Goal: Task Accomplishment & Management: Use online tool/utility

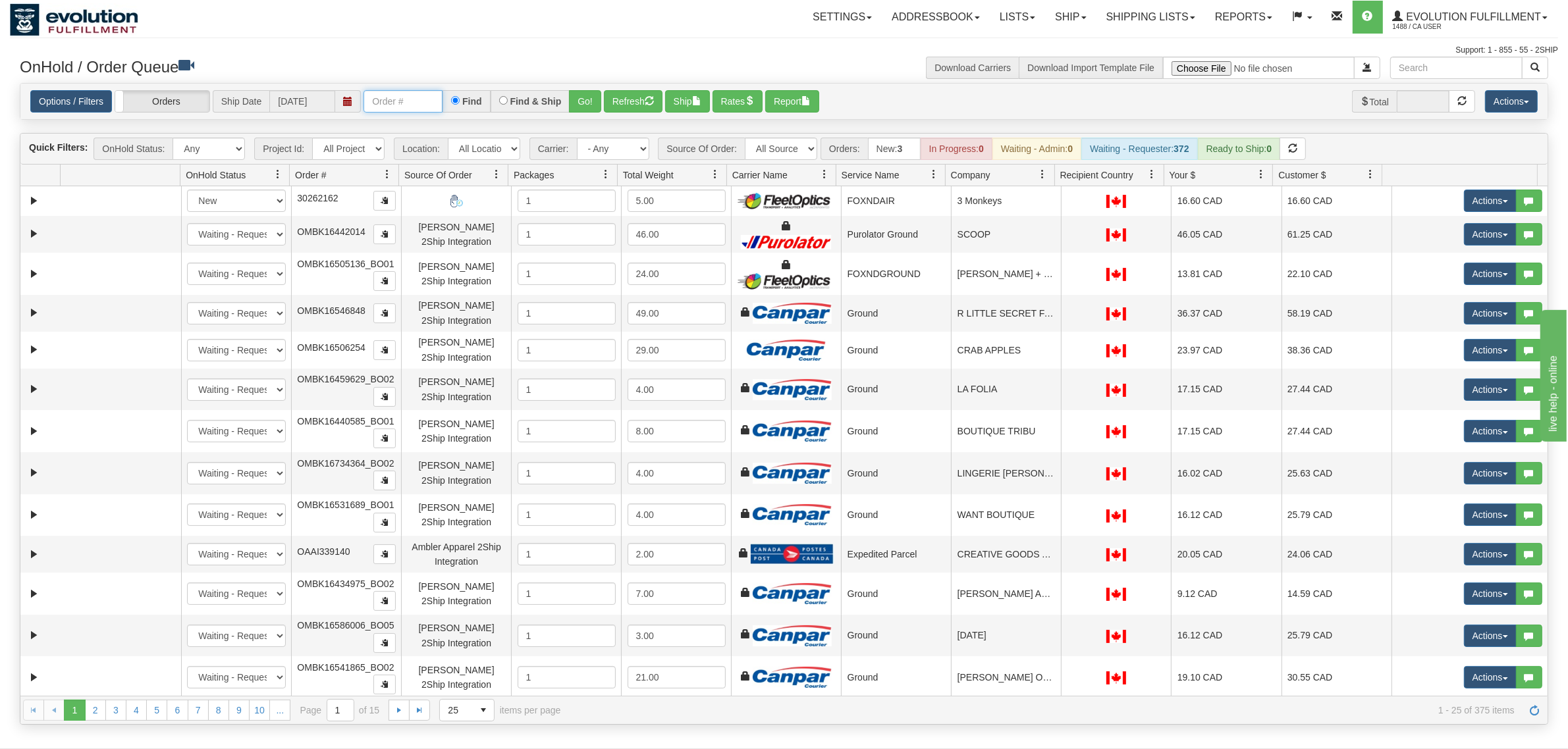
click at [405, 97] on input "text" at bounding box center [403, 102] width 79 height 22
click at [581, 100] on button "Go!" at bounding box center [585, 102] width 32 height 22
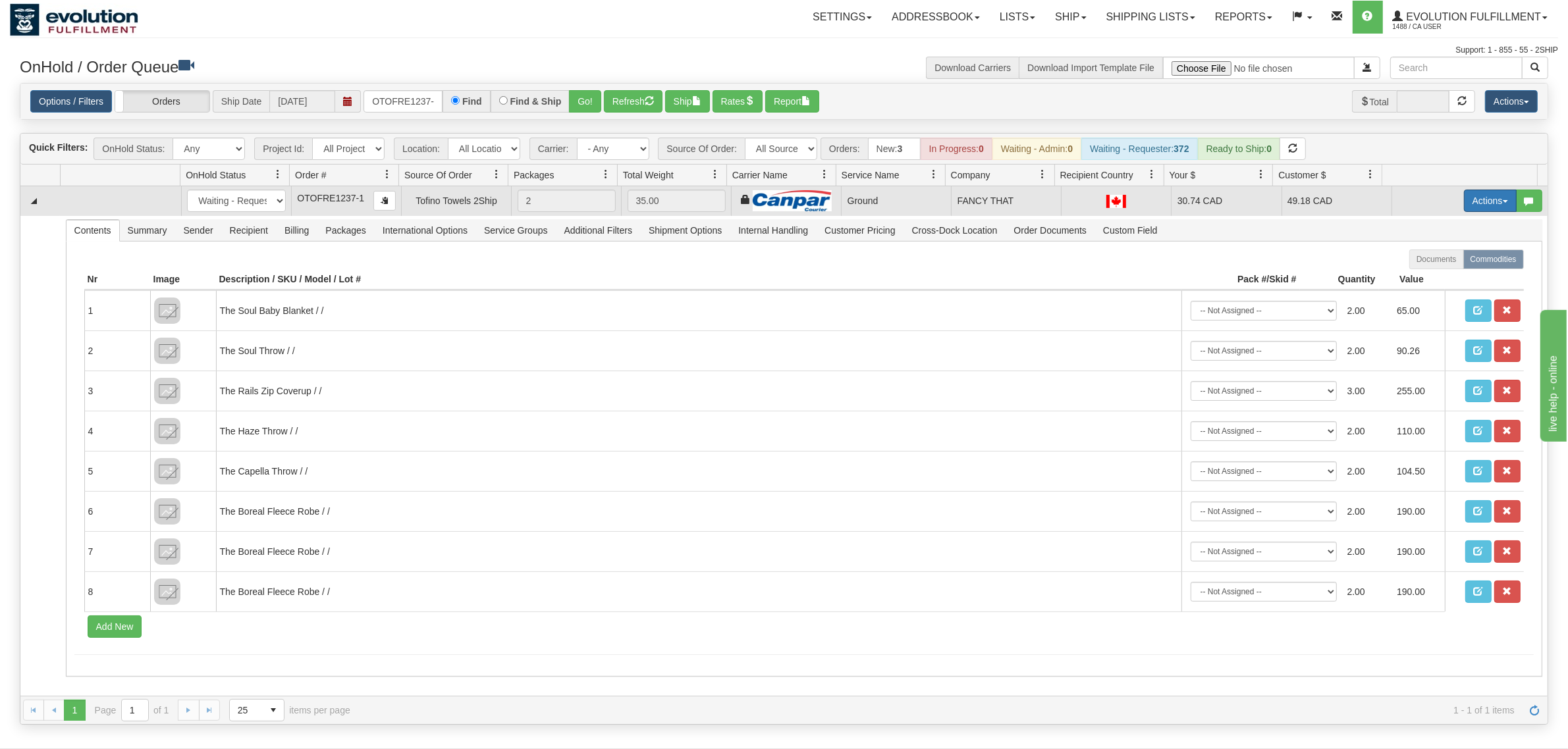
click at [1254, 201] on button "Actions" at bounding box center [1490, 201] width 53 height 22
click at [1254, 281] on span "Ship" at bounding box center [1437, 277] width 28 height 10
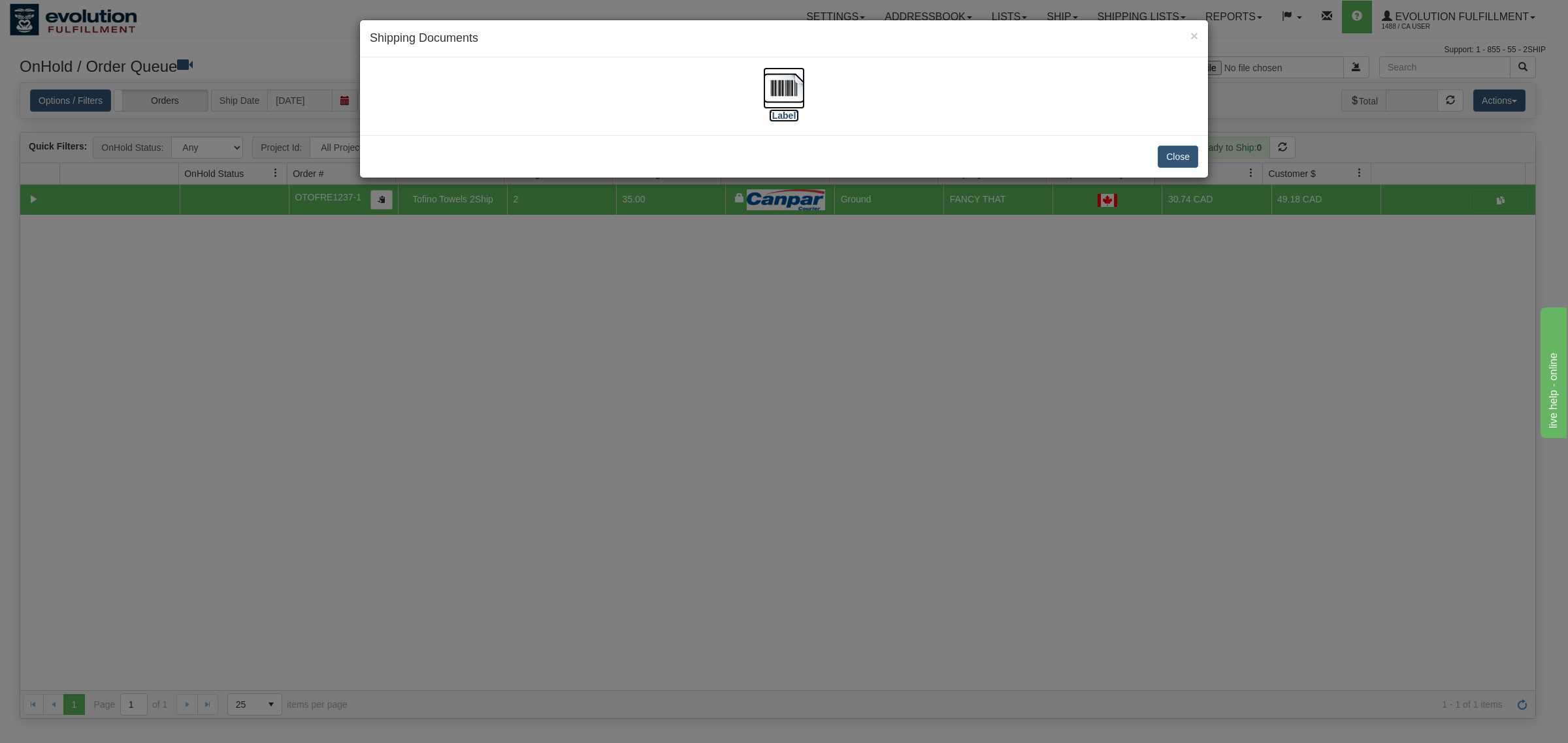
click at [786, 75] on img at bounding box center [784, 88] width 41 height 41
click at [1195, 159] on button "Close" at bounding box center [1177, 157] width 41 height 22
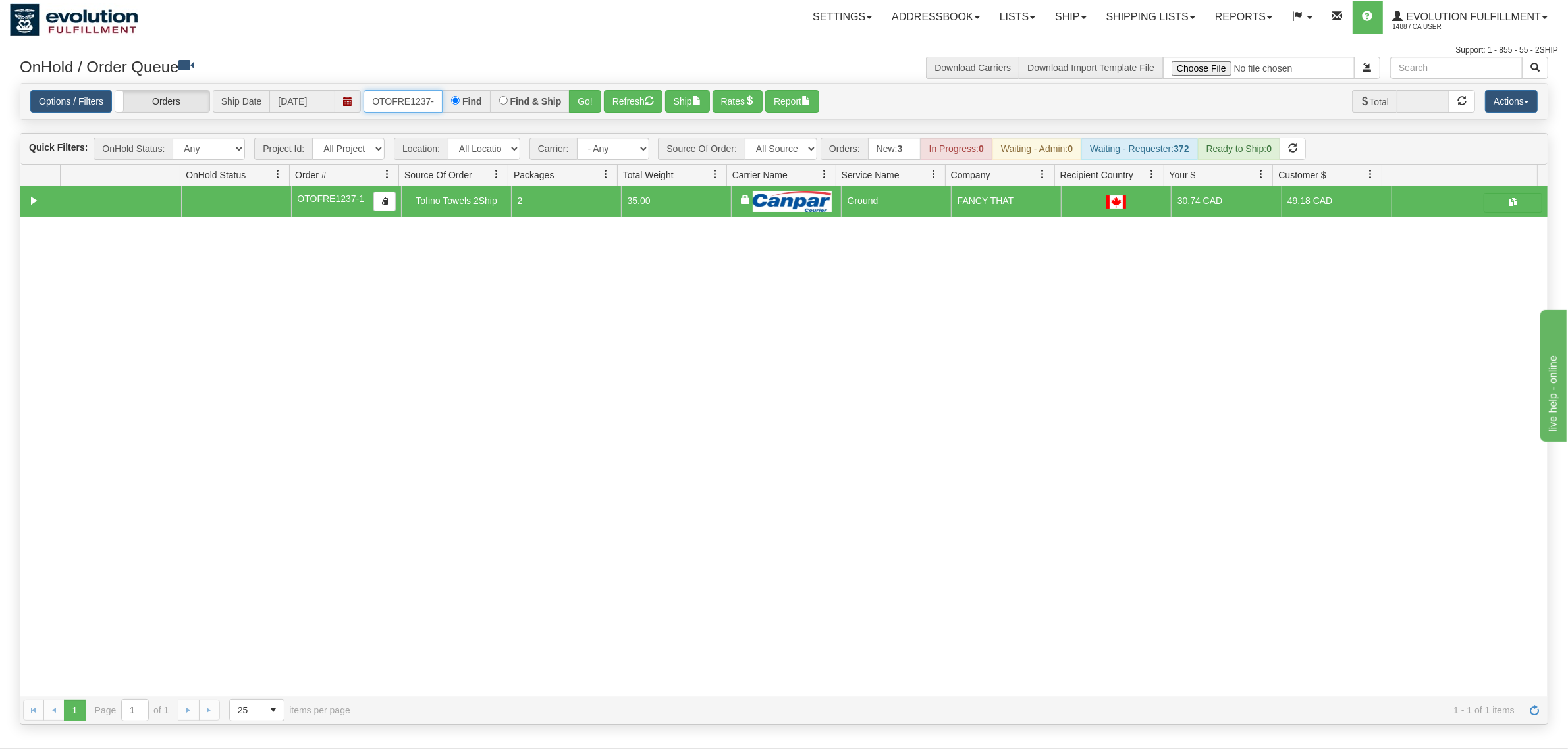
click at [379, 105] on input "OTOFRE1237-1" at bounding box center [403, 102] width 79 height 22
click at [591, 103] on button "Go!" at bounding box center [585, 102] width 32 height 22
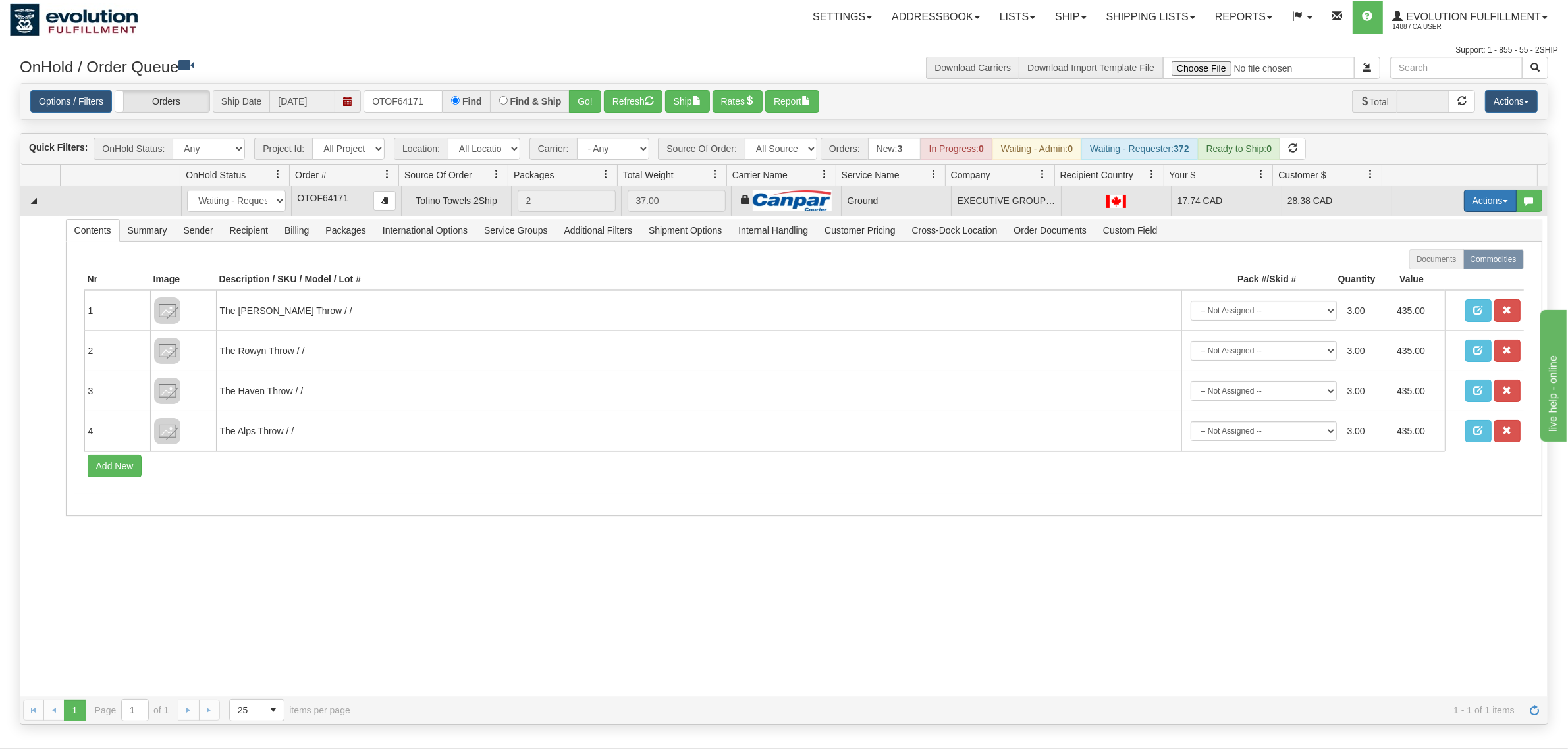
click at [1254, 194] on button "Actions" at bounding box center [1490, 201] width 53 height 22
click at [1254, 280] on span "Ship" at bounding box center [1437, 277] width 28 height 10
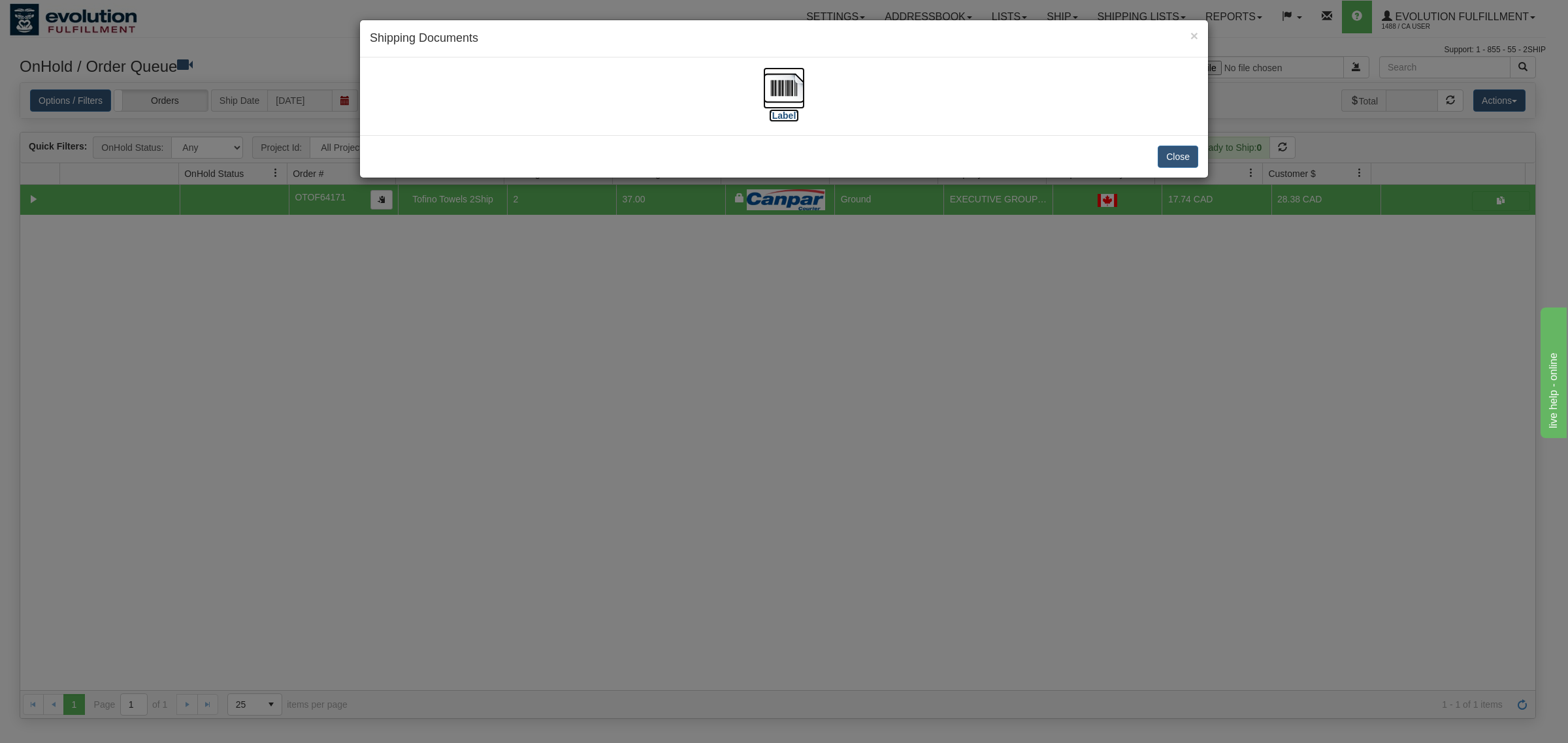
click at [774, 90] on img at bounding box center [784, 88] width 41 height 41
click at [1177, 154] on button "Close" at bounding box center [1177, 157] width 41 height 22
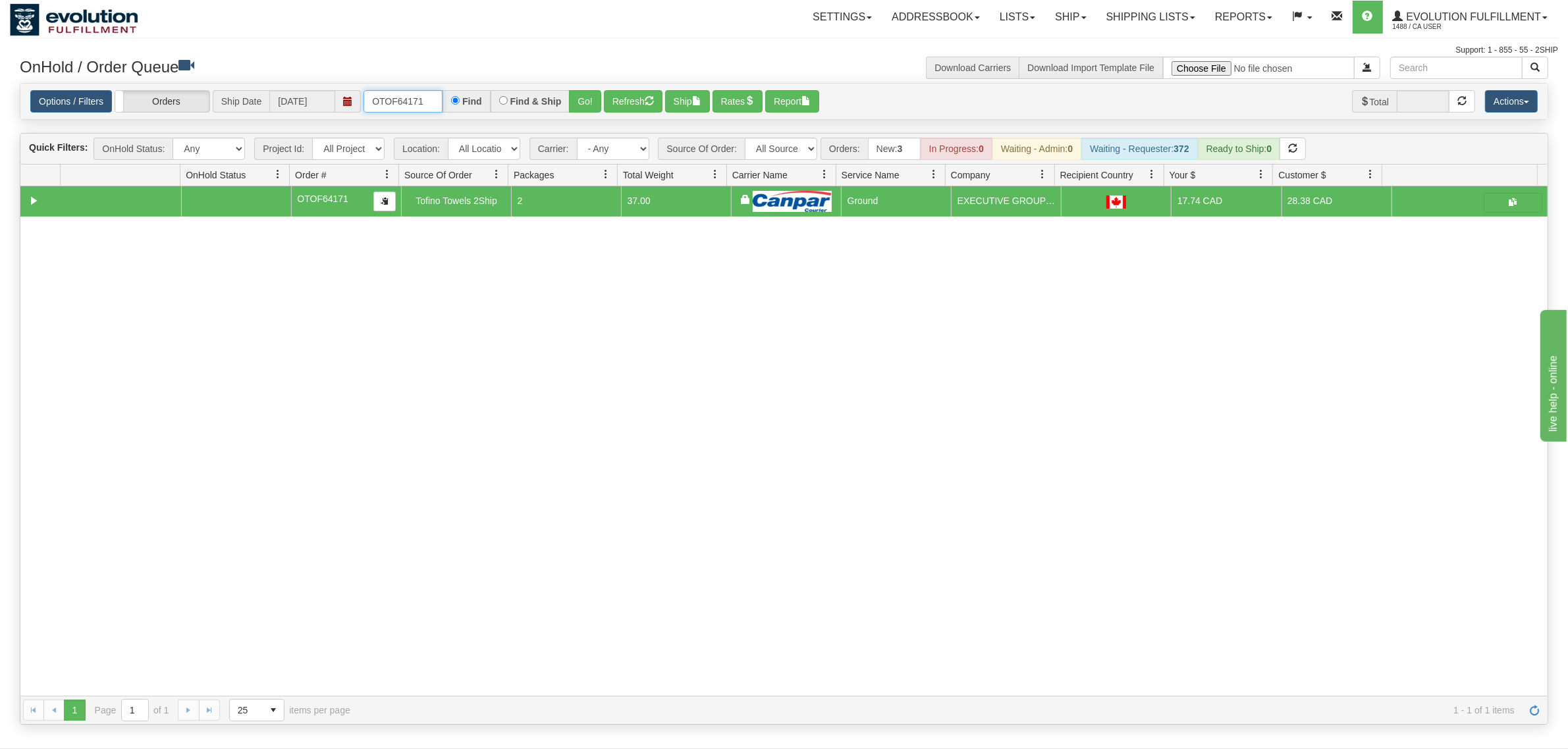
click at [415, 108] on input "OTOF64171" at bounding box center [403, 102] width 79 height 22
click at [577, 93] on button "Go!" at bounding box center [585, 102] width 32 height 22
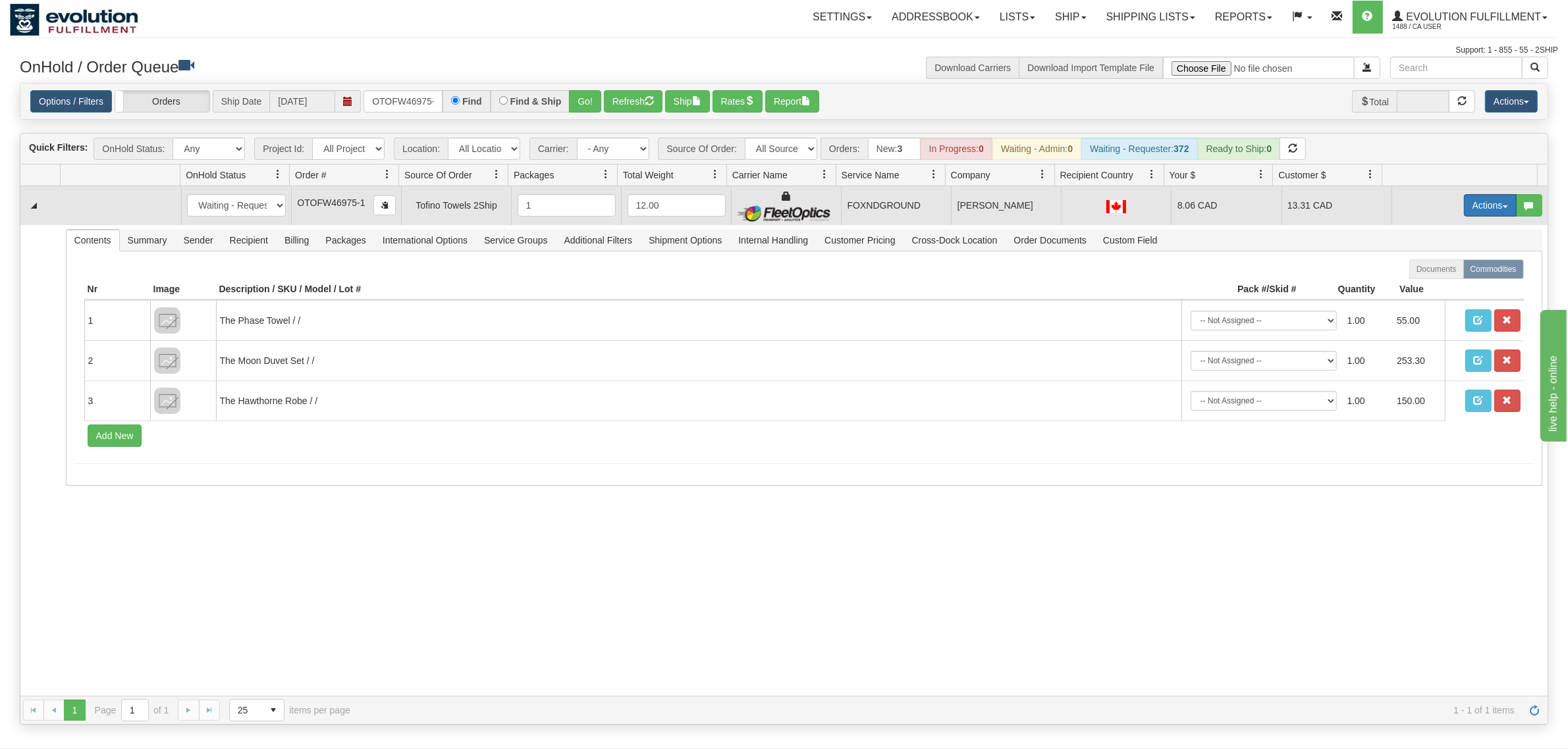
click at [1254, 203] on button "Actions" at bounding box center [1490, 205] width 53 height 22
click at [1254, 288] on link "Ship" at bounding box center [1463, 282] width 105 height 17
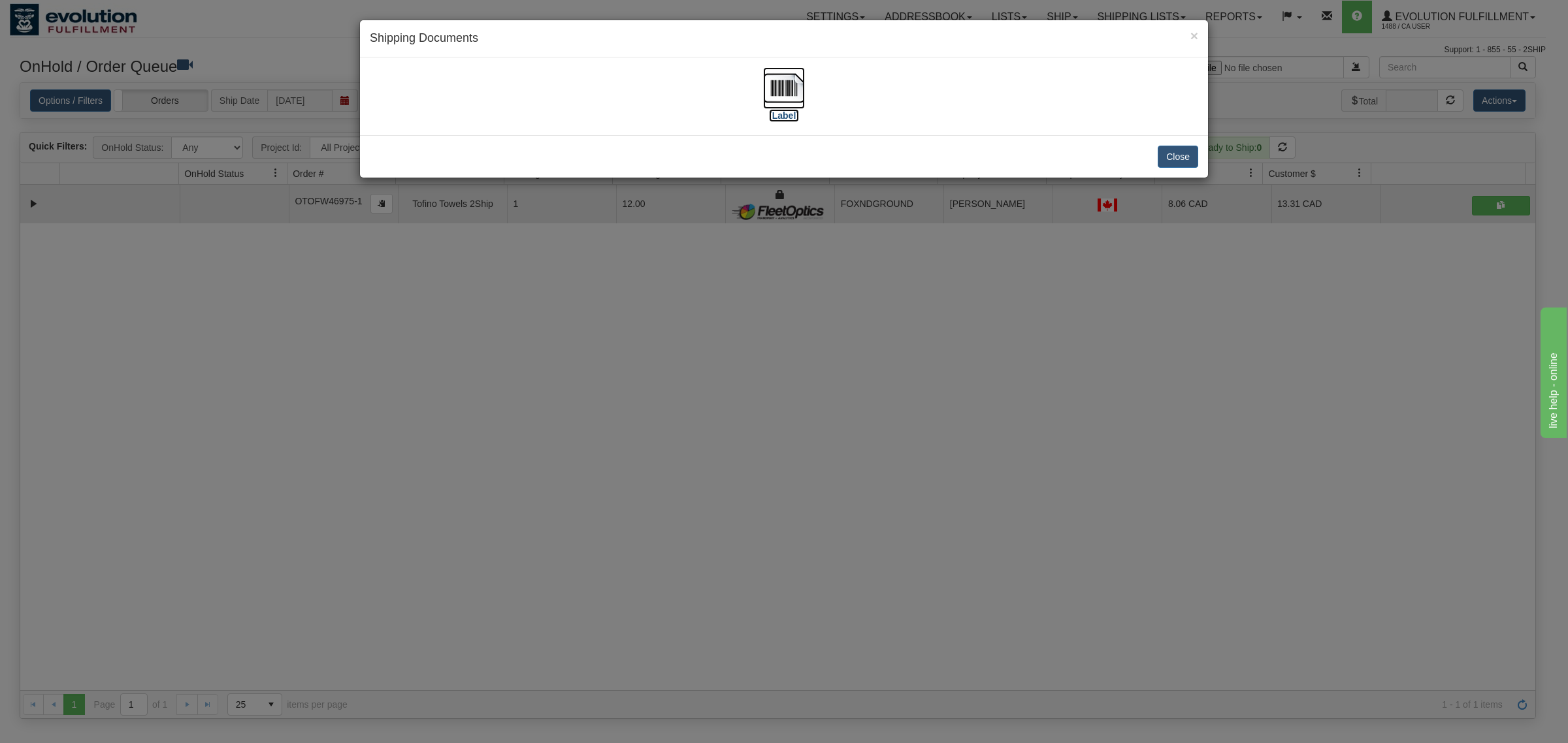
click at [791, 93] on img at bounding box center [784, 88] width 41 height 41
click at [1177, 163] on button "Close" at bounding box center [1177, 157] width 41 height 22
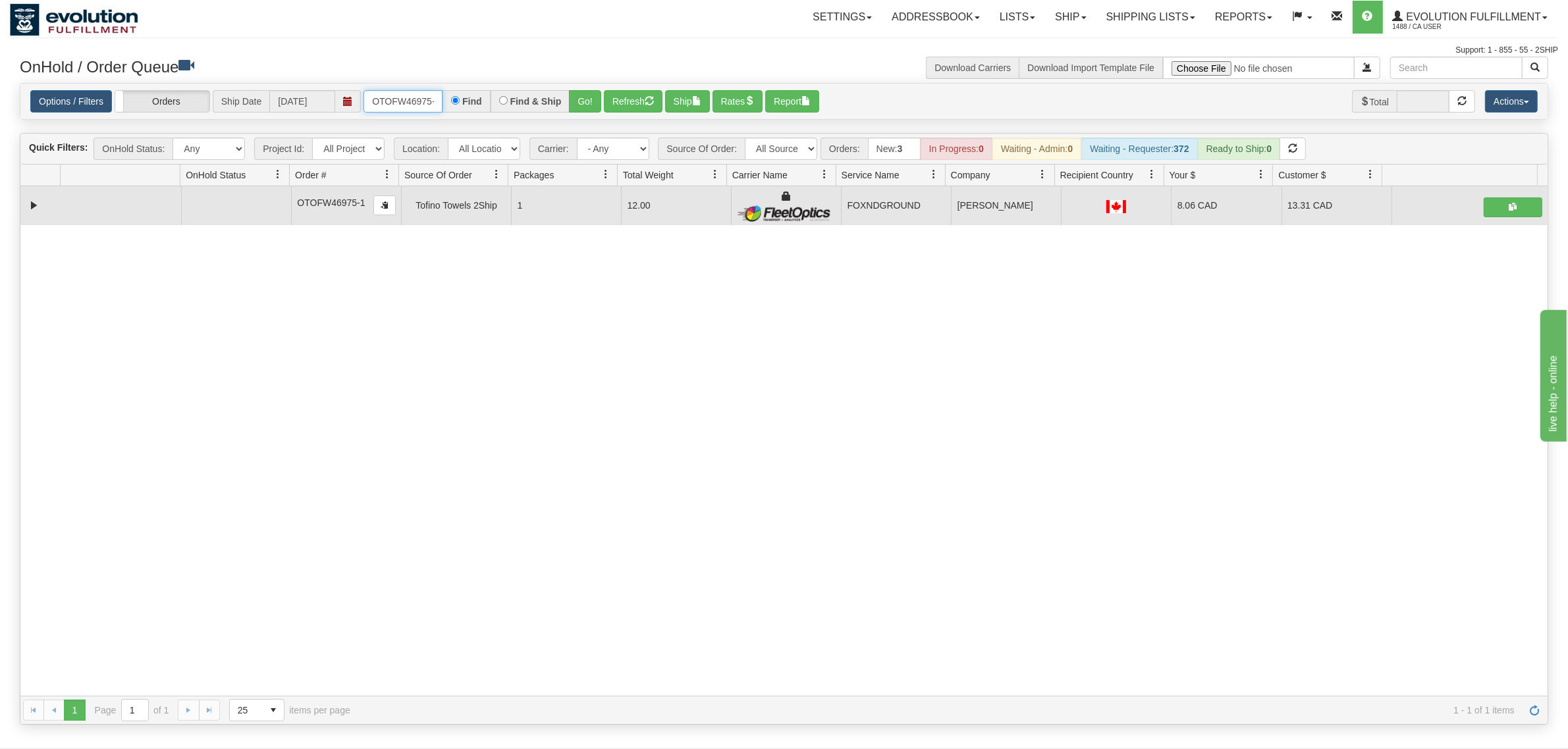
click at [397, 108] on input "OTOFW46975-1" at bounding box center [403, 102] width 79 height 22
click at [397, 107] on input "OTOFW46975-1" at bounding box center [403, 102] width 79 height 22
click at [581, 97] on button "Go!" at bounding box center [585, 102] width 32 height 22
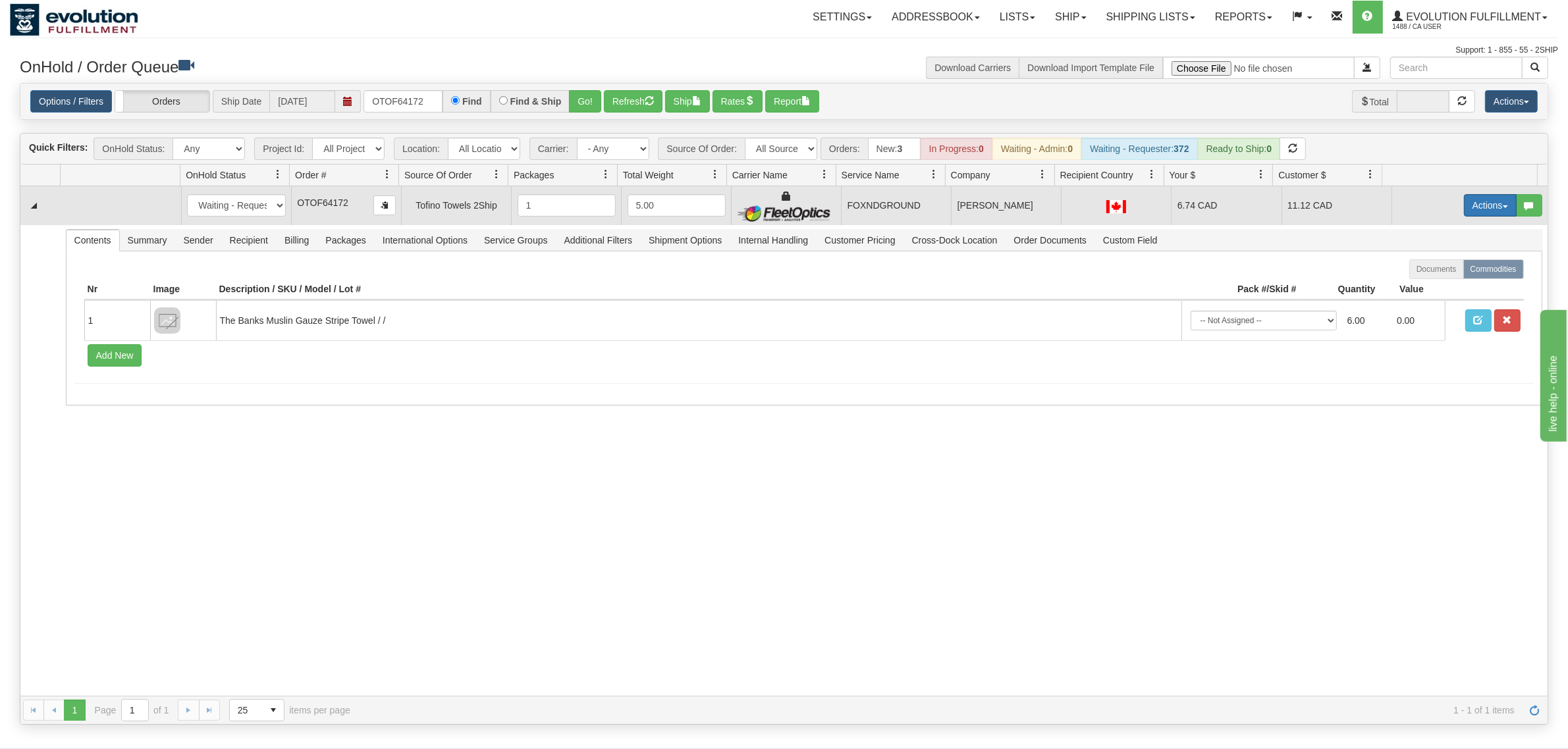
click at [1254, 205] on button "Actions" at bounding box center [1490, 205] width 53 height 22
click at [1254, 288] on link "Ship" at bounding box center [1463, 282] width 105 height 17
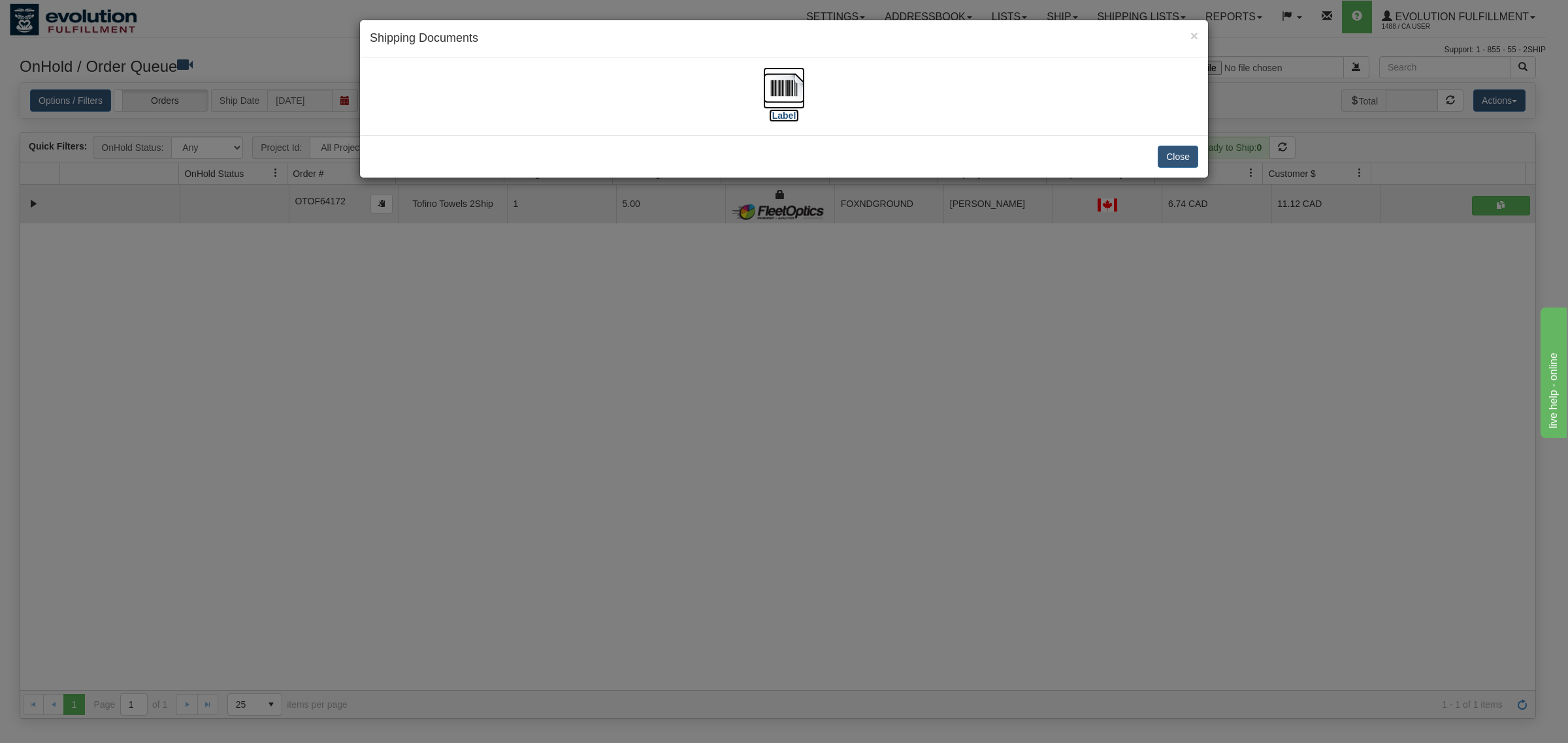
click at [780, 99] on img at bounding box center [784, 88] width 41 height 41
click at [1190, 152] on button "Close" at bounding box center [1177, 157] width 41 height 22
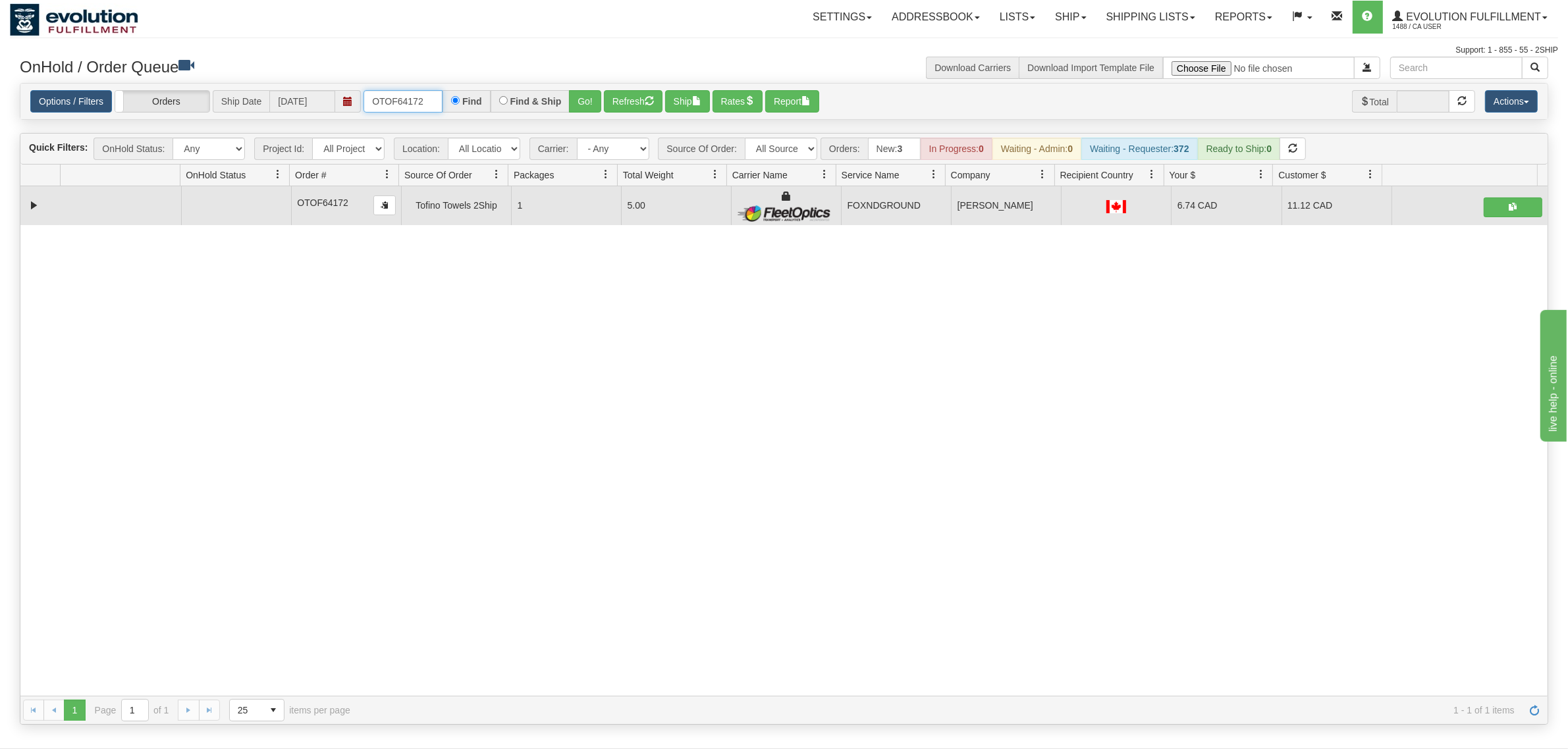
click at [409, 103] on input "OTOF64172" at bounding box center [403, 102] width 79 height 22
click at [583, 103] on button "Go!" at bounding box center [585, 102] width 32 height 22
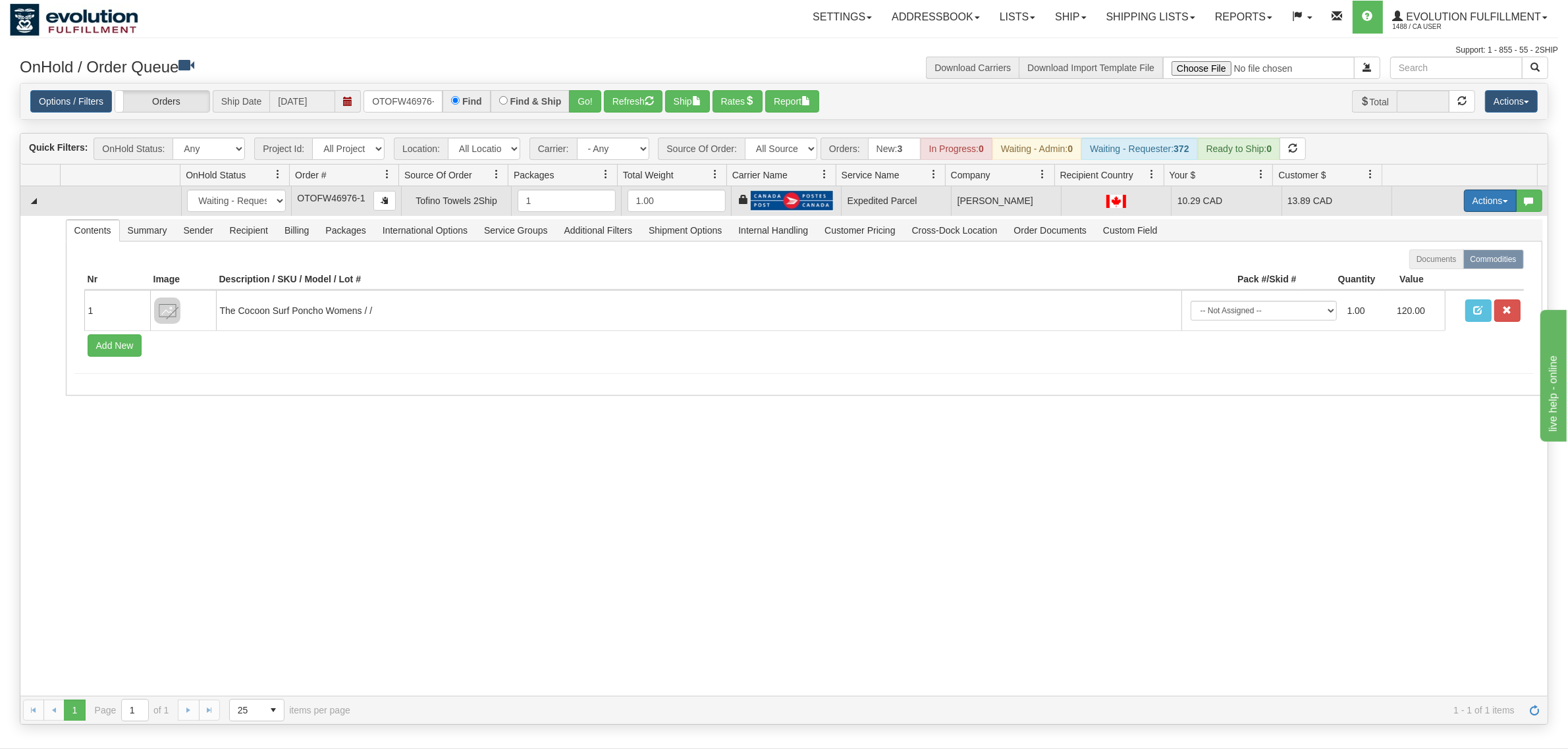
click at [1254, 208] on button "Actions" at bounding box center [1490, 201] width 53 height 22
click at [1254, 282] on span "Ship" at bounding box center [1437, 277] width 28 height 10
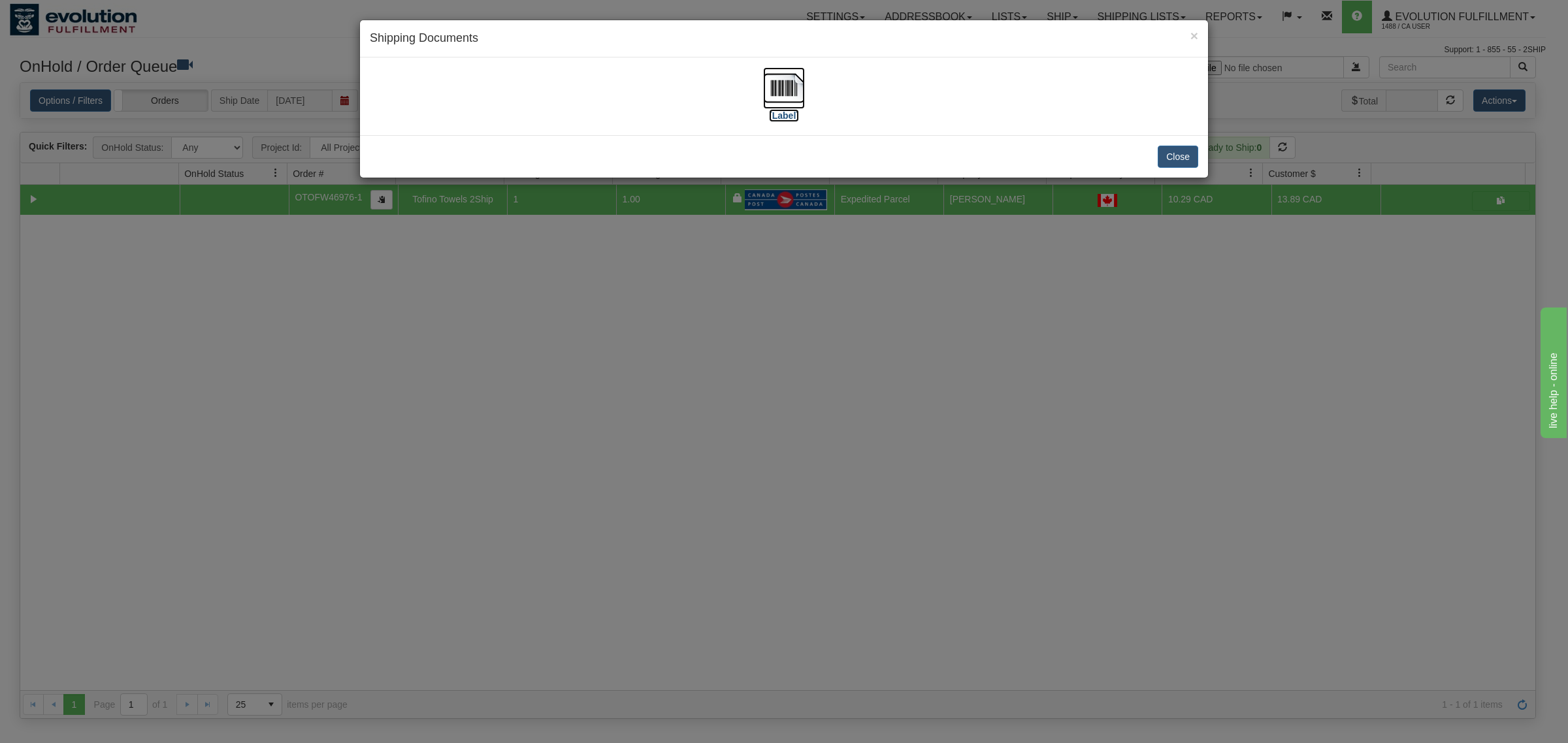
click at [781, 85] on img at bounding box center [784, 88] width 41 height 41
click at [1165, 153] on button "Close" at bounding box center [1177, 157] width 41 height 22
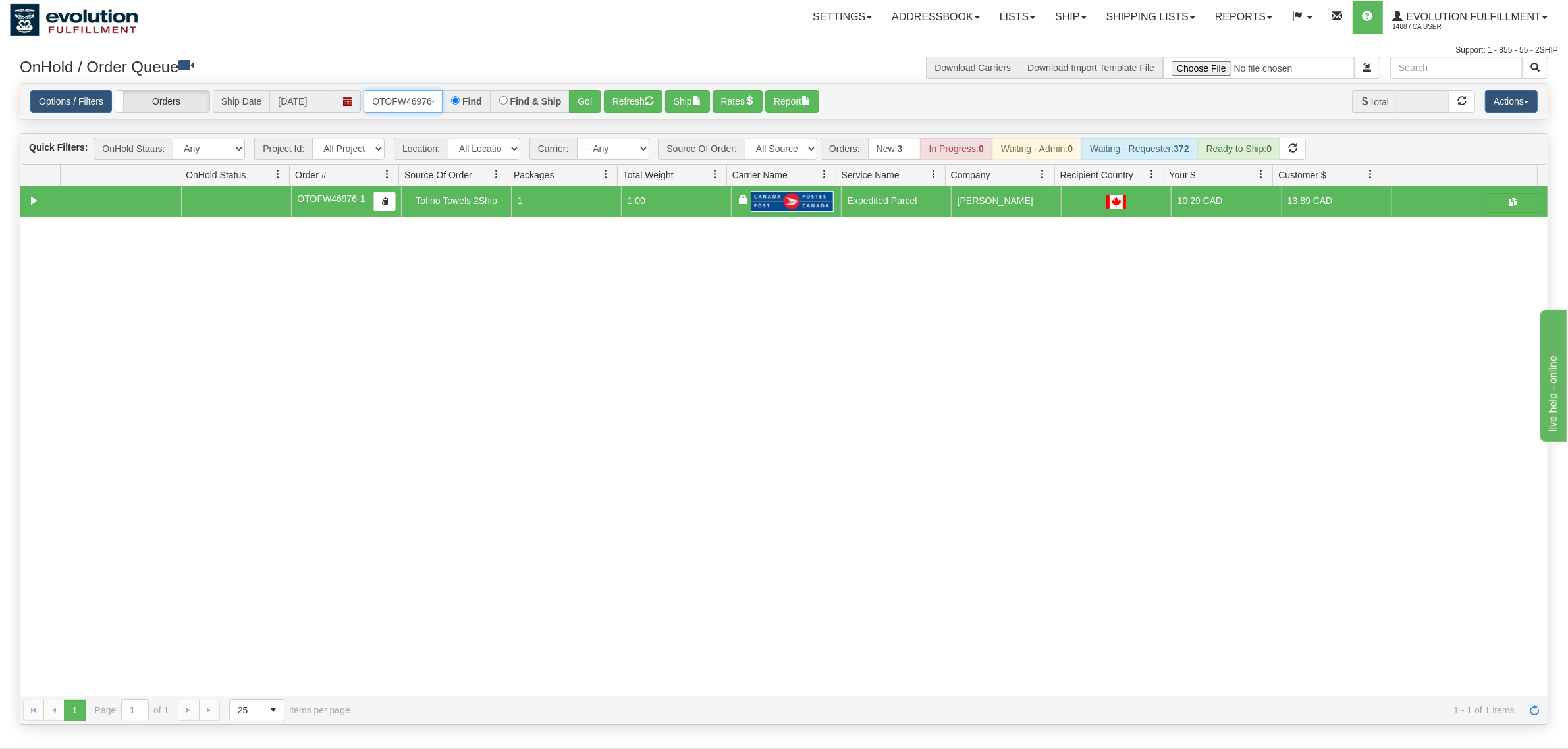
click at [420, 100] on input "OTOFW46976-1" at bounding box center [403, 102] width 79 height 22
click at [419, 100] on input "OTOFW46976-1" at bounding box center [403, 102] width 79 height 22
click at [574, 99] on button "Go!" at bounding box center [585, 102] width 32 height 22
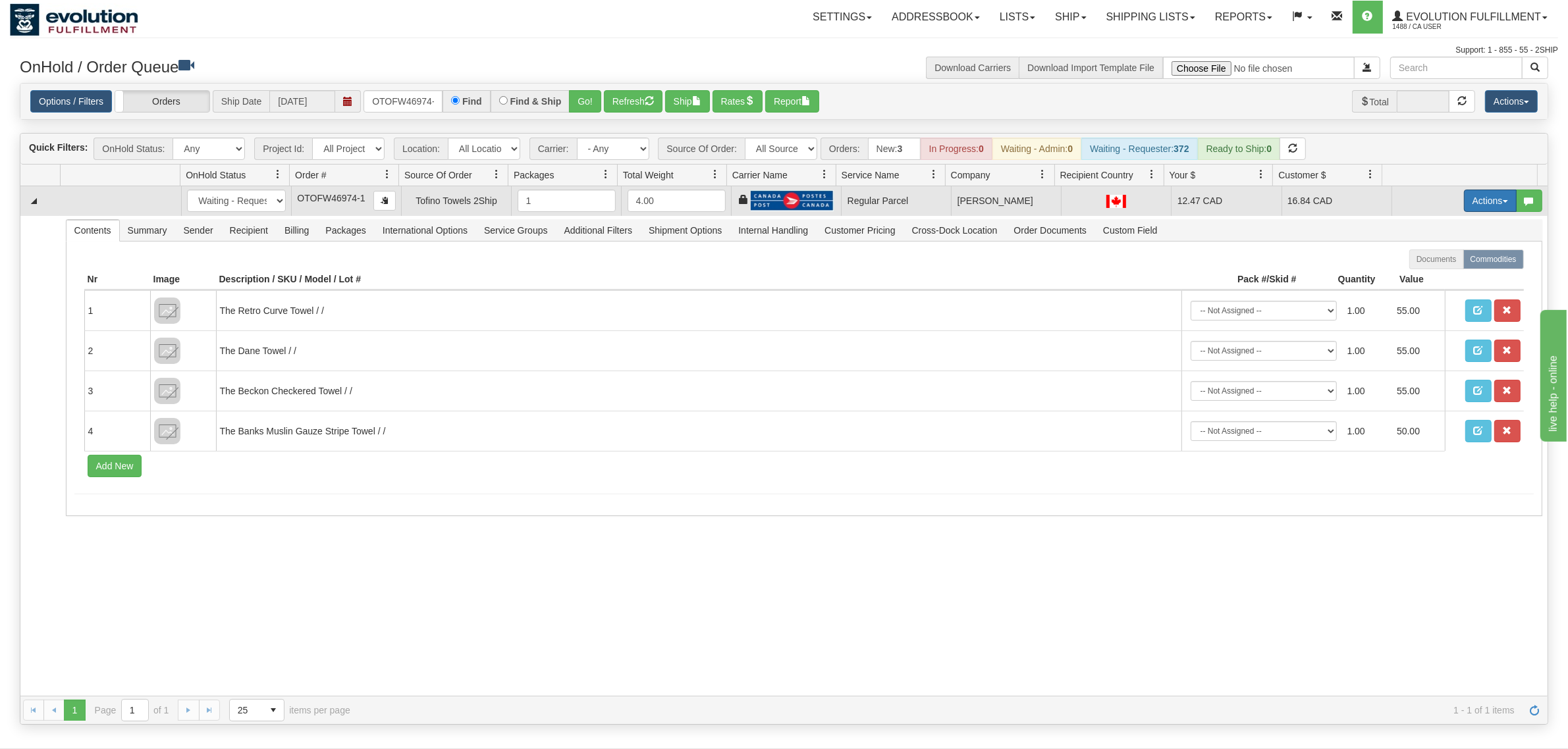
click at [1254, 202] on button "Actions" at bounding box center [1490, 201] width 53 height 22
click at [1254, 261] on span "Rate All Services" at bounding box center [1463, 260] width 79 height 10
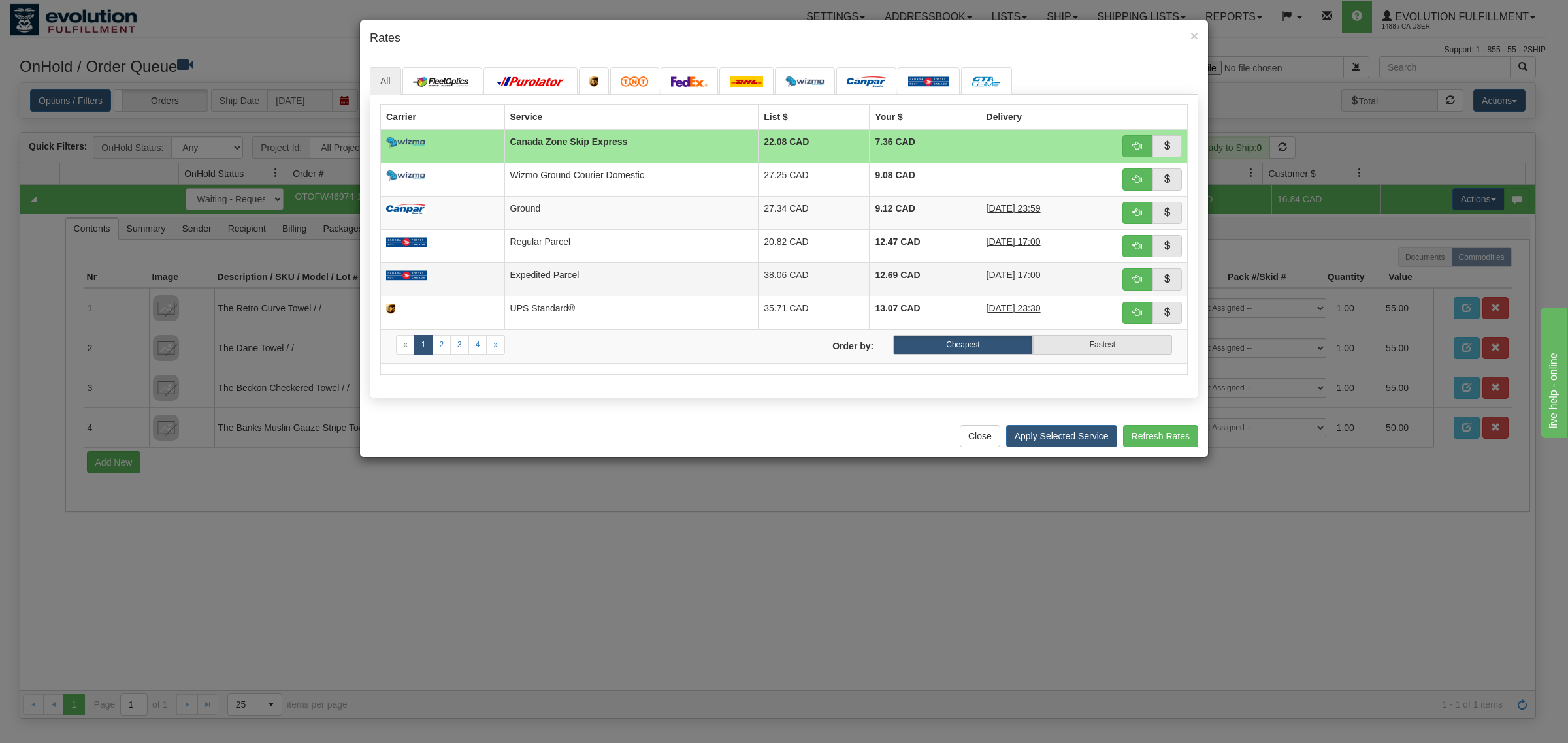
drag, startPoint x: 601, startPoint y: 286, endPoint x: 636, endPoint y: 292, distance: 35.5
click at [601, 286] on td "Expedited Parcel" at bounding box center [631, 279] width 254 height 33
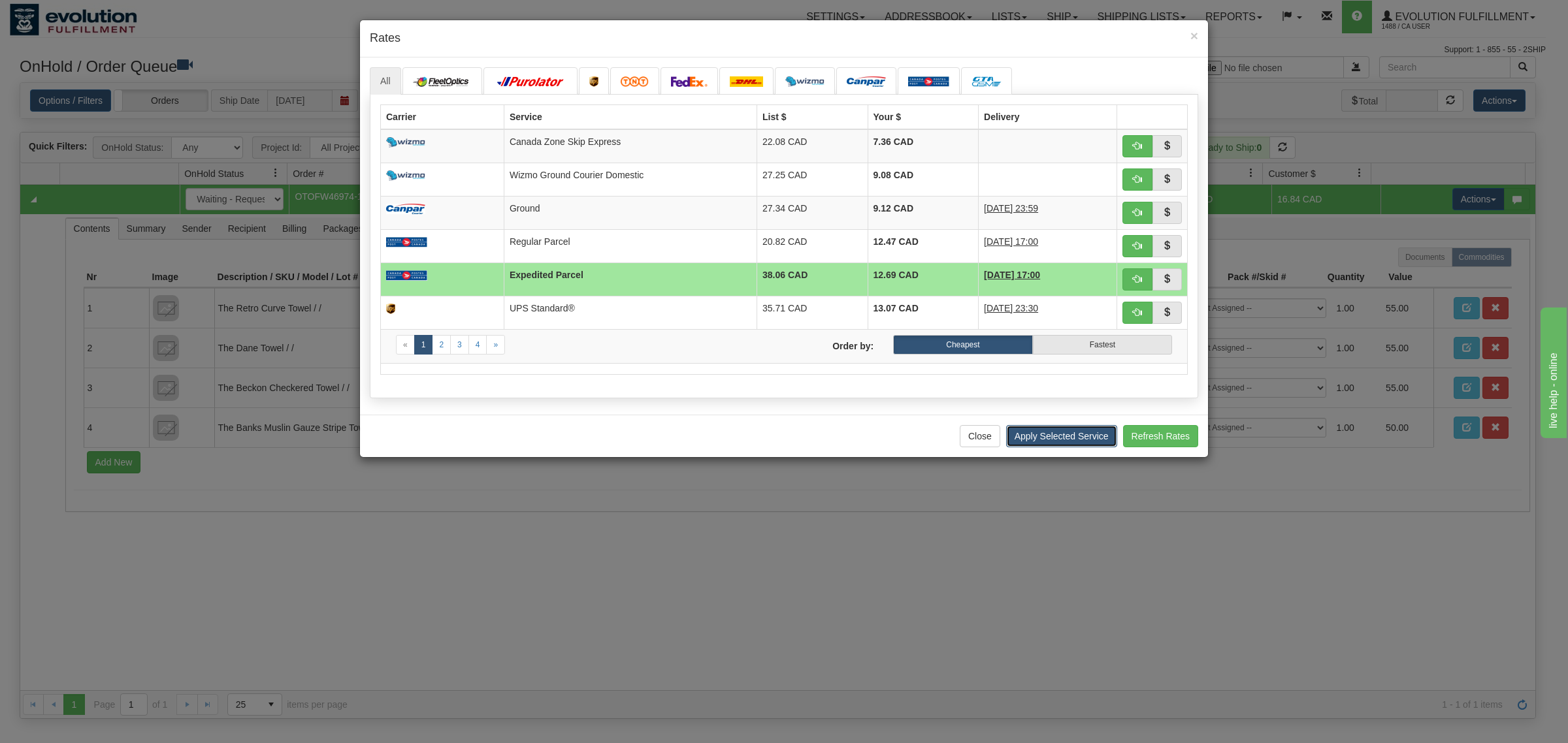
click at [1070, 438] on button "Apply Selected Service" at bounding box center [1062, 436] width 111 height 22
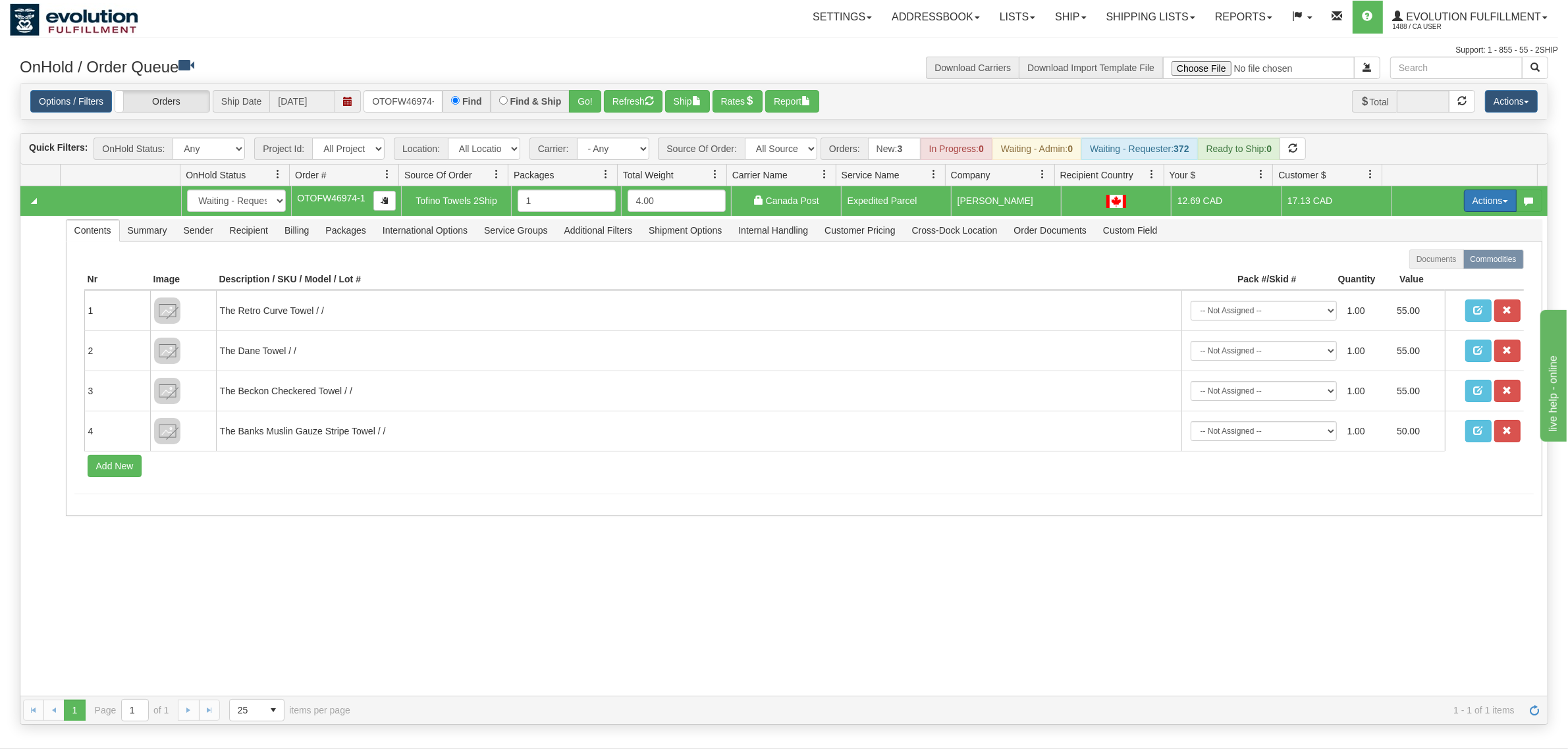
click at [1254, 196] on button "Actions" at bounding box center [1490, 201] width 53 height 22
click at [1254, 277] on span "Ship" at bounding box center [1437, 277] width 28 height 10
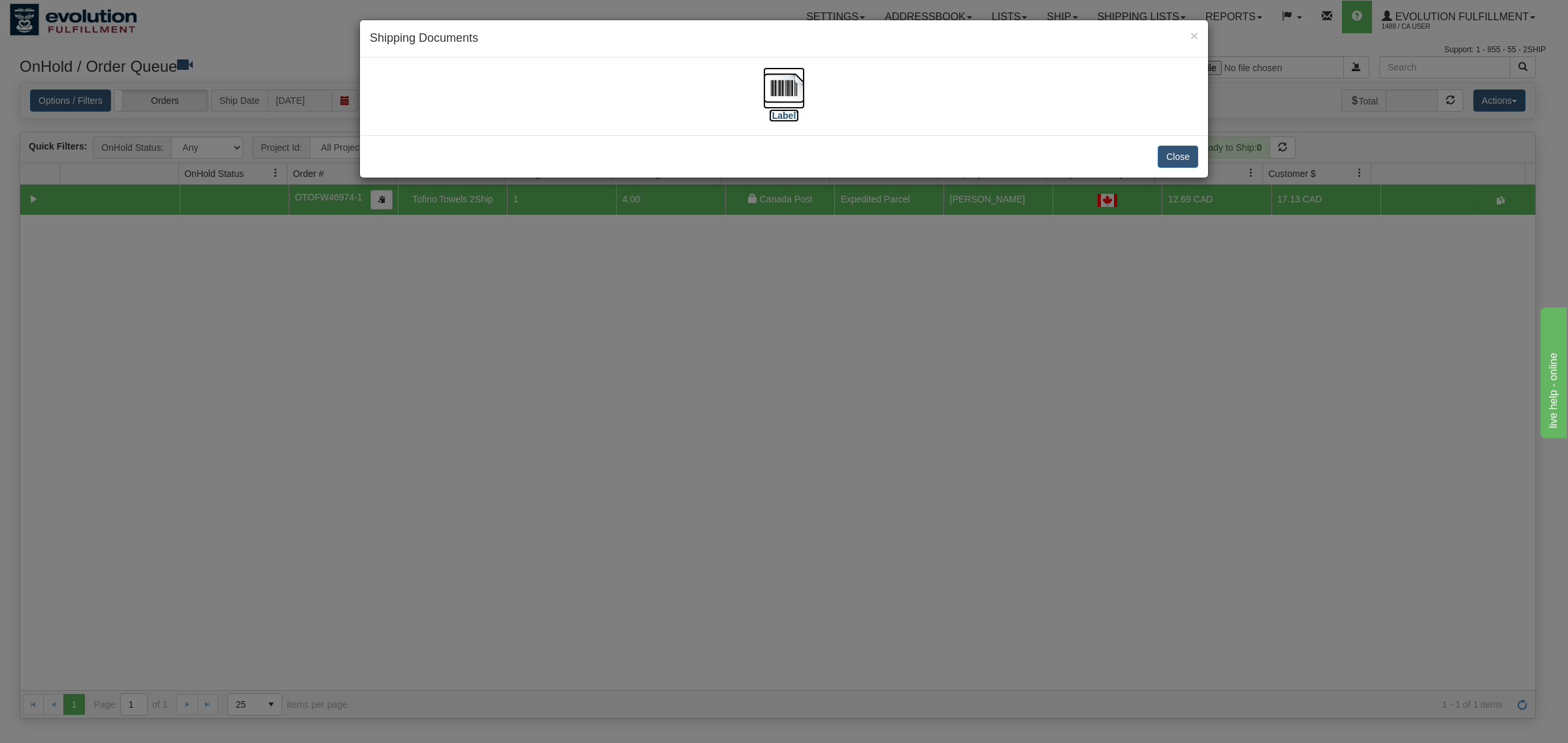
click at [771, 76] on img at bounding box center [784, 88] width 41 height 41
click at [1177, 164] on button "Close" at bounding box center [1177, 157] width 41 height 22
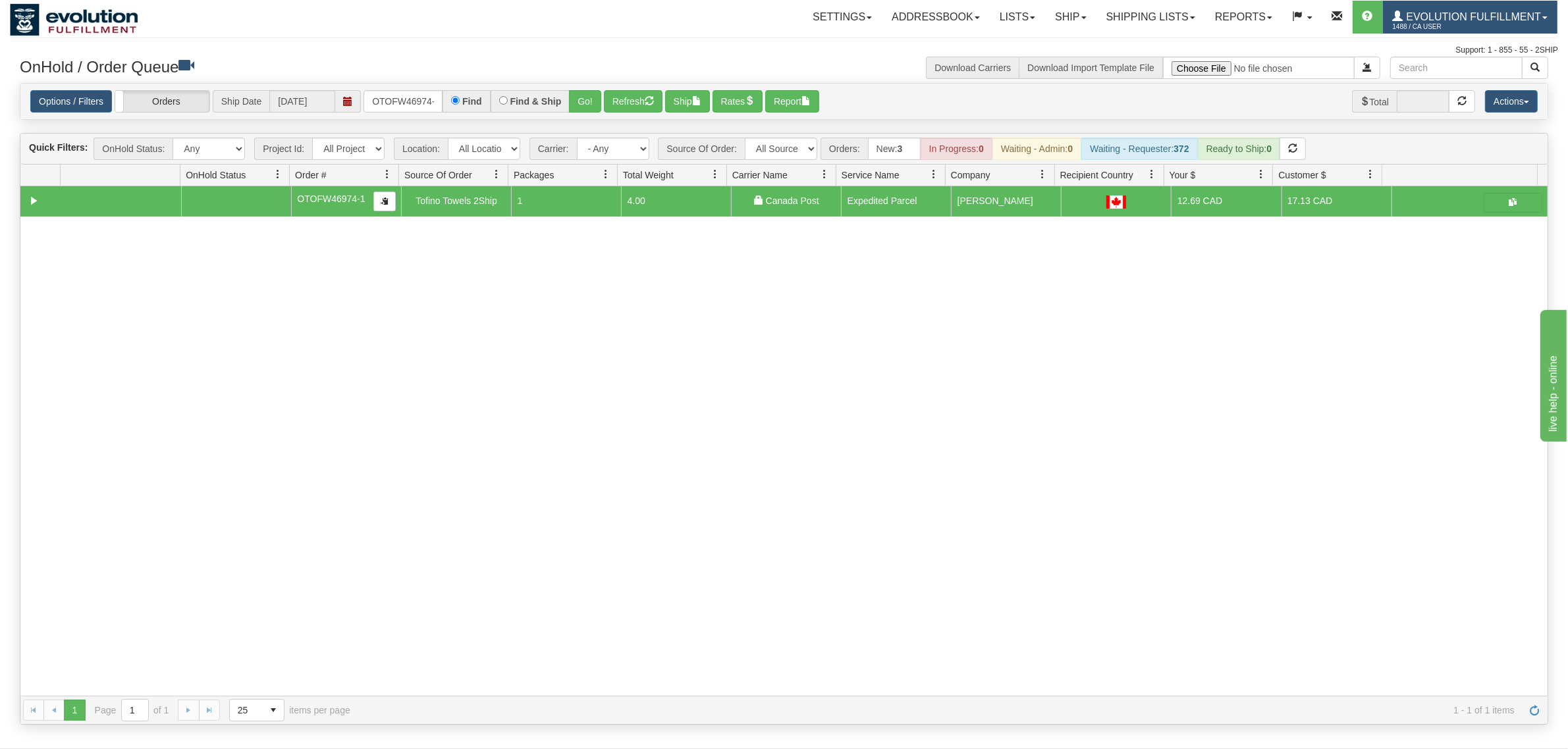
click at [1254, 11] on span "Evolution Fulfillment" at bounding box center [1472, 16] width 137 height 11
click at [409, 104] on input "OTOFW46974-1" at bounding box center [403, 102] width 79 height 22
click at [431, 96] on input "OMBK17640959 BO01" at bounding box center [403, 102] width 79 height 22
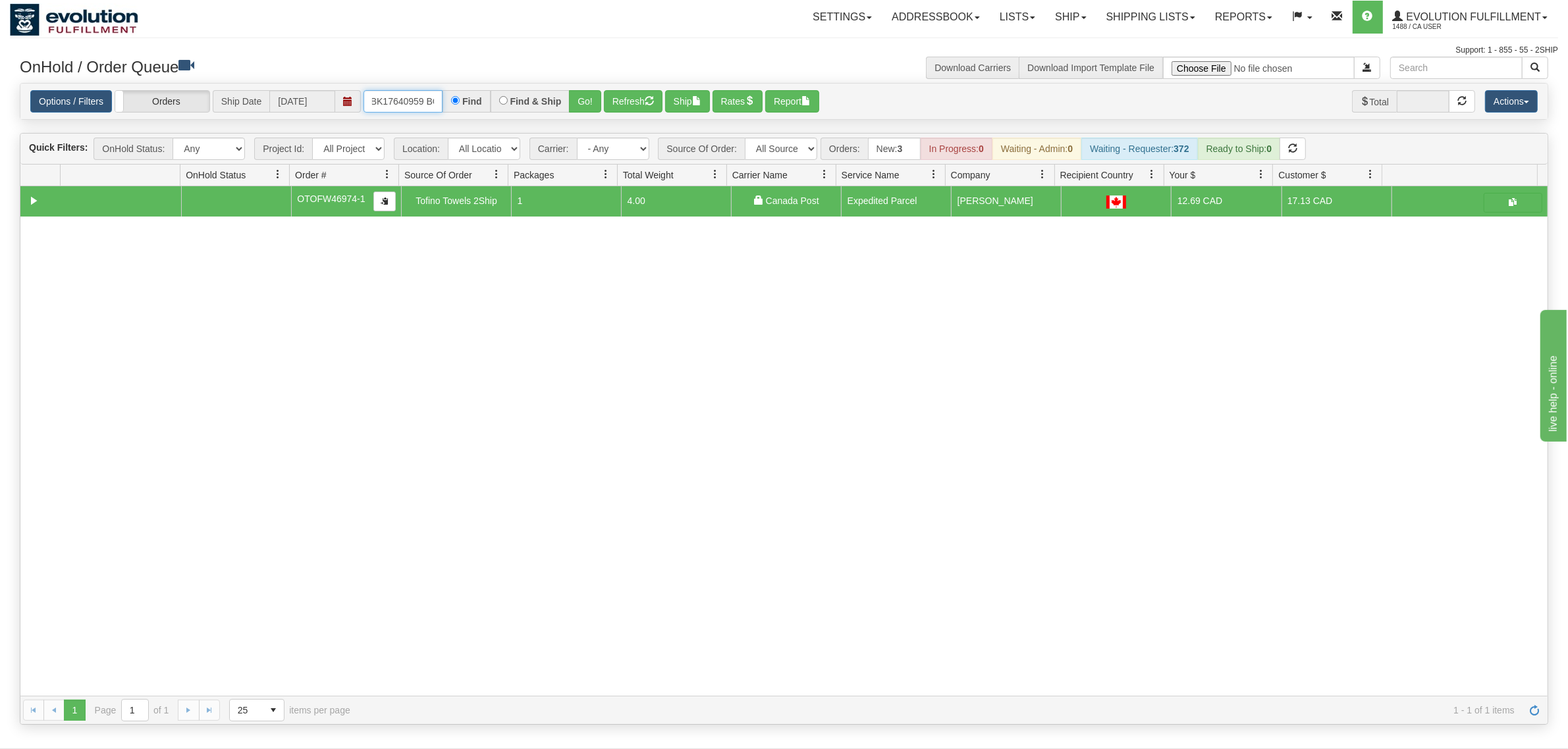
scroll to position [0, 24]
click at [581, 101] on button "Go!" at bounding box center [585, 102] width 32 height 22
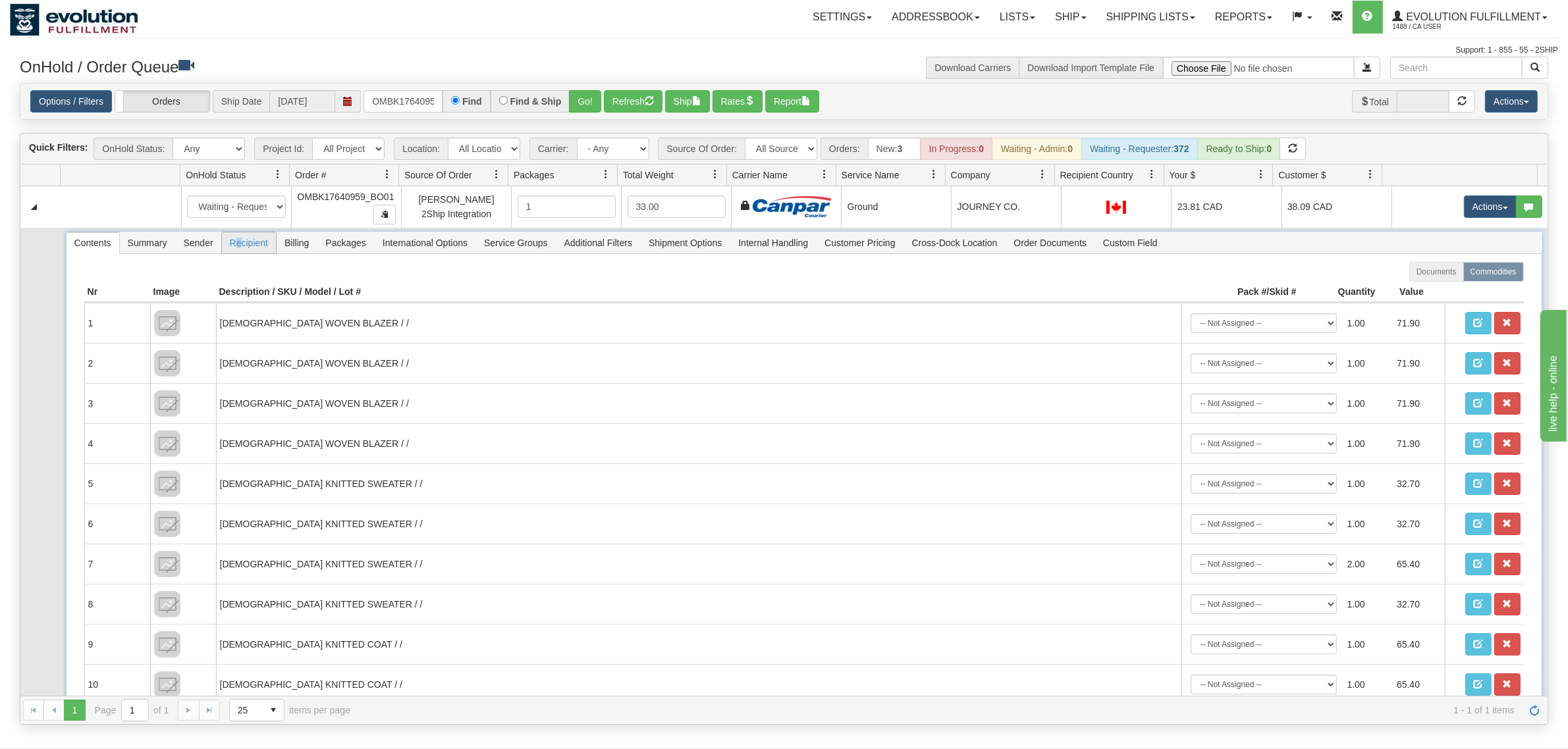
click at [241, 252] on span "Recipient" at bounding box center [249, 243] width 54 height 21
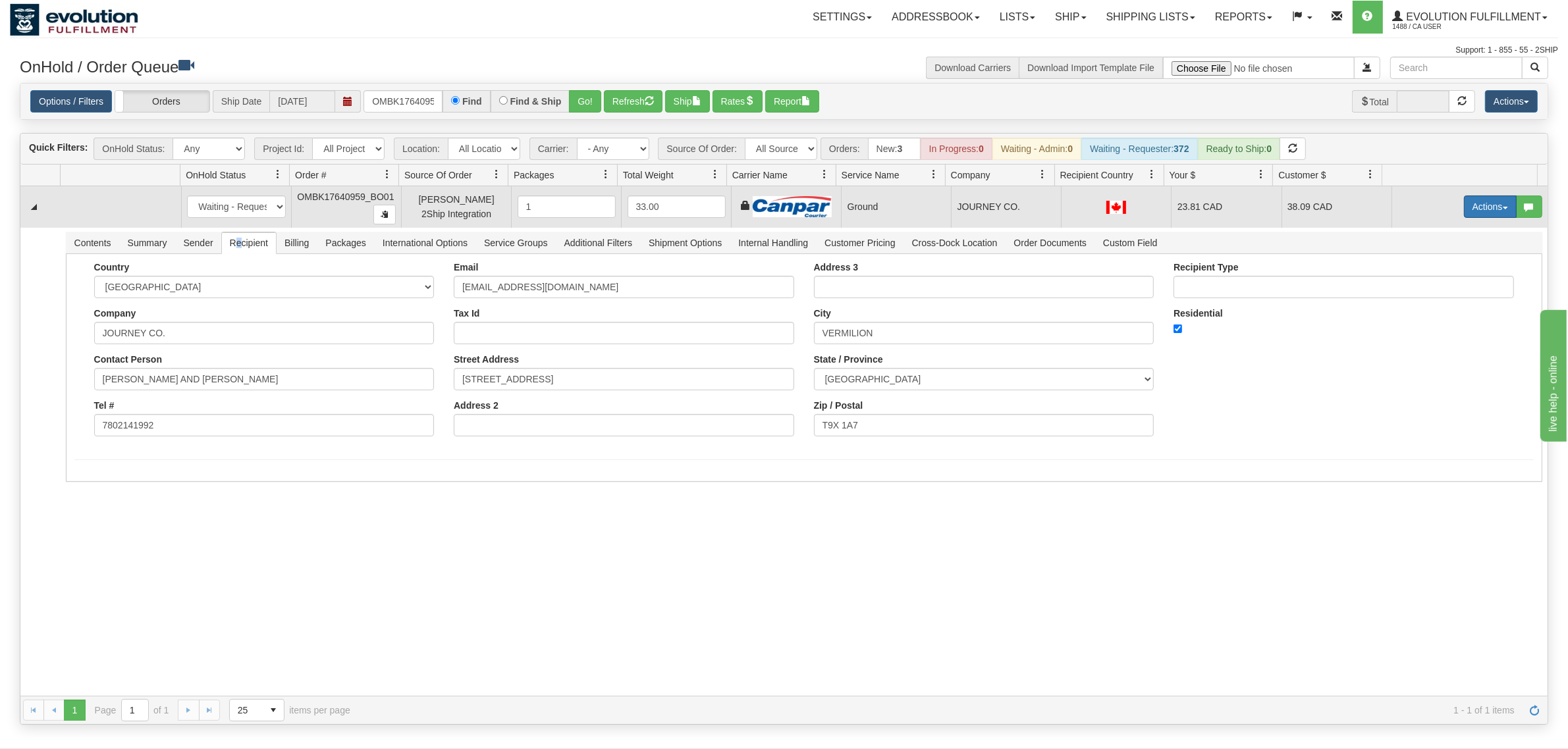
click at [1254, 201] on button "Actions" at bounding box center [1490, 207] width 53 height 22
click at [1254, 288] on span "Ship" at bounding box center [1437, 283] width 28 height 10
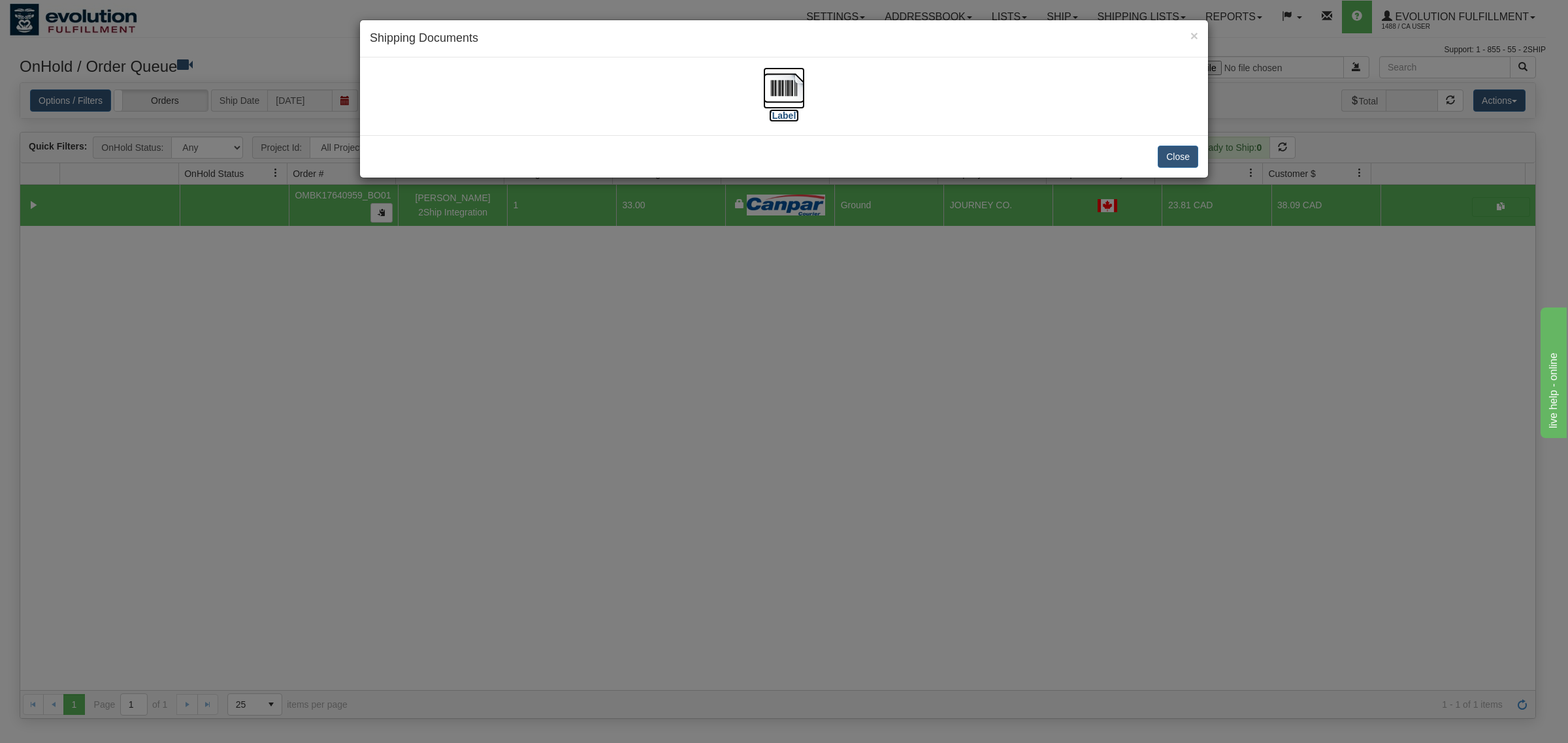
click at [788, 85] on img at bounding box center [784, 88] width 41 height 41
click at [1171, 154] on button "Close" at bounding box center [1177, 157] width 41 height 22
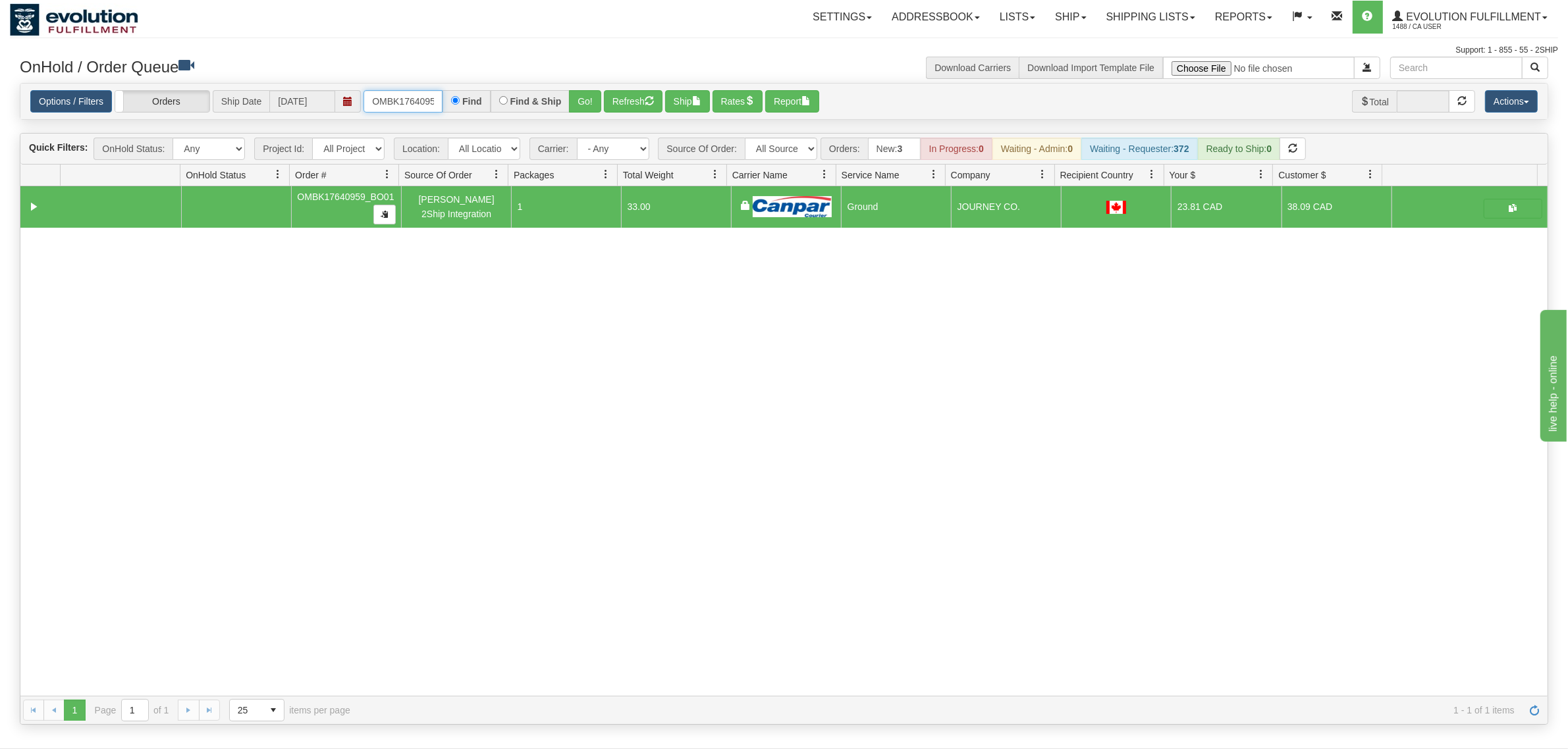
click at [397, 100] on input "OMBK17640959_BO01" at bounding box center [403, 102] width 79 height 22
click at [415, 96] on input "OMBK17578893 BO02" at bounding box center [403, 102] width 79 height 22
click at [577, 100] on button "Go!" at bounding box center [585, 102] width 32 height 22
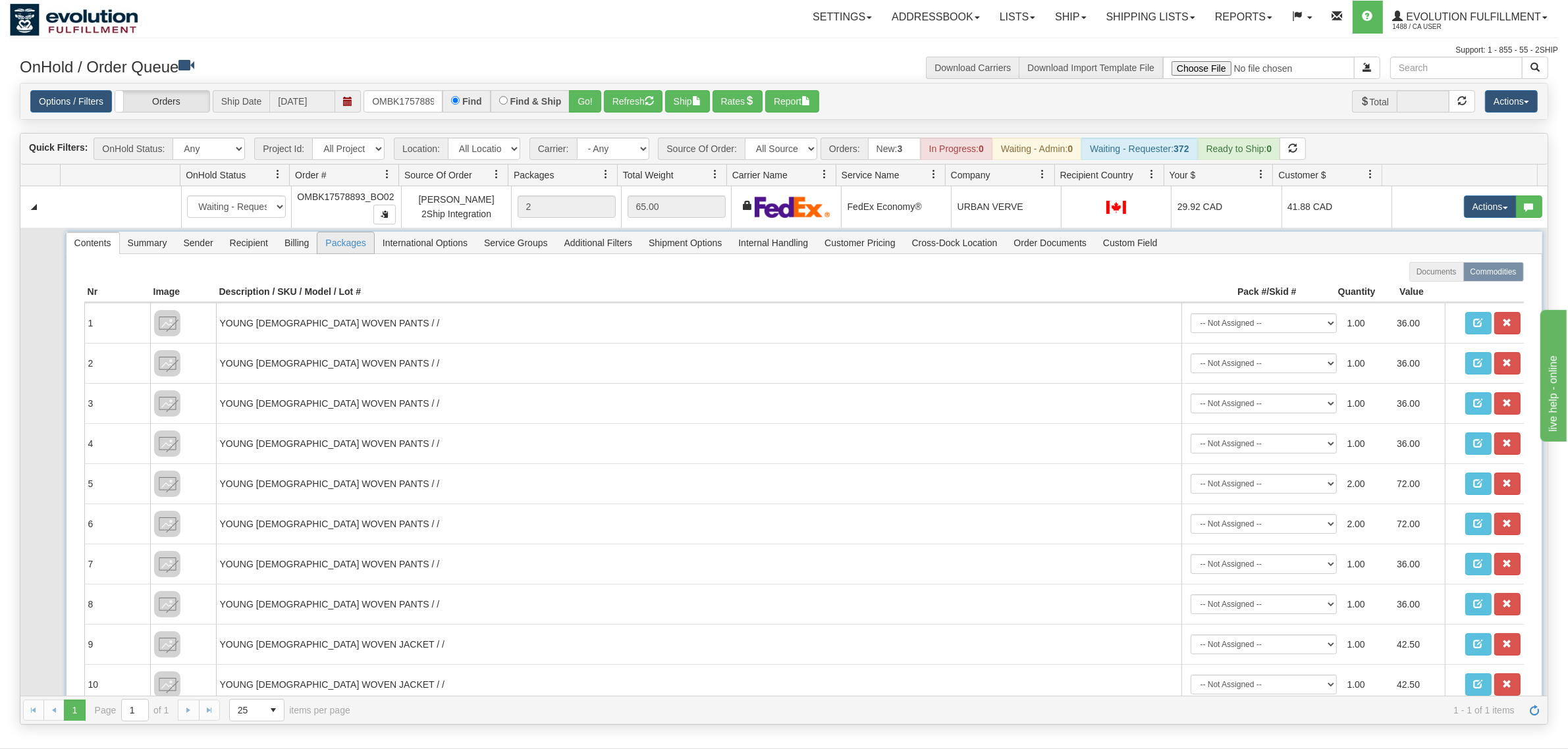
click at [338, 245] on span "Packages" at bounding box center [345, 243] width 56 height 21
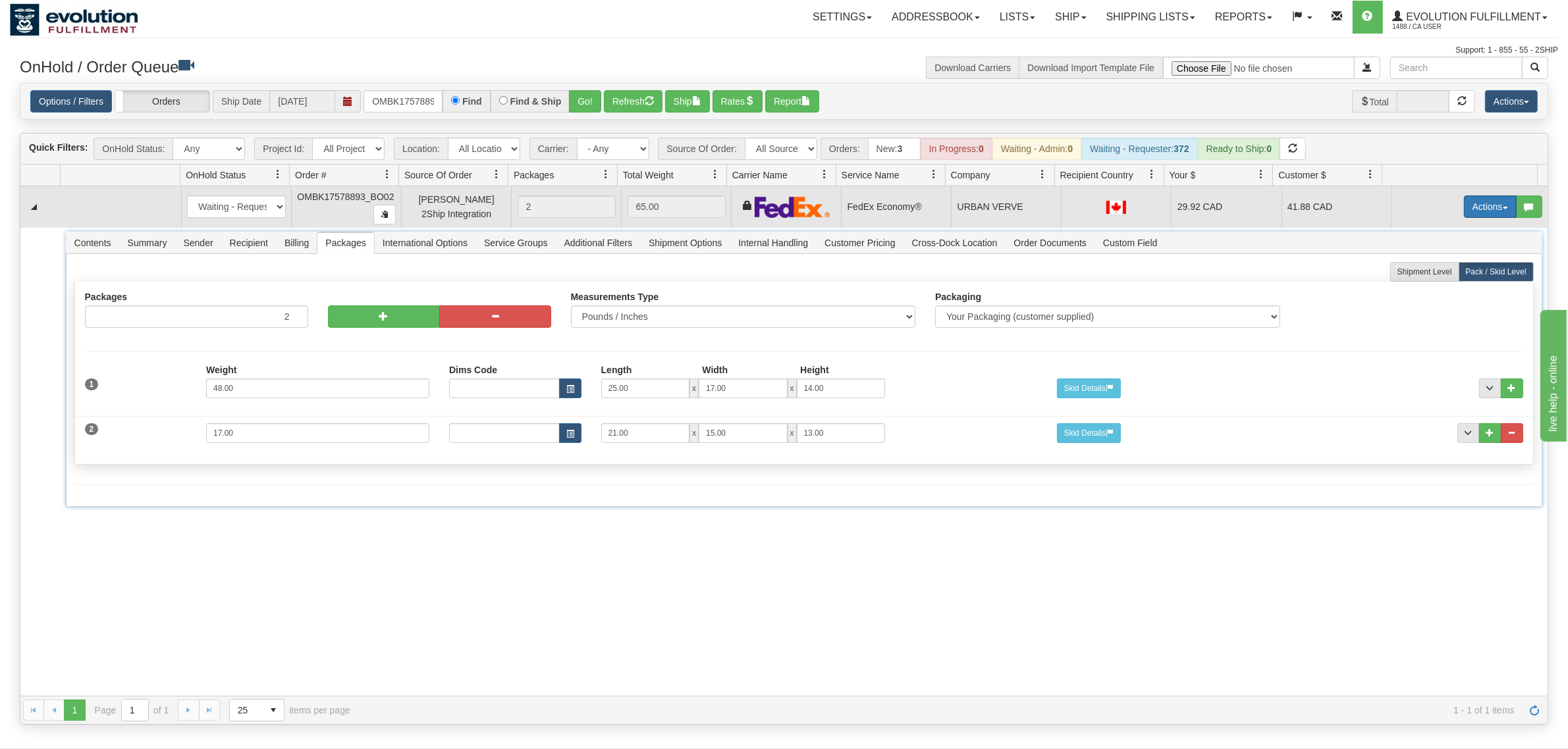
click at [1254, 208] on span "button" at bounding box center [1505, 208] width 5 height 3
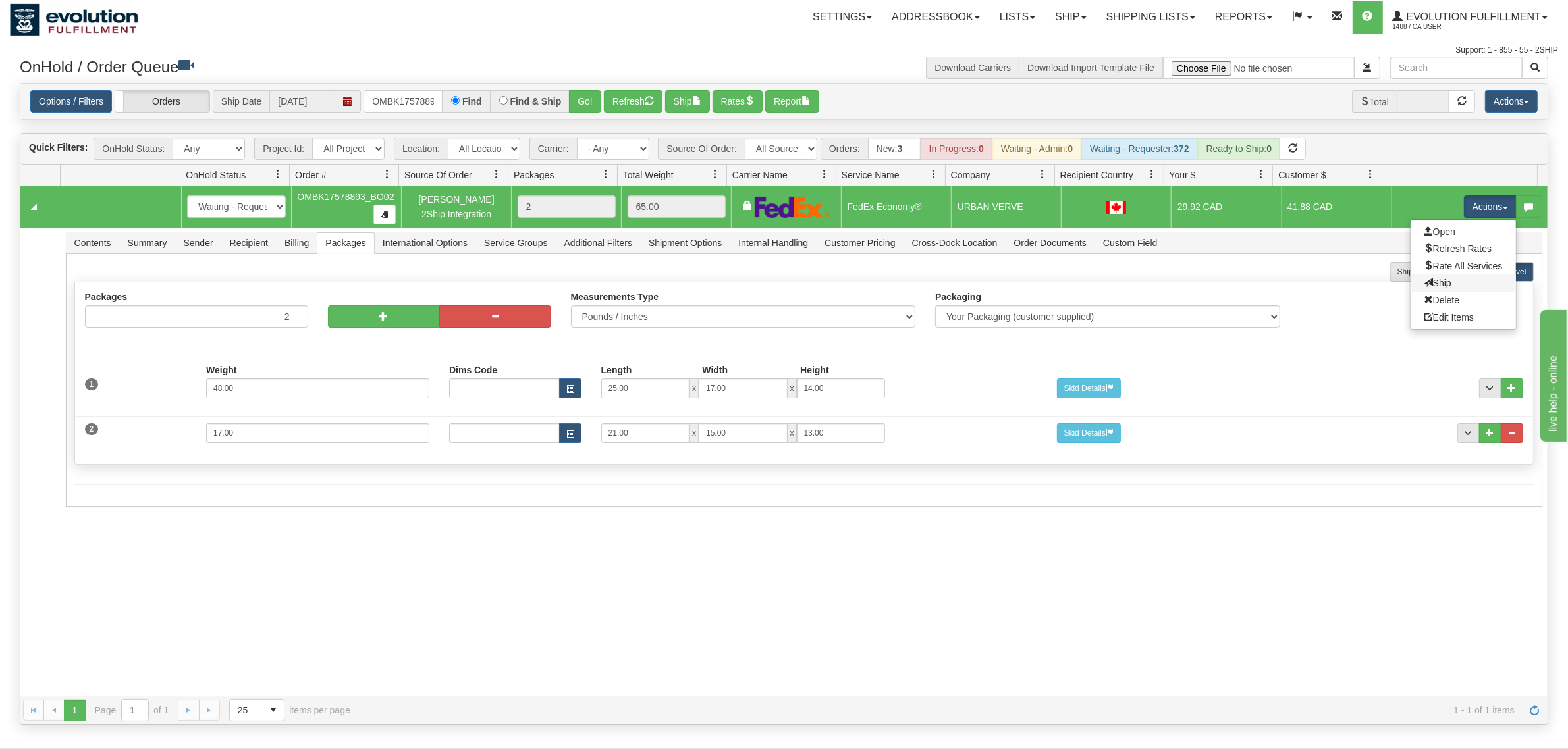
click at [1254, 280] on link "Ship" at bounding box center [1463, 283] width 105 height 17
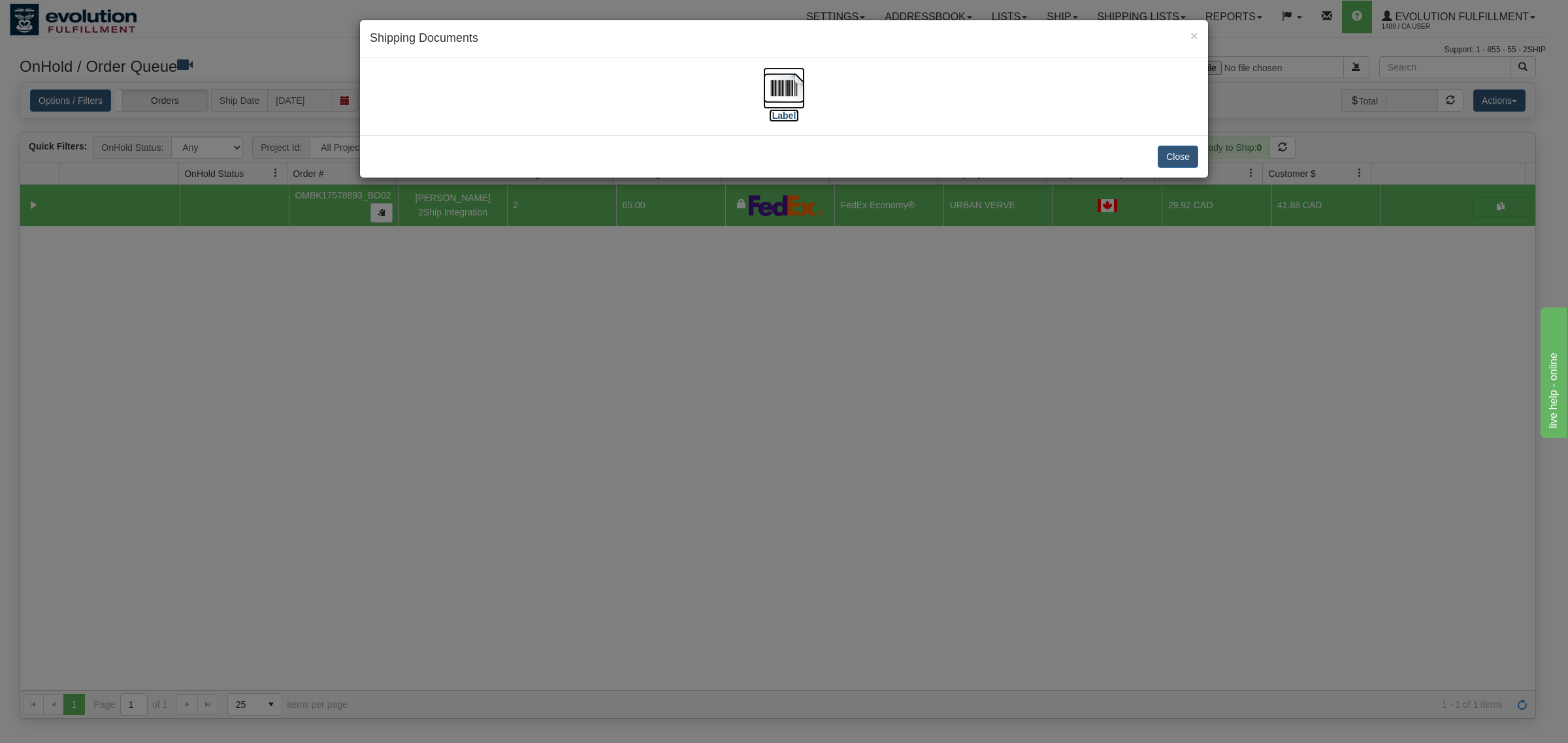
click at [783, 82] on img at bounding box center [784, 88] width 41 height 41
click at [1186, 142] on div "Close" at bounding box center [784, 156] width 848 height 42
click at [1177, 153] on button "Close" at bounding box center [1177, 157] width 41 height 22
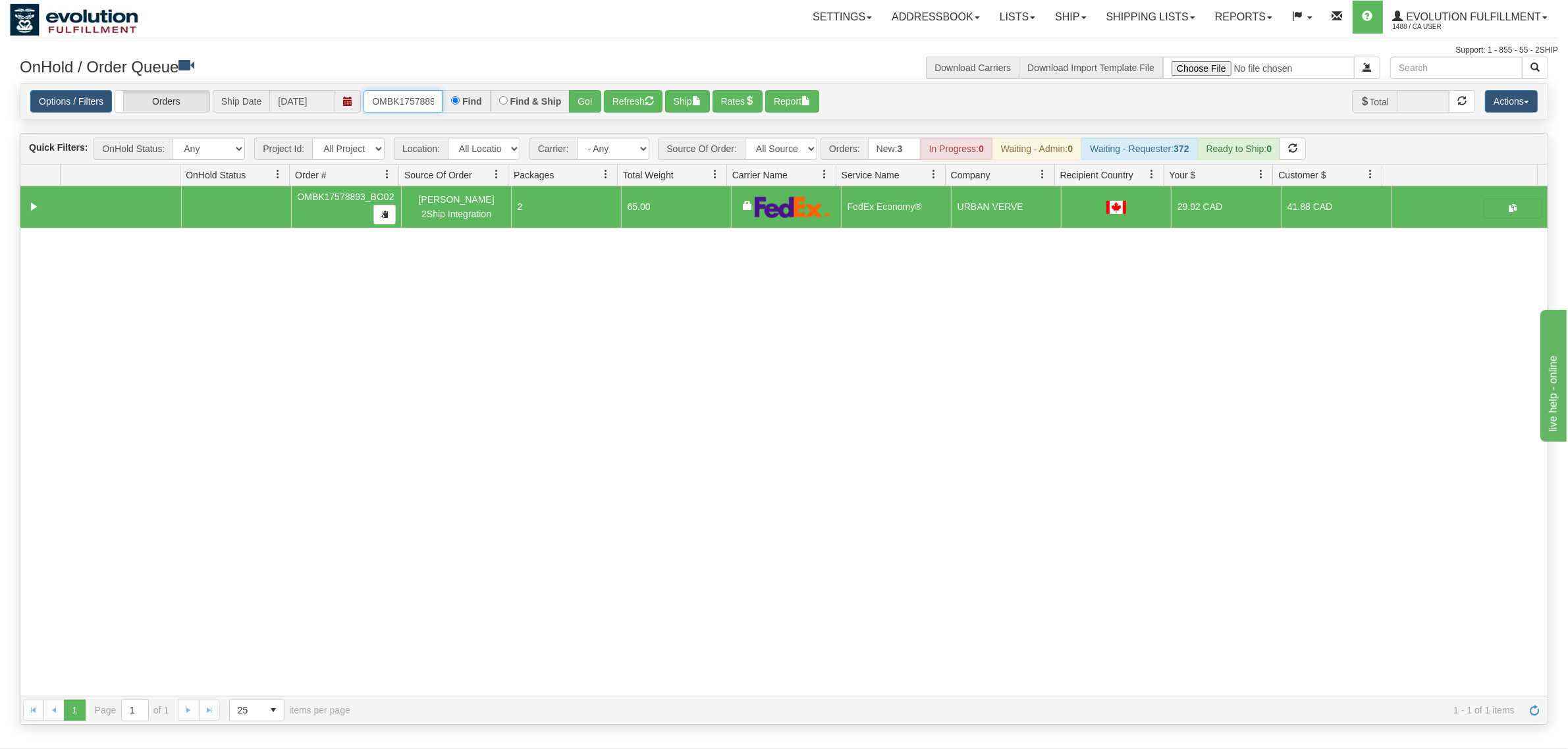
click at [387, 90] on input "OMBK17578893_BO02" at bounding box center [403, 102] width 79 height 22
click at [388, 94] on input "OMBK17578893_BO02" at bounding box center [403, 102] width 79 height 22
click at [398, 103] on input "OMBK18269053 BO02" at bounding box center [403, 102] width 79 height 22
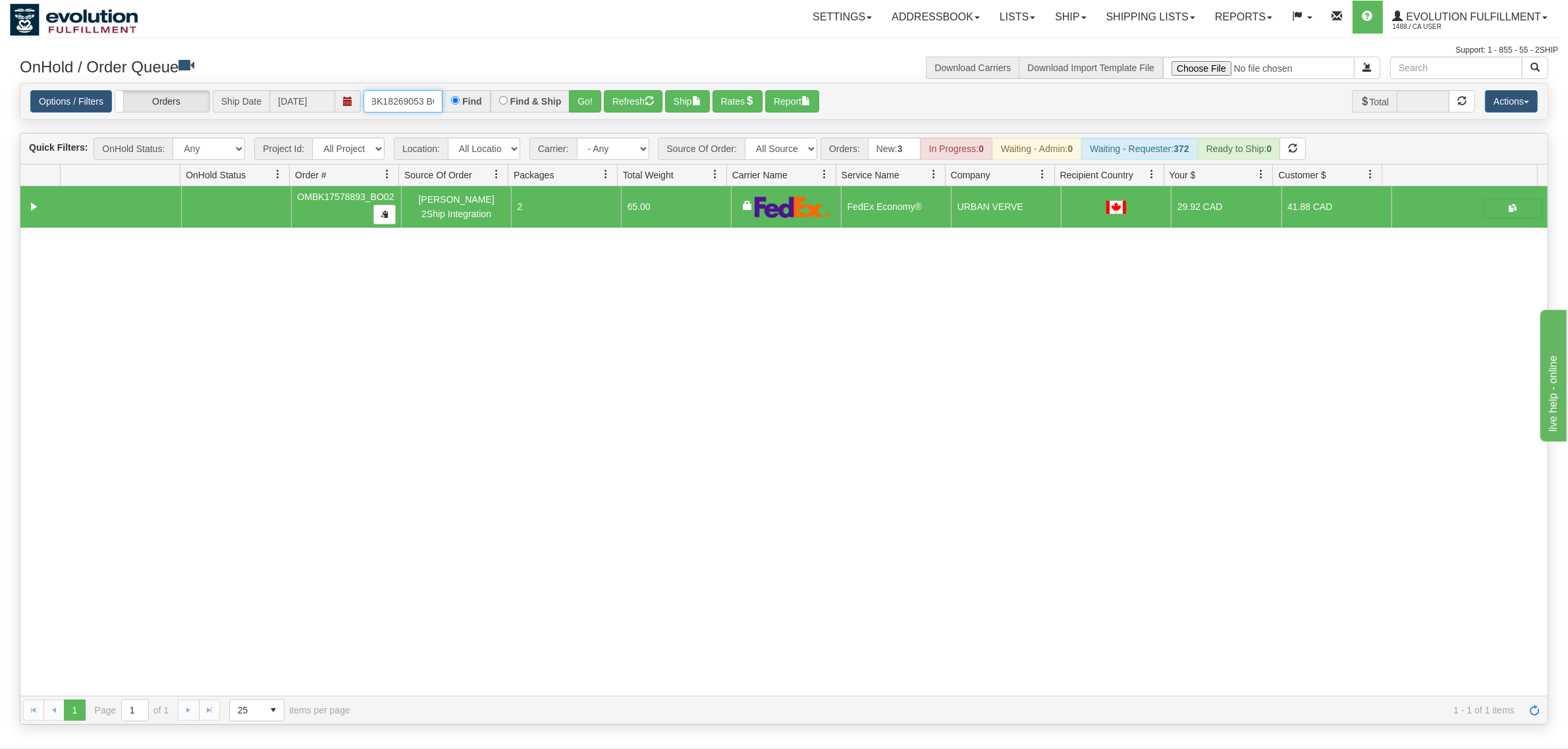
scroll to position [0, 24]
click at [578, 104] on button "Go!" at bounding box center [585, 102] width 32 height 22
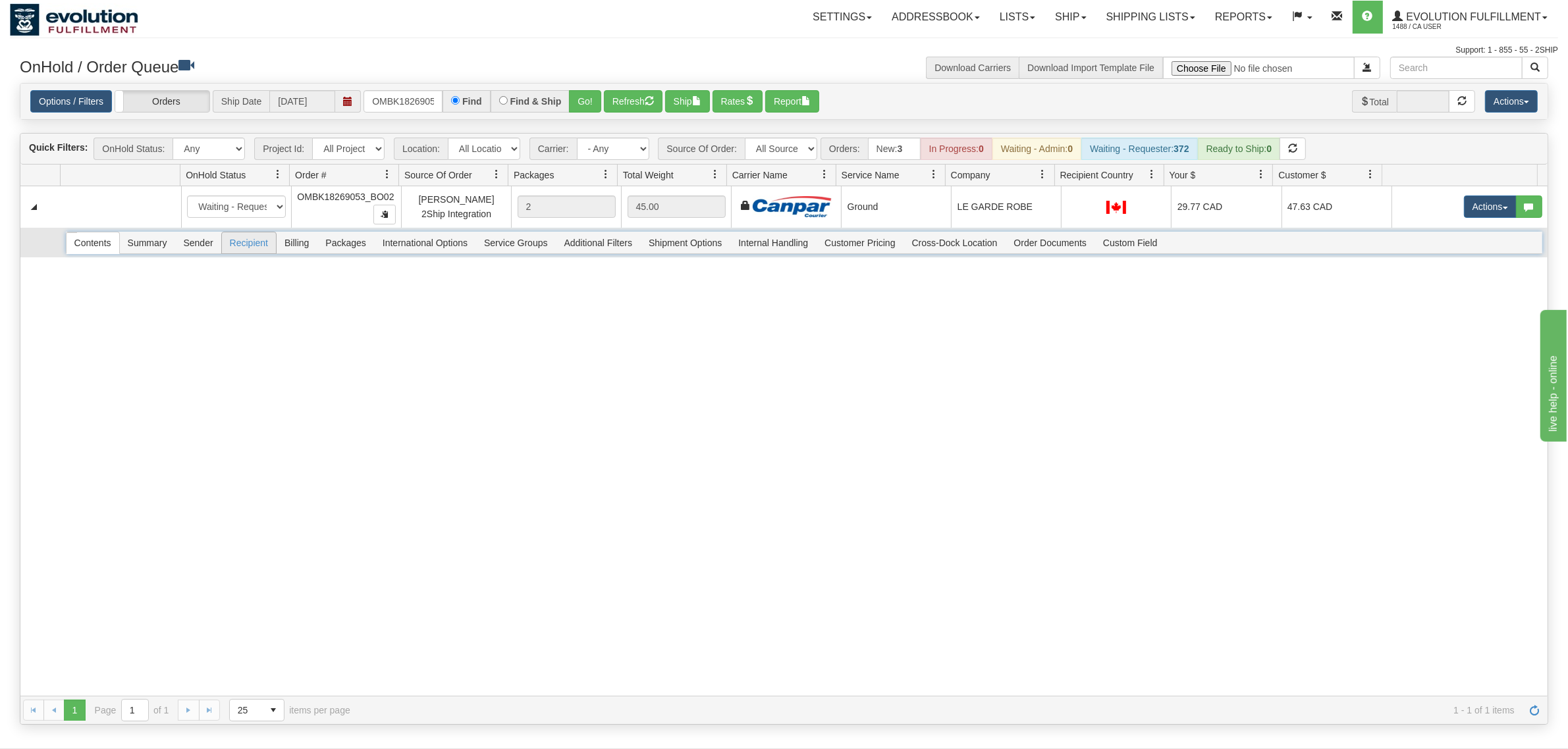
click at [239, 244] on span "Recipient" at bounding box center [249, 243] width 54 height 21
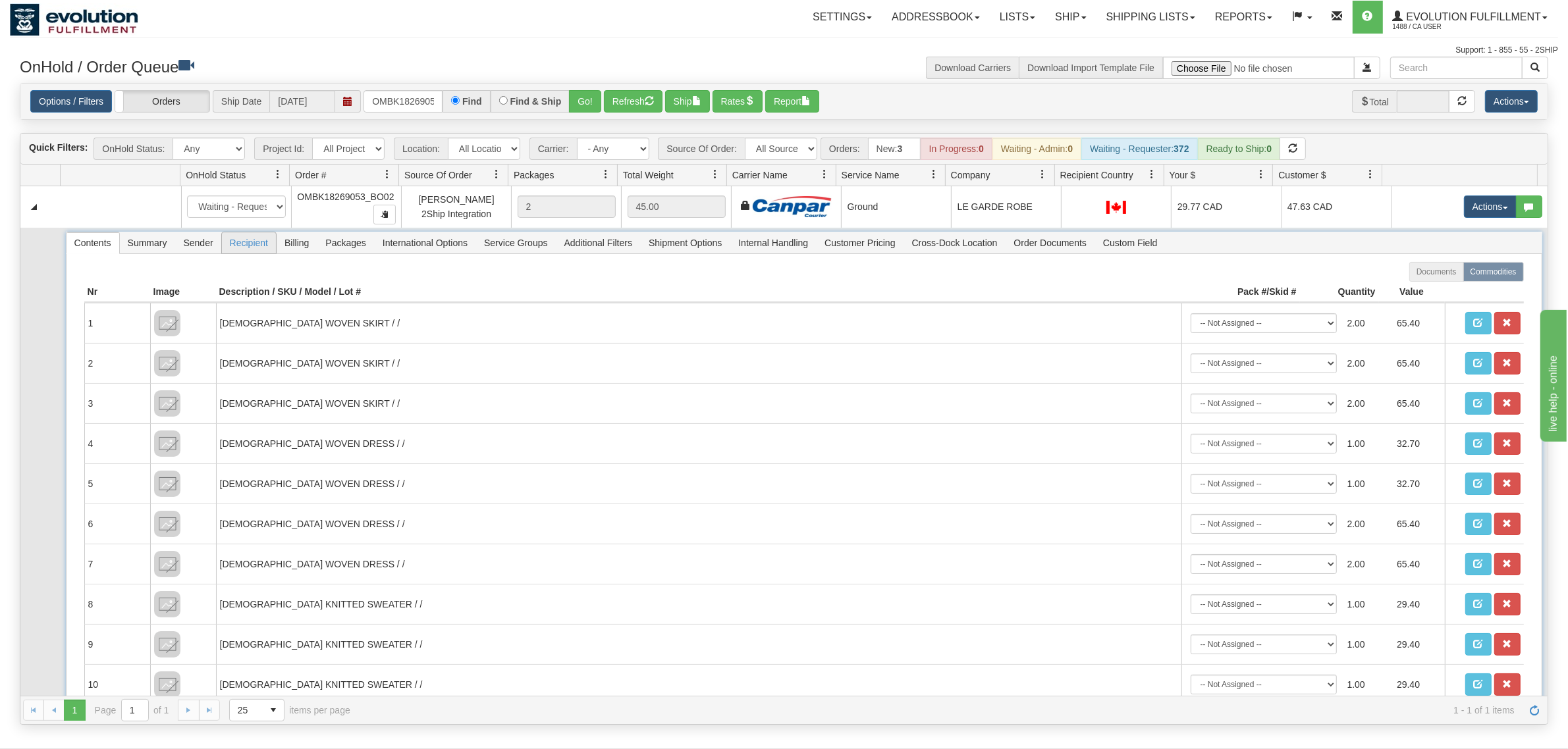
click at [241, 244] on span "Recipient" at bounding box center [249, 243] width 54 height 21
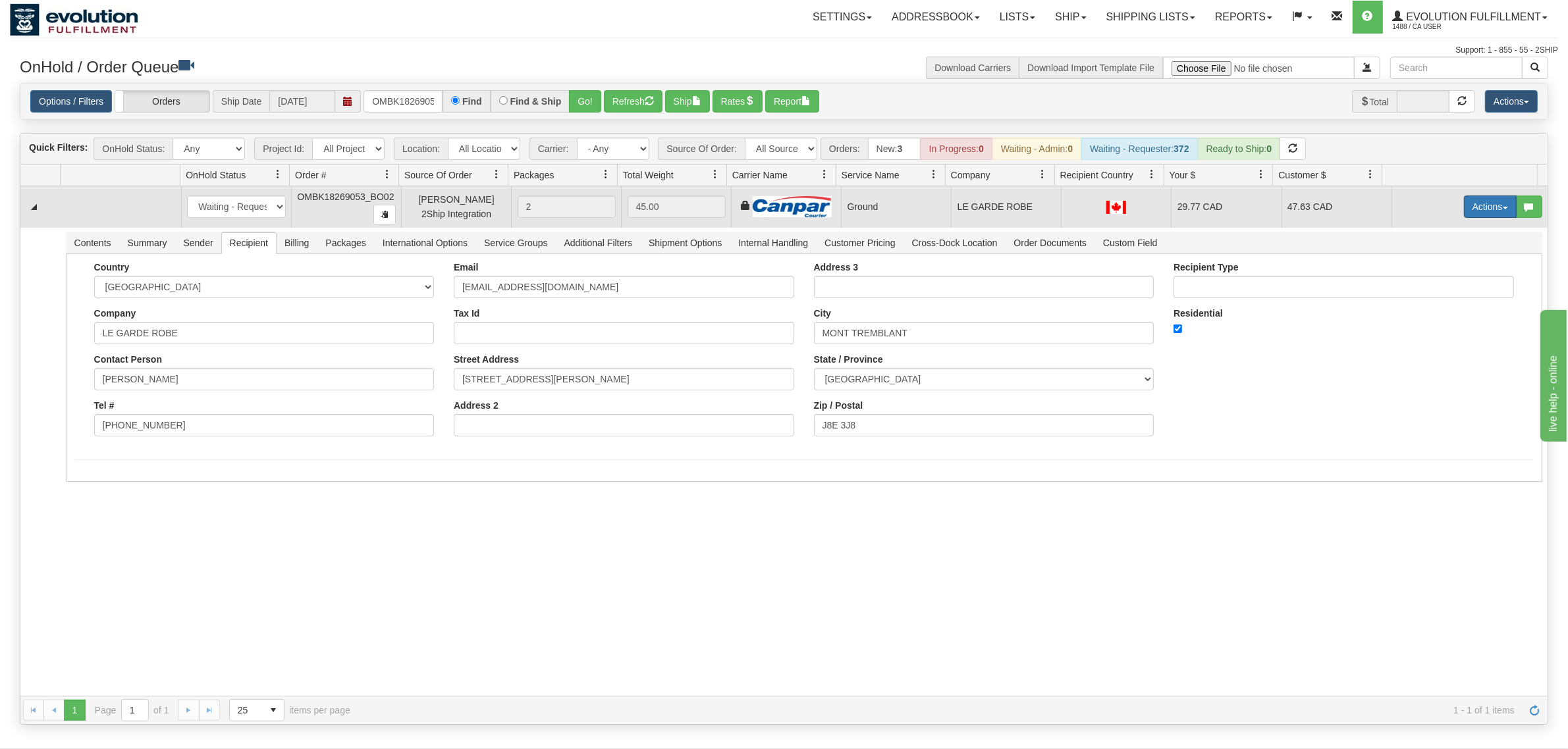
click at [1254, 209] on button "Actions" at bounding box center [1490, 207] width 53 height 22
click at [1254, 278] on link "Ship" at bounding box center [1463, 283] width 105 height 17
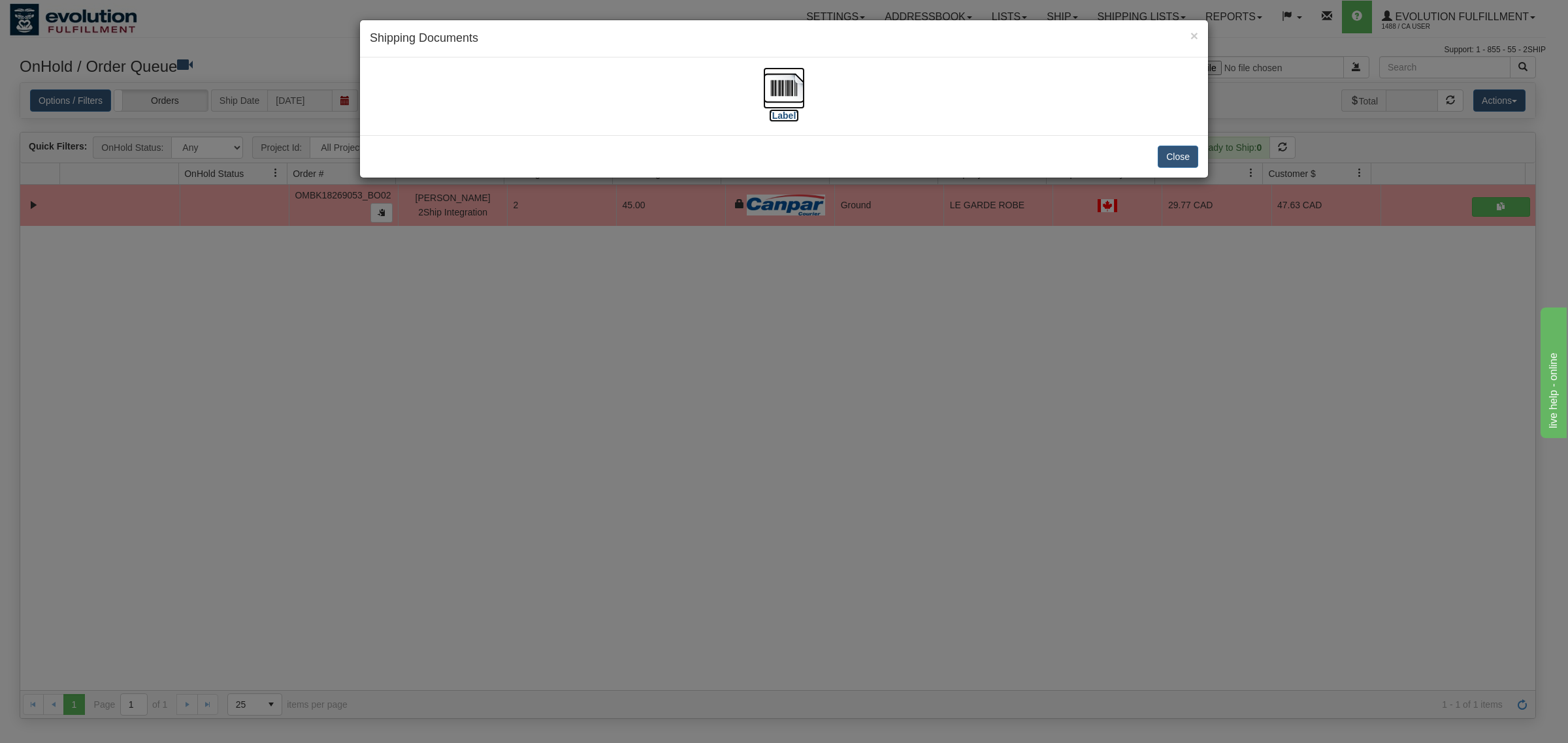
click at [780, 86] on img at bounding box center [784, 88] width 41 height 41
click at [1176, 144] on div "Close" at bounding box center [784, 156] width 848 height 42
click at [1178, 153] on button "Close" at bounding box center [1177, 157] width 41 height 22
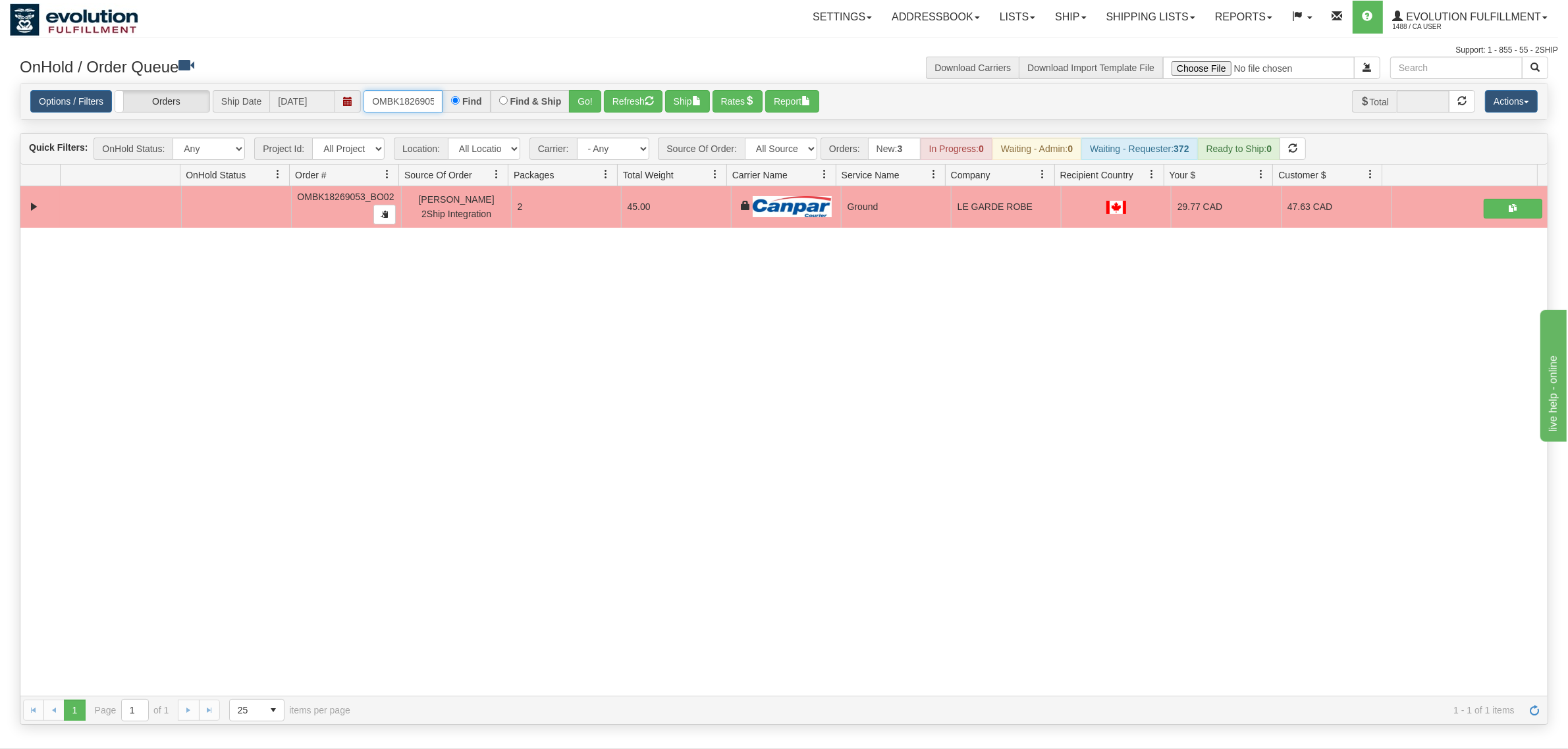
click at [412, 106] on input "OMBK18269053_BO02" at bounding box center [403, 102] width 79 height 22
click at [423, 106] on input "OMBK17285447 BO03" at bounding box center [403, 102] width 79 height 22
click at [580, 97] on button "Go!" at bounding box center [585, 102] width 32 height 22
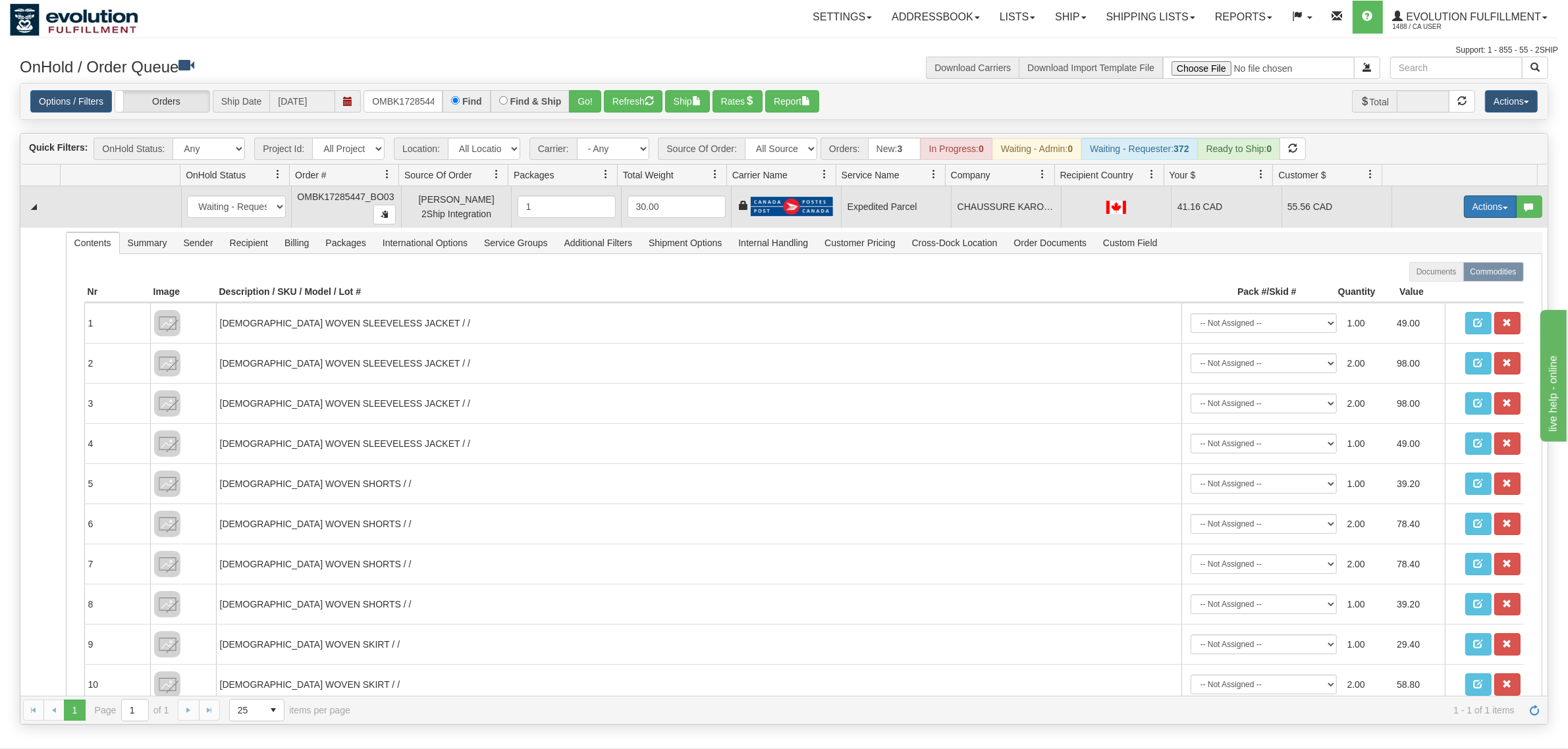
click at [1254, 217] on button "Actions" at bounding box center [1490, 207] width 53 height 22
click at [1254, 282] on span at bounding box center [1428, 282] width 9 height 9
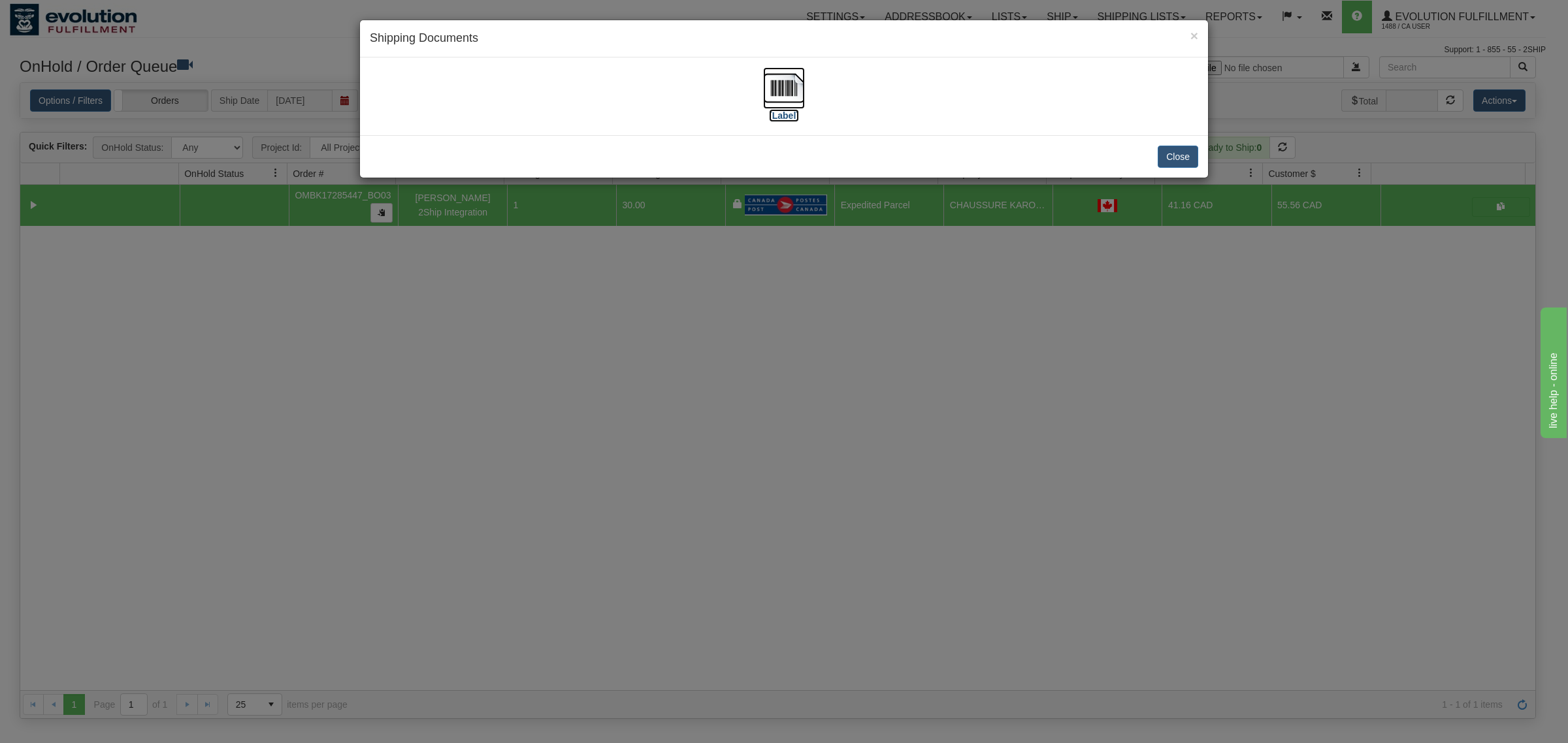
click at [771, 80] on img at bounding box center [784, 88] width 41 height 41
click at [1189, 151] on button "Close" at bounding box center [1177, 157] width 41 height 22
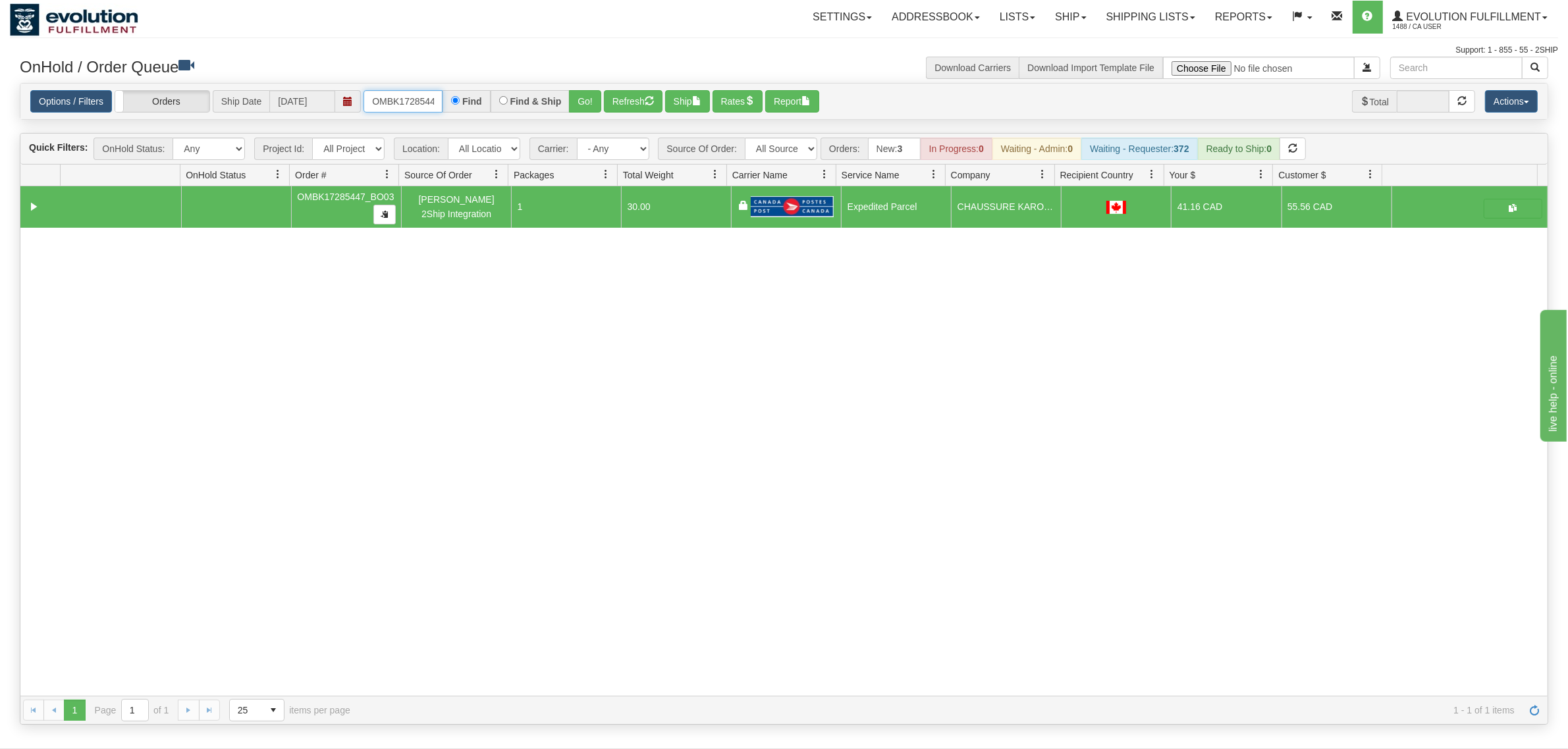
click at [398, 99] on input "OMBK17285447_BO03" at bounding box center [403, 102] width 79 height 22
click at [399, 99] on input "OMBK17285447_BO03" at bounding box center [403, 102] width 79 height 22
click at [400, 99] on input "OMBK17285447_BO03" at bounding box center [403, 102] width 79 height 22
click at [432, 97] on input "OMBKOMBK17677214 BO0217285447_BO03" at bounding box center [403, 102] width 79 height 22
click at [601, 99] on button "Go!" at bounding box center [585, 102] width 32 height 22
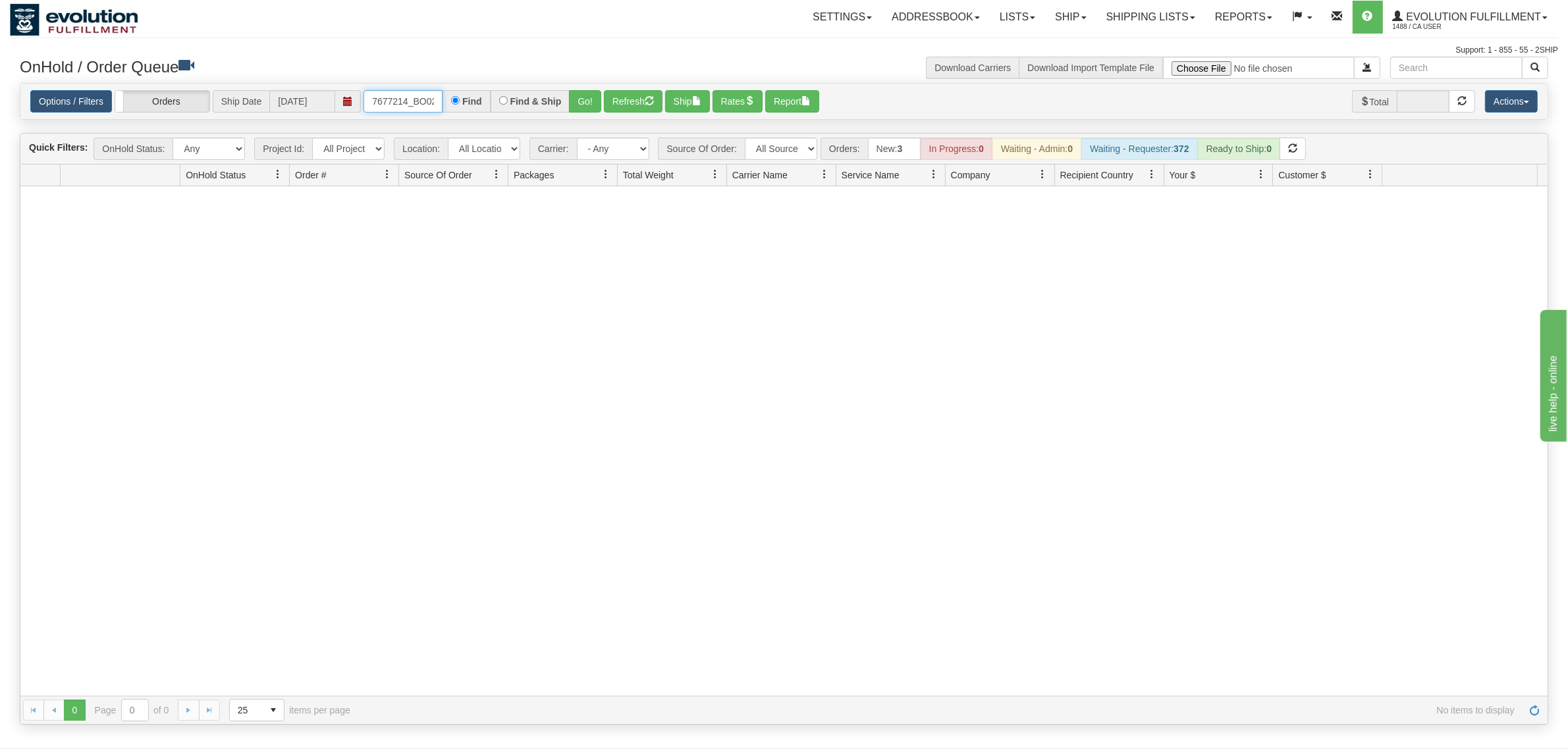
scroll to position [0, 72]
drag, startPoint x: 368, startPoint y: 97, endPoint x: 515, endPoint y: 101, distance: 147.1
click at [515, 101] on div "7677214_BO0217285447_BO03 Find Find & Ship Go!" at bounding box center [483, 102] width 238 height 22
type input "OMBK17677214 BO02"
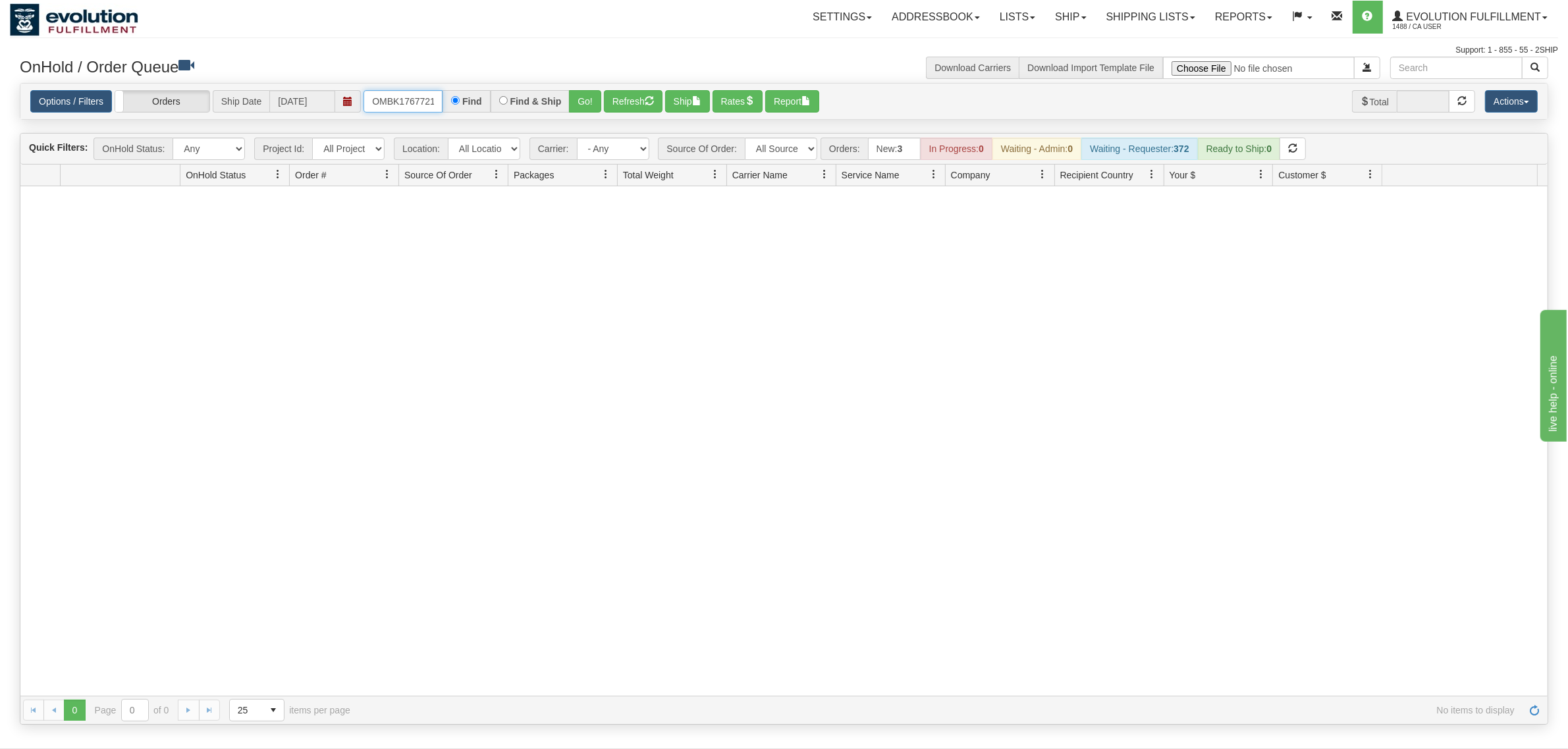
click at [415, 100] on input "OMBK17677214 BO02" at bounding box center [403, 102] width 79 height 22
click at [432, 97] on input "OMBK17677214 BO02" at bounding box center [403, 102] width 79 height 22
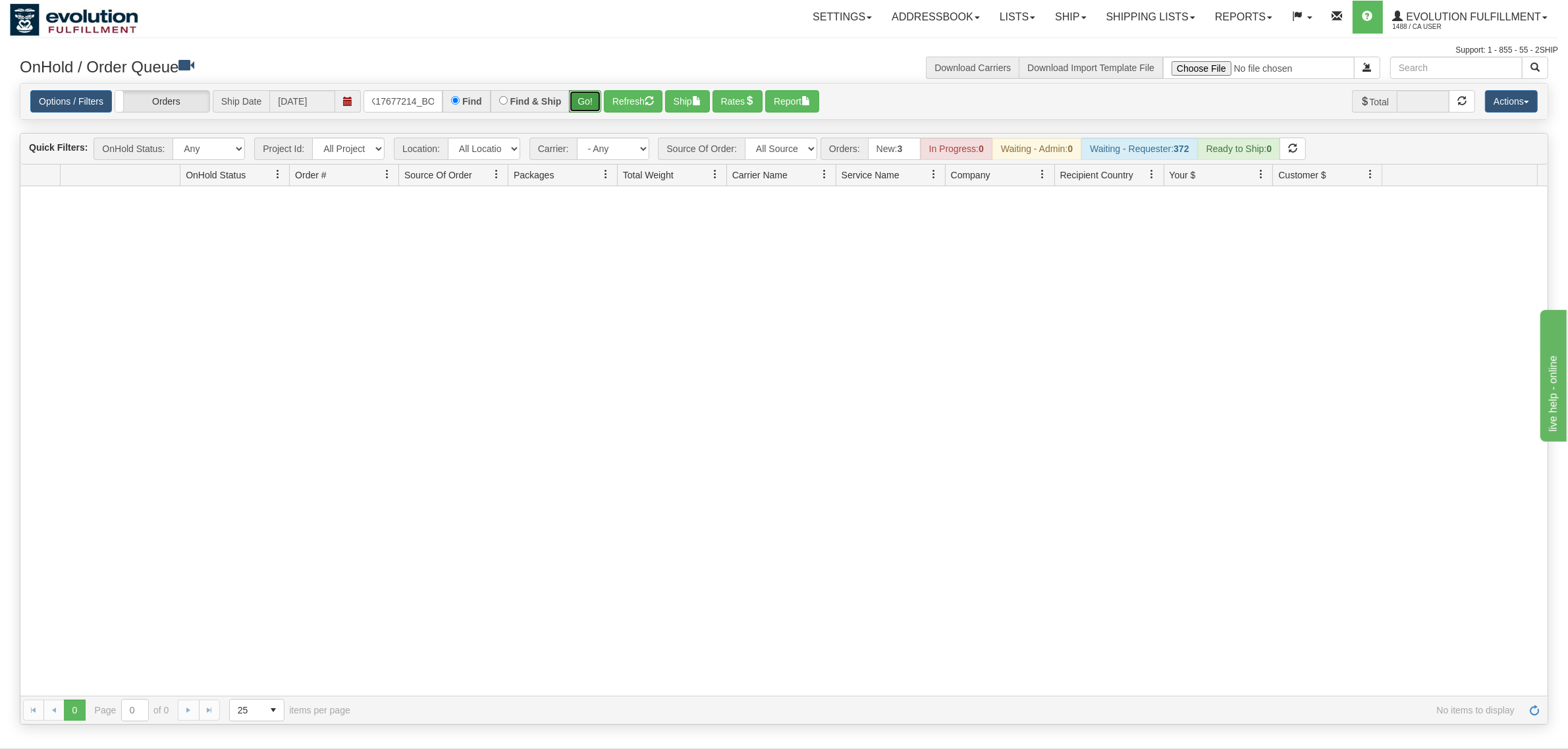
click at [583, 104] on button "Go!" at bounding box center [585, 102] width 32 height 22
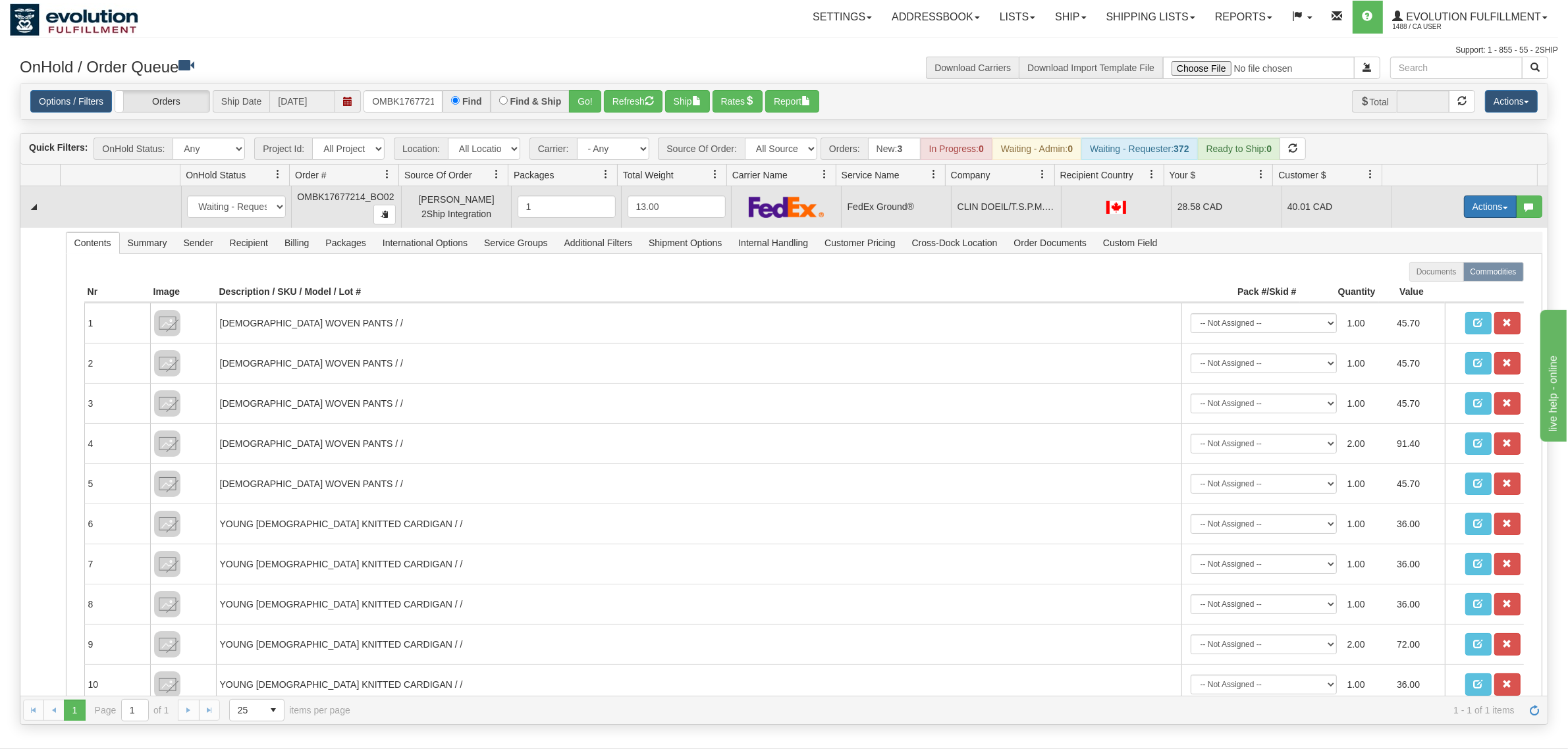
click at [1254, 205] on button "Actions" at bounding box center [1490, 207] width 53 height 22
click at [1254, 281] on link "Ship" at bounding box center [1463, 283] width 105 height 17
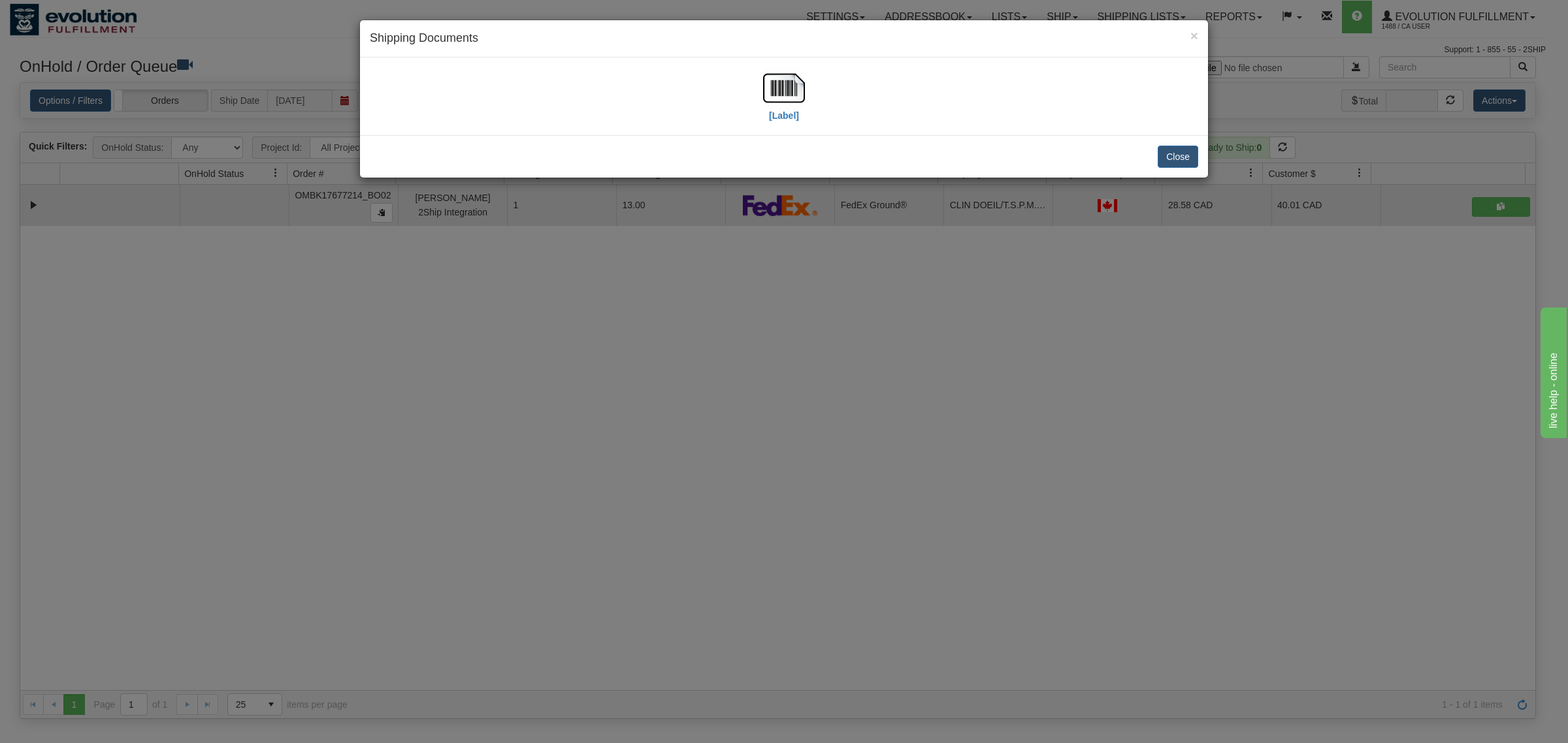
click at [762, 90] on div "[Label]" at bounding box center [784, 96] width 828 height 58
click at [769, 90] on img at bounding box center [784, 88] width 41 height 41
click at [1174, 152] on button "Close" at bounding box center [1177, 157] width 41 height 22
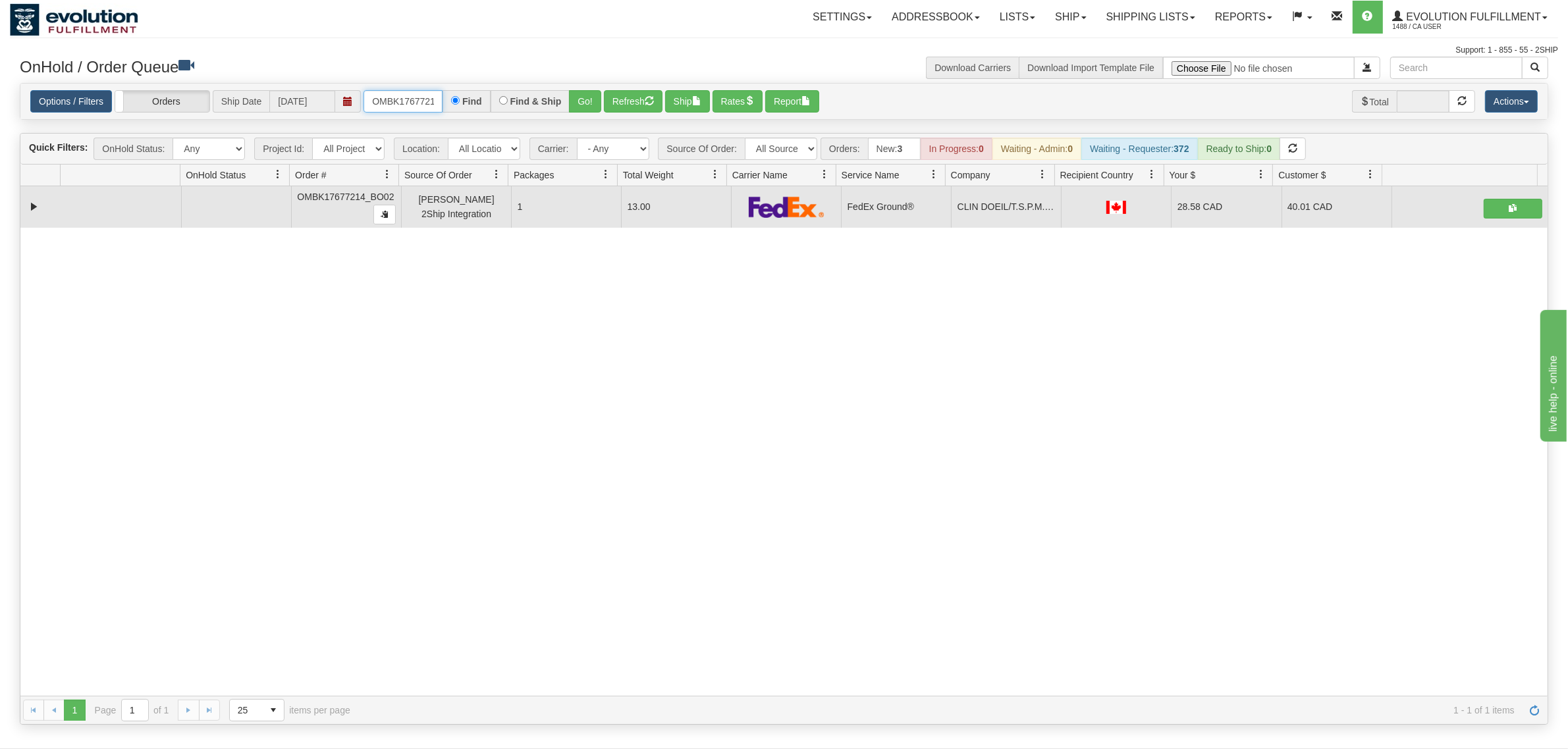
click at [406, 111] on input "OMBK17677214_BO02" at bounding box center [403, 102] width 79 height 22
click at [414, 104] on input "OMBK17381097 BO01" at bounding box center [403, 102] width 79 height 22
click at [422, 101] on input "OMBK17381097BO01" at bounding box center [403, 102] width 79 height 22
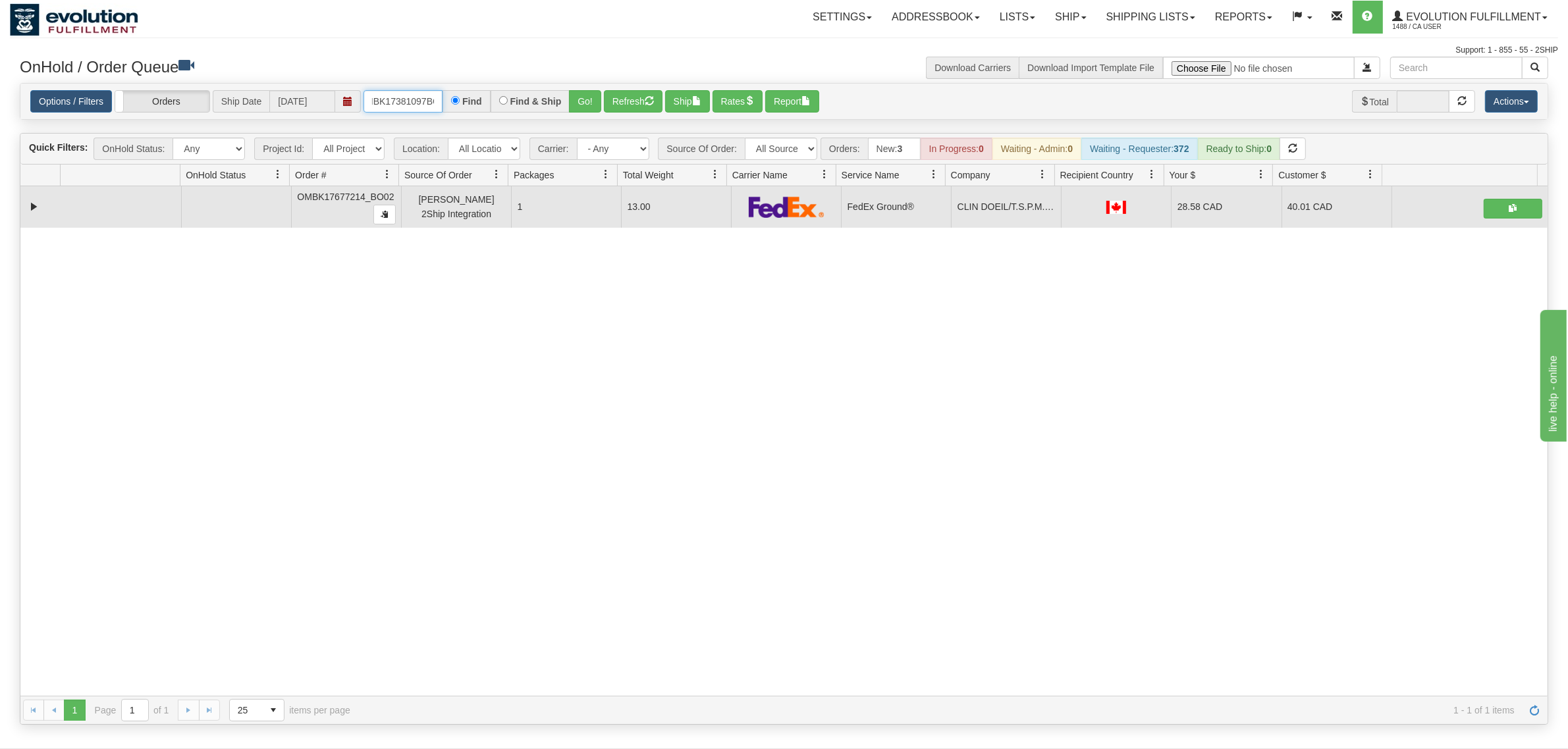
scroll to position [0, 21]
click at [591, 106] on button "Go!" at bounding box center [585, 102] width 32 height 22
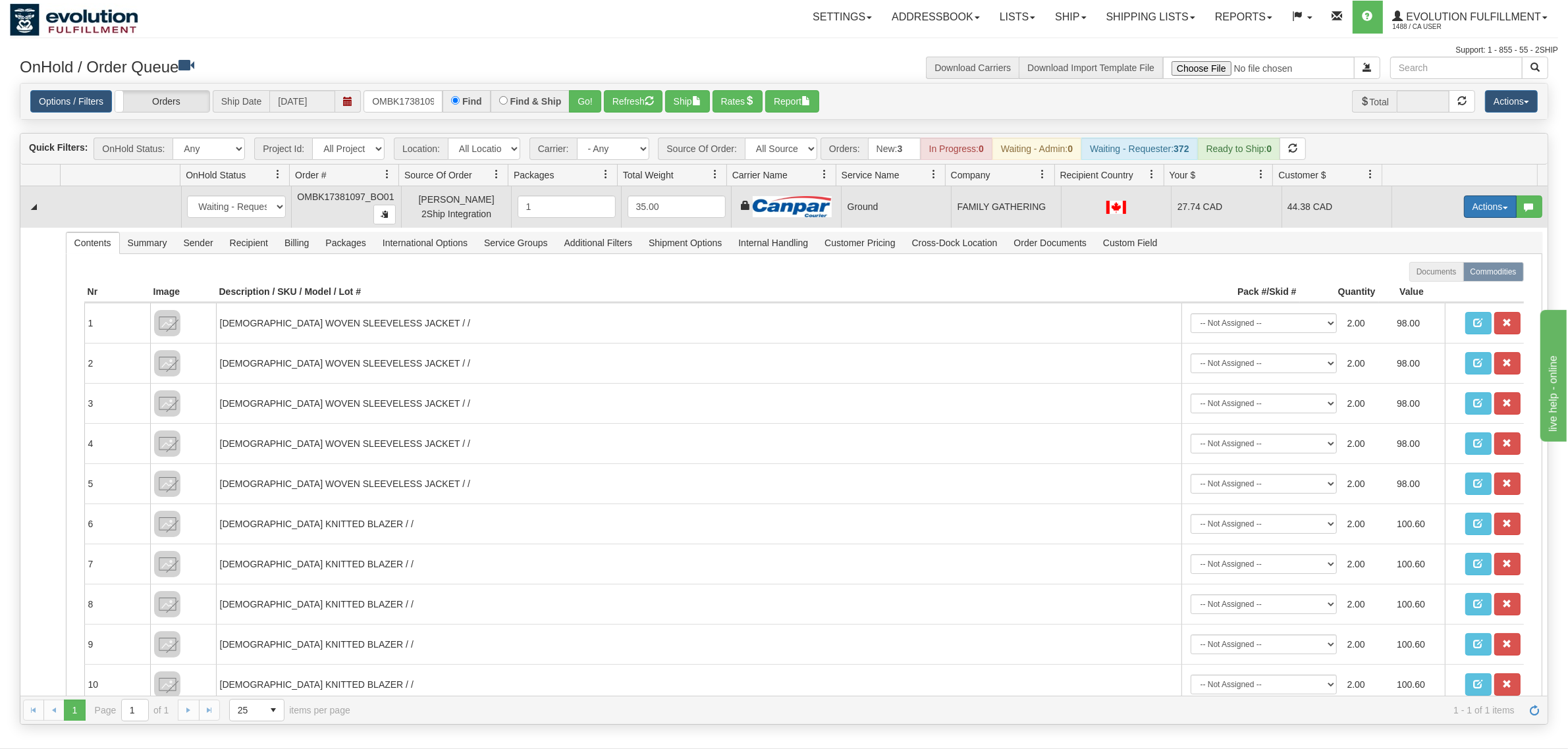
click at [1254, 206] on button "Actions" at bounding box center [1490, 207] width 53 height 22
click at [1254, 280] on link "Ship" at bounding box center [1463, 283] width 105 height 17
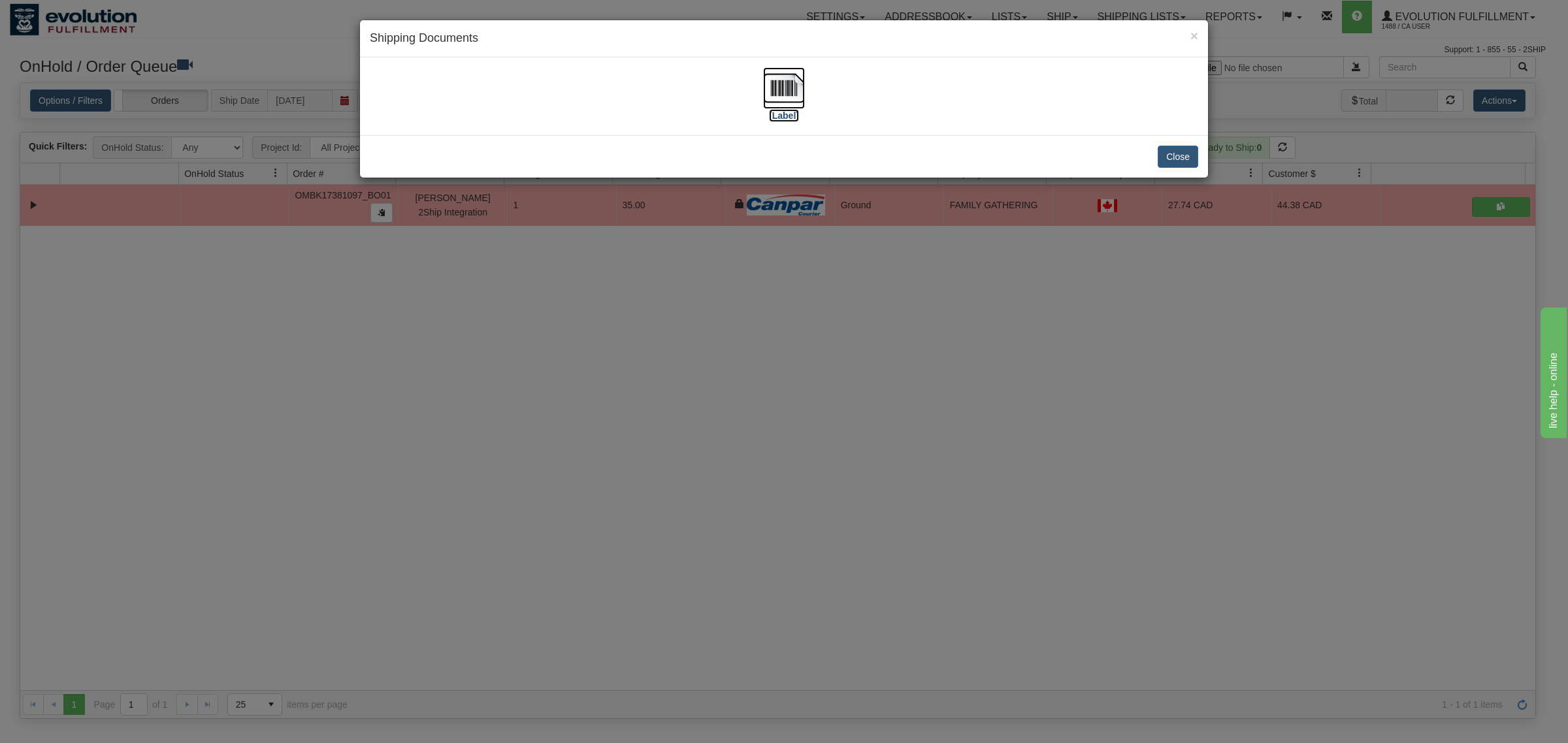
click at [792, 79] on img at bounding box center [784, 88] width 41 height 41
click at [1172, 152] on button "Close" at bounding box center [1177, 157] width 41 height 22
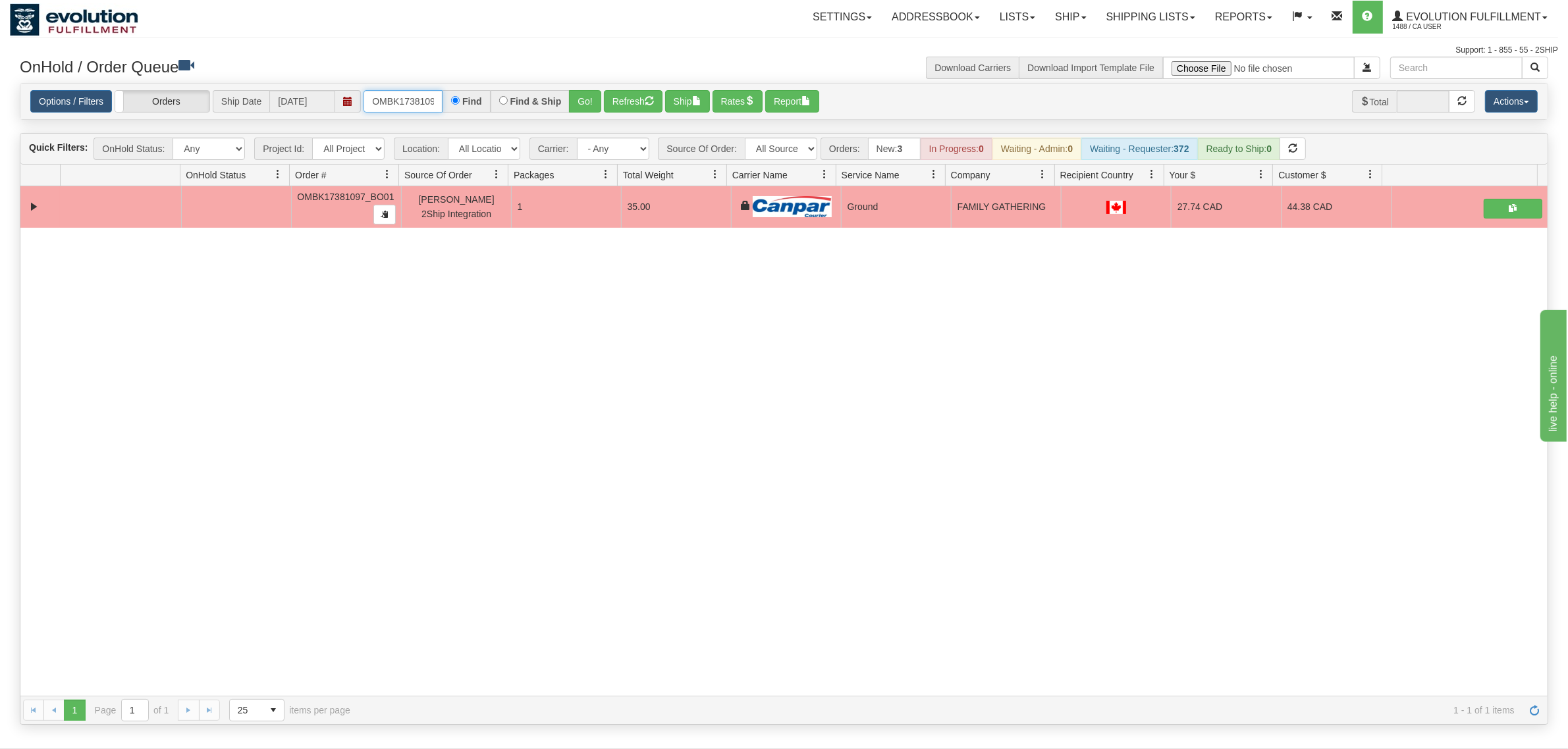
click at [387, 97] on input "OMBK17381097_BO01" at bounding box center [403, 102] width 79 height 22
click at [426, 90] on input "OMBK17547016 BO02" at bounding box center [403, 102] width 79 height 22
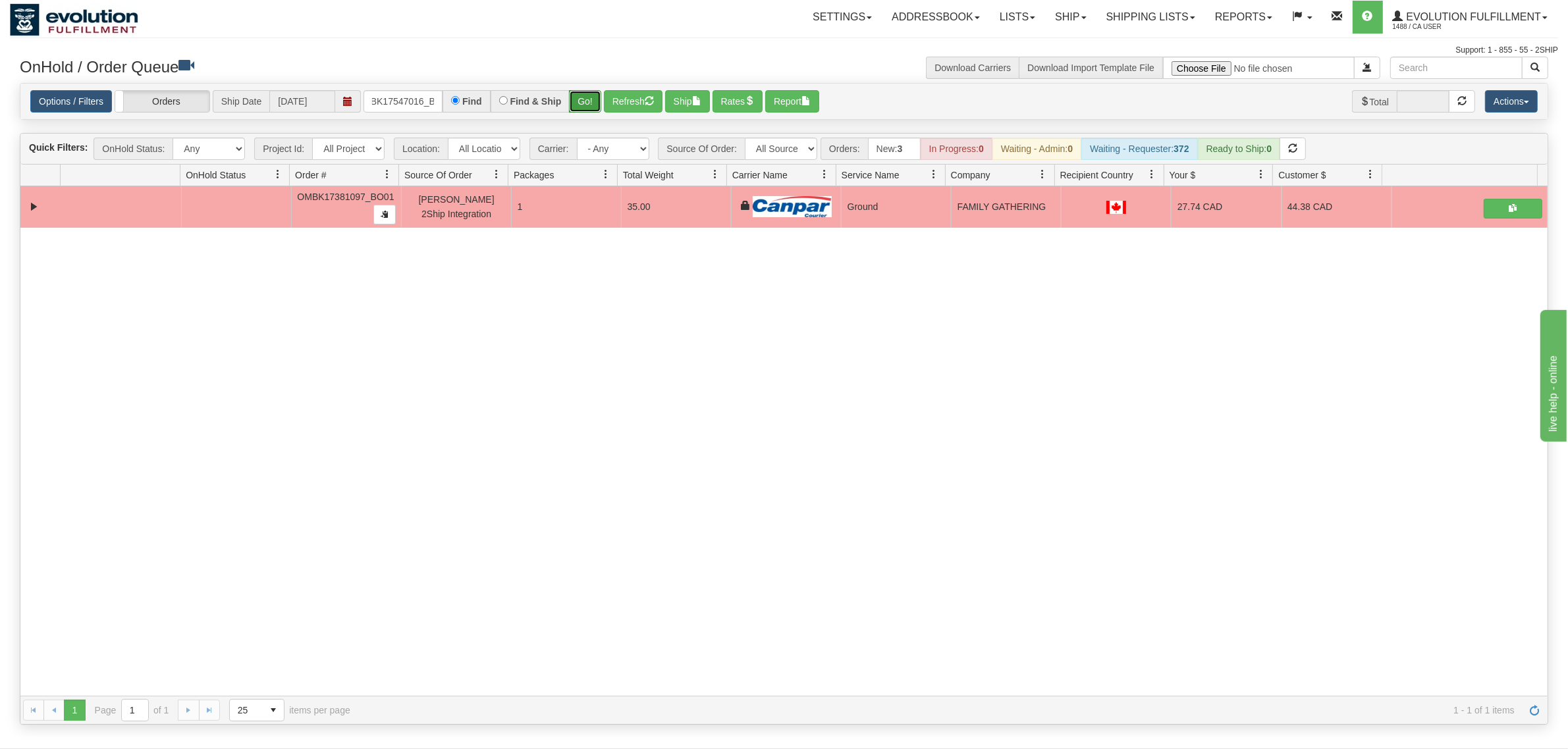
click at [585, 97] on button "Go!" at bounding box center [585, 102] width 32 height 22
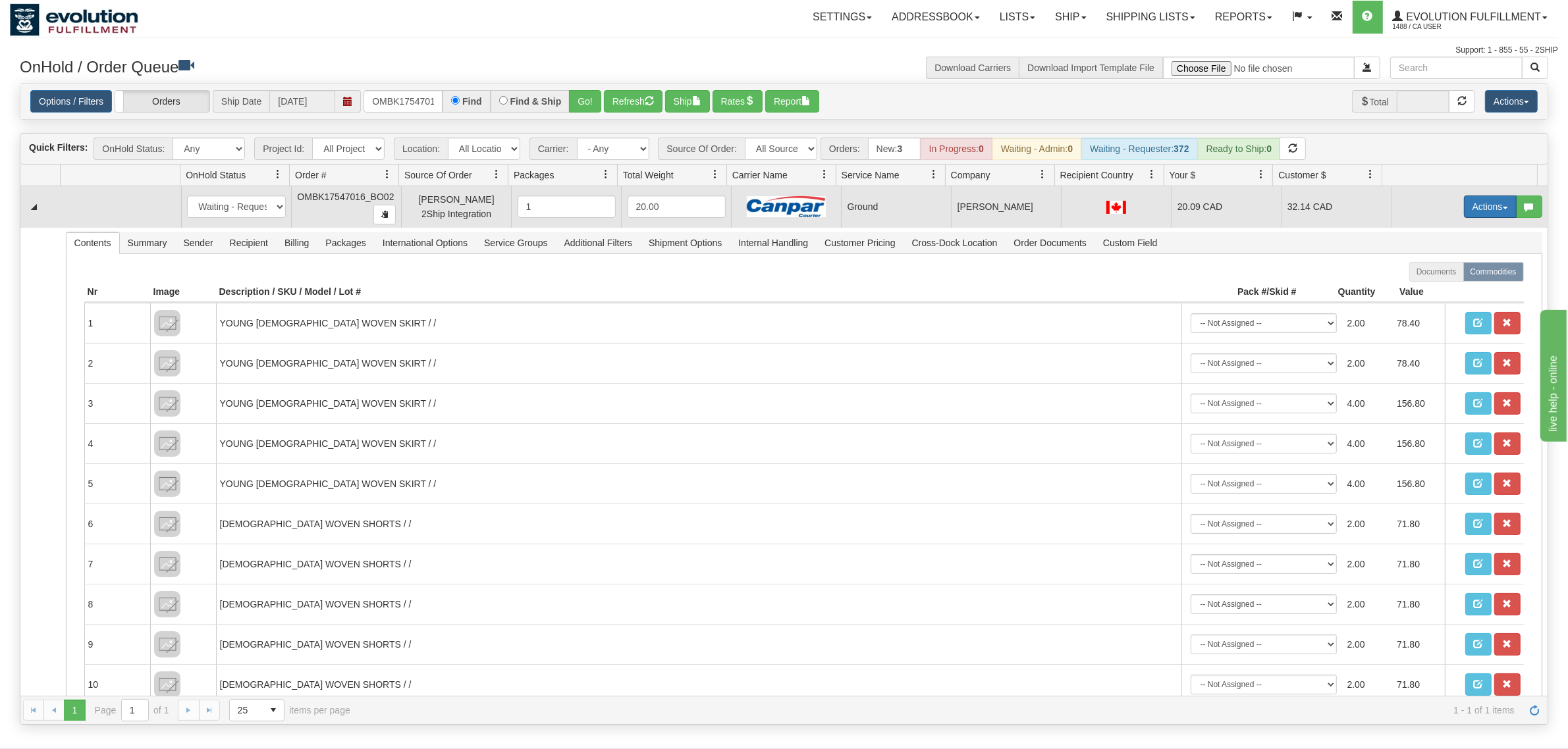
click at [1254, 208] on button "Actions" at bounding box center [1490, 207] width 53 height 22
click at [1254, 280] on link "Ship" at bounding box center [1463, 283] width 105 height 17
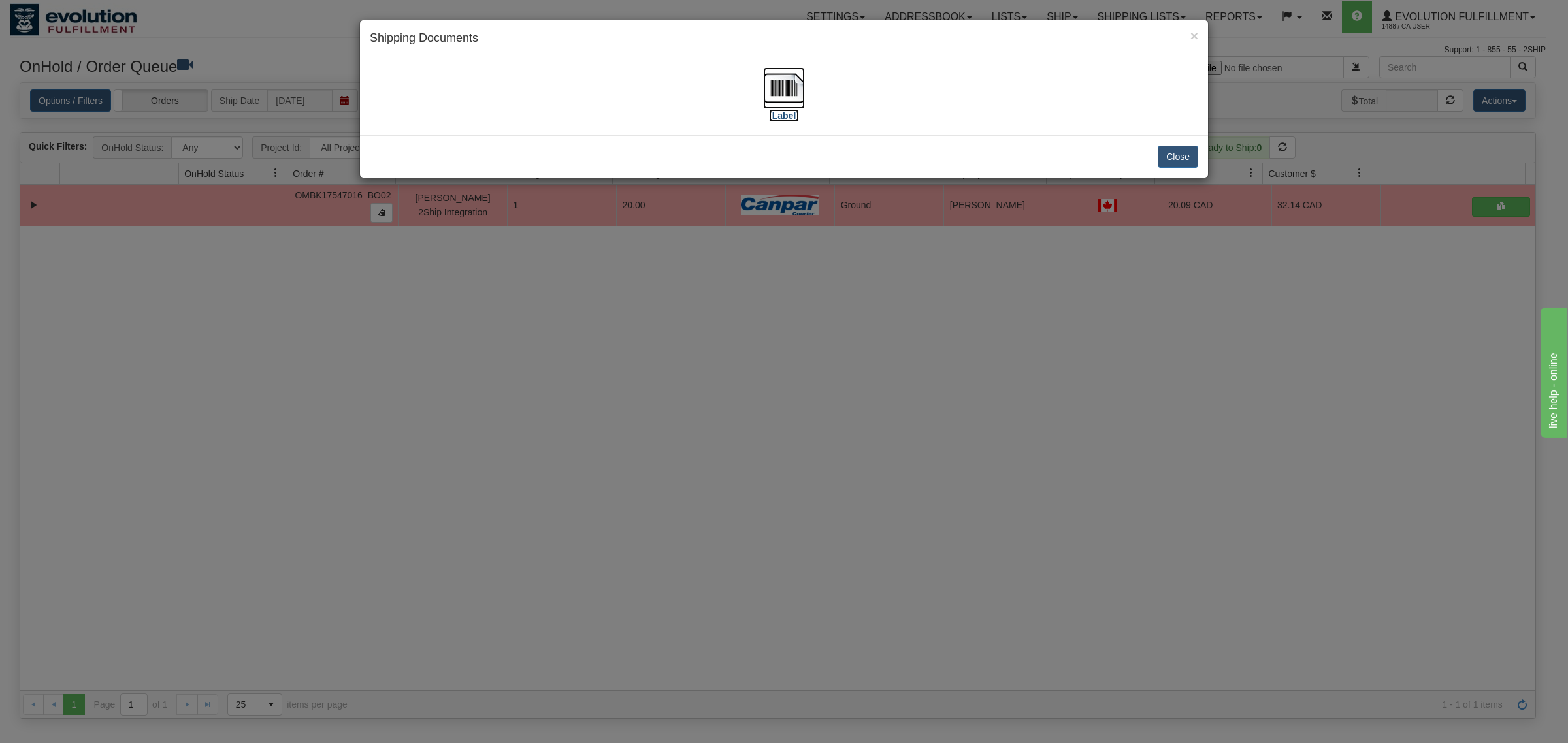
click at [783, 86] on img at bounding box center [784, 88] width 41 height 41
click at [1172, 153] on button "Close" at bounding box center [1177, 157] width 41 height 22
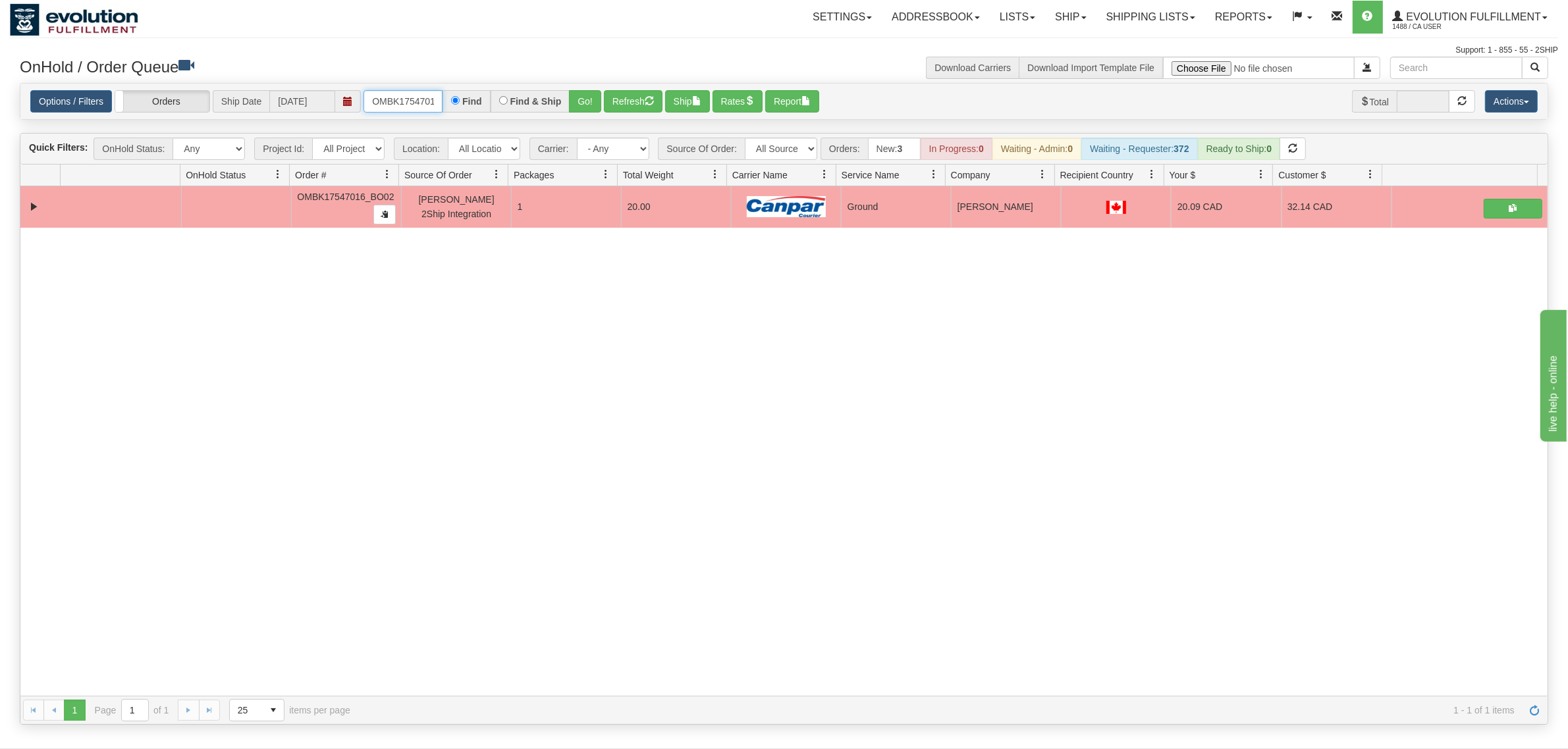
click at [376, 93] on input "OMBK17547016_BO02" at bounding box center [403, 102] width 79 height 22
click at [413, 97] on input "OMBK17592158 BO04" at bounding box center [403, 102] width 79 height 22
click at [587, 97] on button "Go!" at bounding box center [585, 102] width 32 height 22
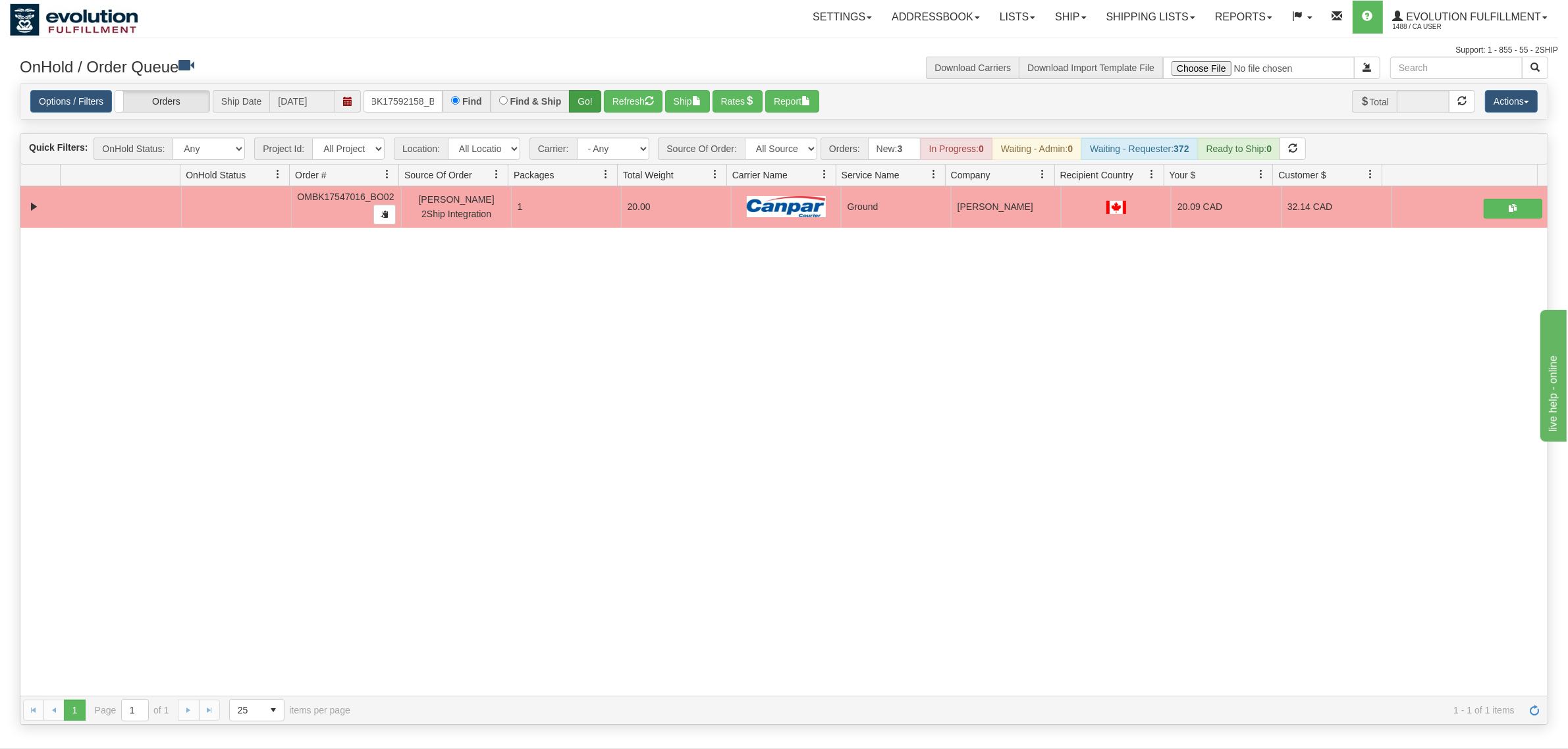
scroll to position [0, 0]
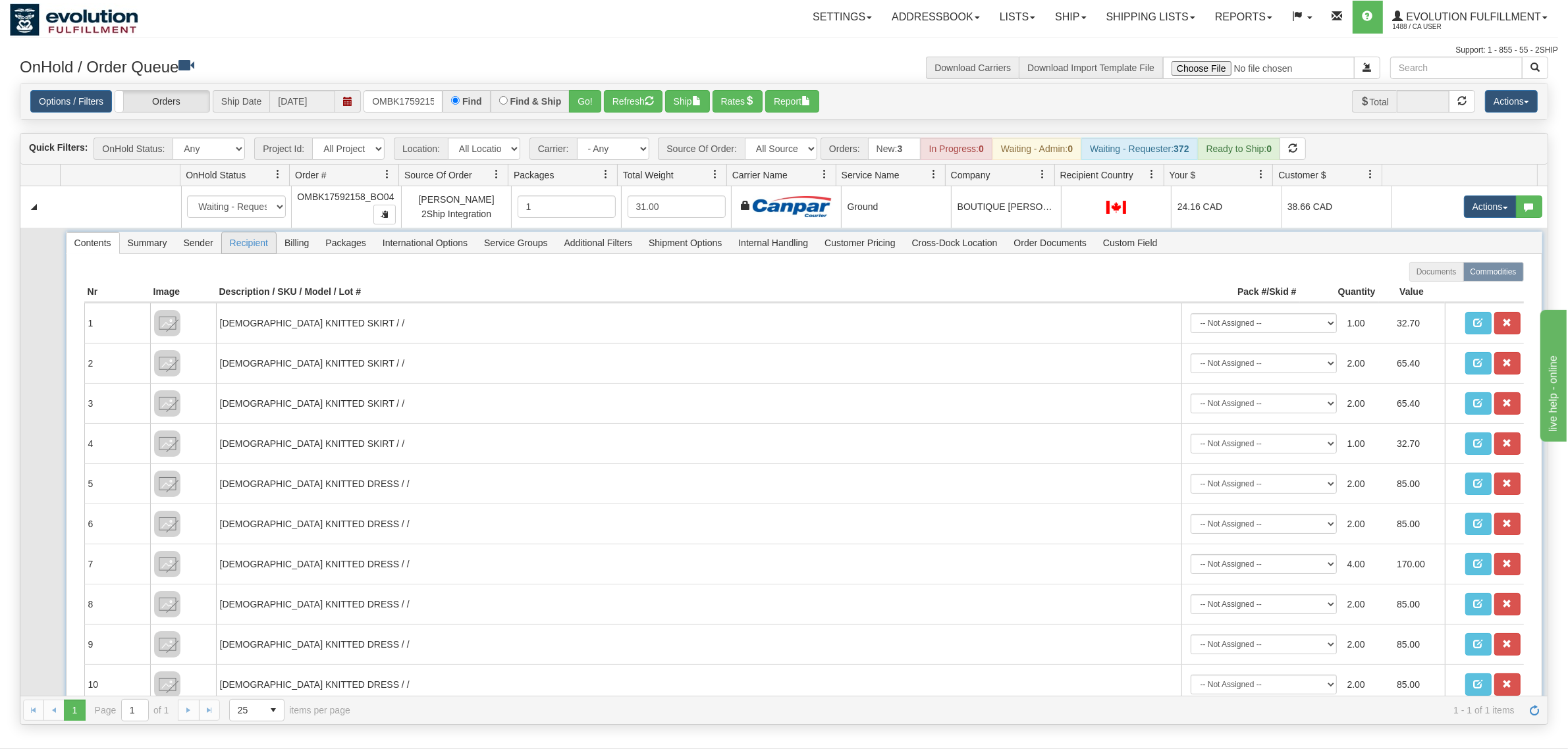
click at [245, 239] on span "Recipient" at bounding box center [249, 243] width 54 height 21
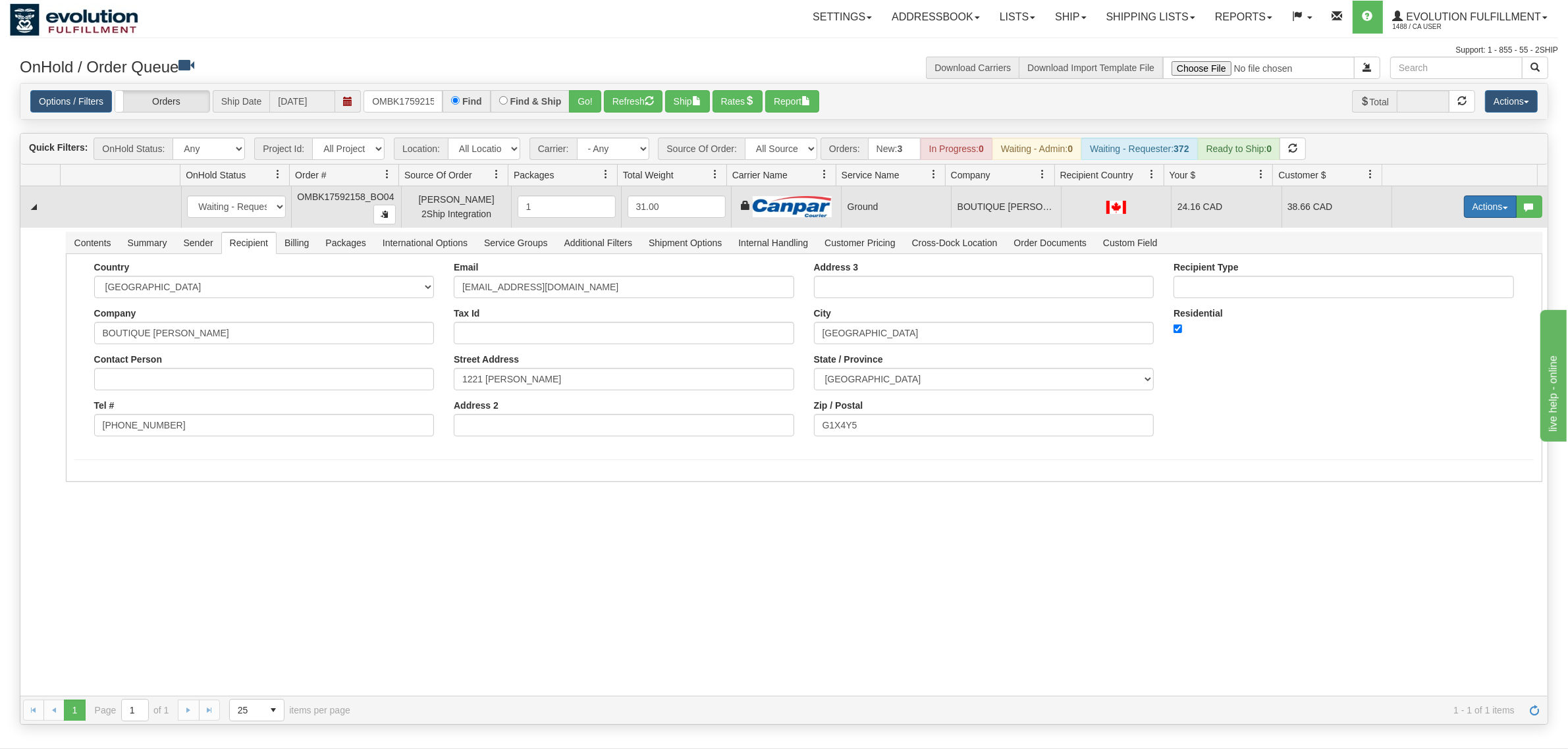
click at [1254, 209] on button "Actions" at bounding box center [1490, 207] width 53 height 22
click at [1254, 278] on link "Ship" at bounding box center [1463, 283] width 105 height 17
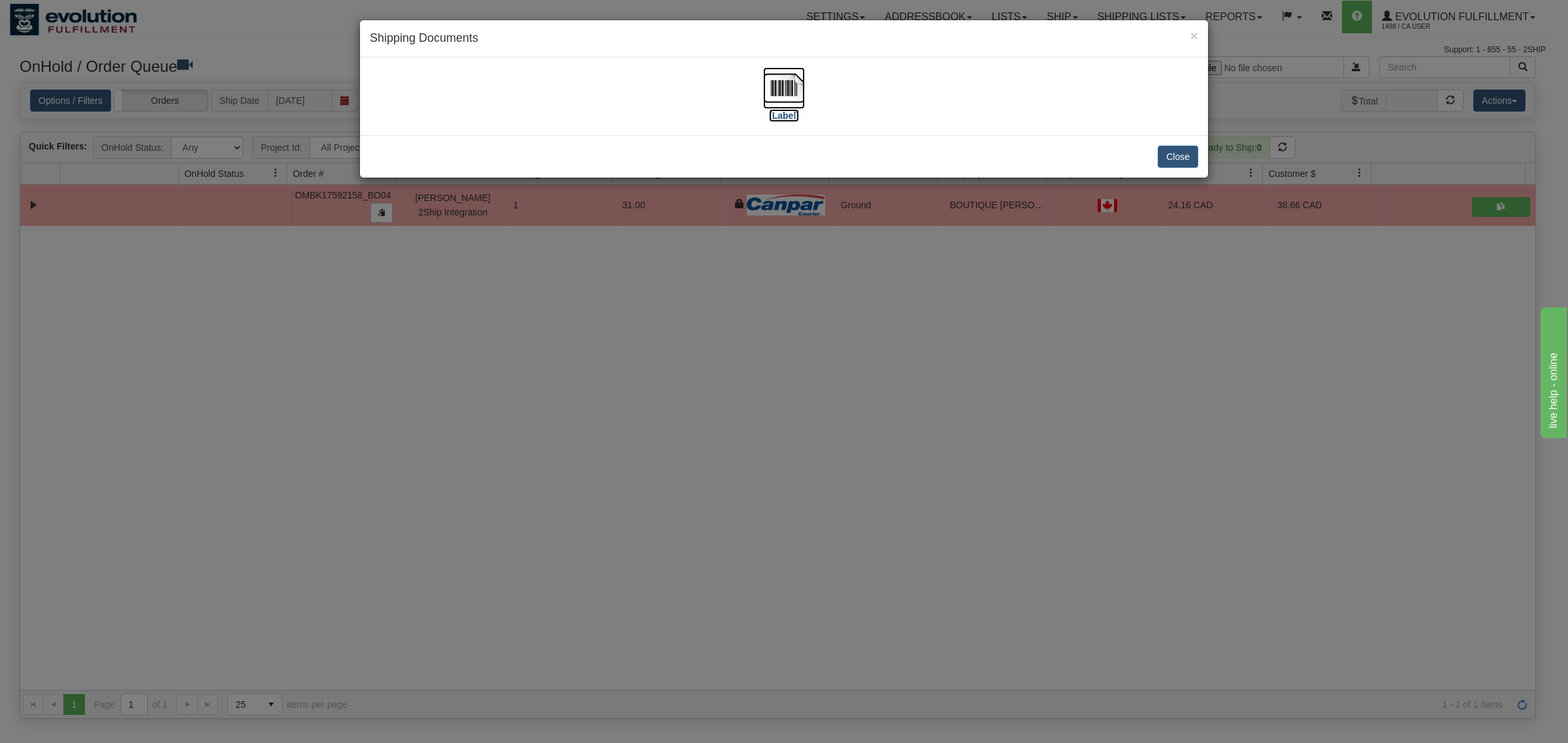
click at [784, 77] on img at bounding box center [784, 88] width 41 height 41
click at [1173, 155] on button "Close" at bounding box center [1177, 157] width 41 height 22
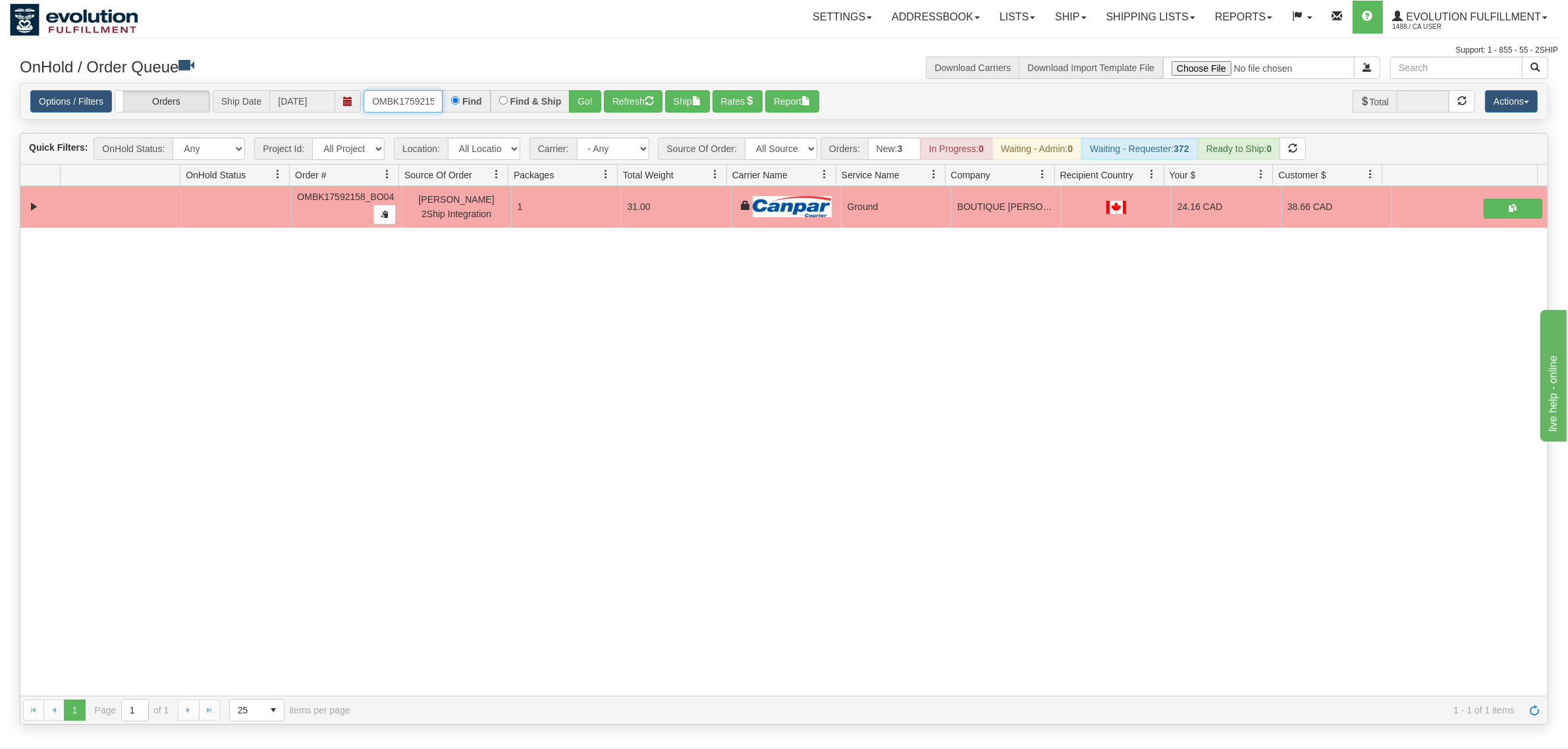
click at [394, 99] on input "OMBK17592158_BO04" at bounding box center [403, 102] width 79 height 22
click at [428, 93] on input "OMBK17530740 BO02" at bounding box center [403, 102] width 79 height 22
click at [601, 94] on button "Go!" at bounding box center [585, 102] width 32 height 22
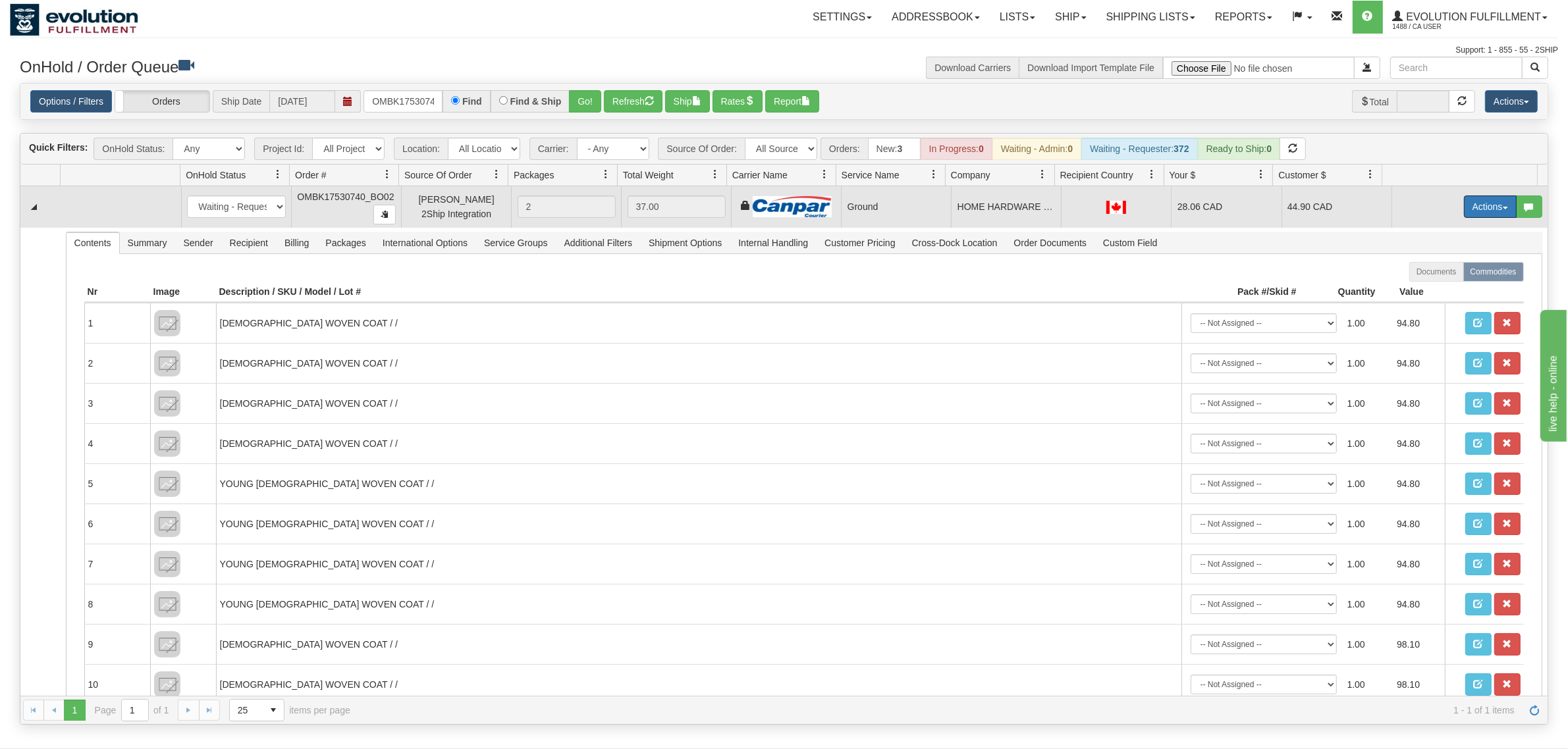
drag, startPoint x: 1469, startPoint y: 208, endPoint x: 1470, endPoint y: 228, distance: 20.0
click at [1254, 208] on button "Actions" at bounding box center [1490, 207] width 53 height 22
click at [1254, 281] on link "Ship" at bounding box center [1463, 283] width 105 height 17
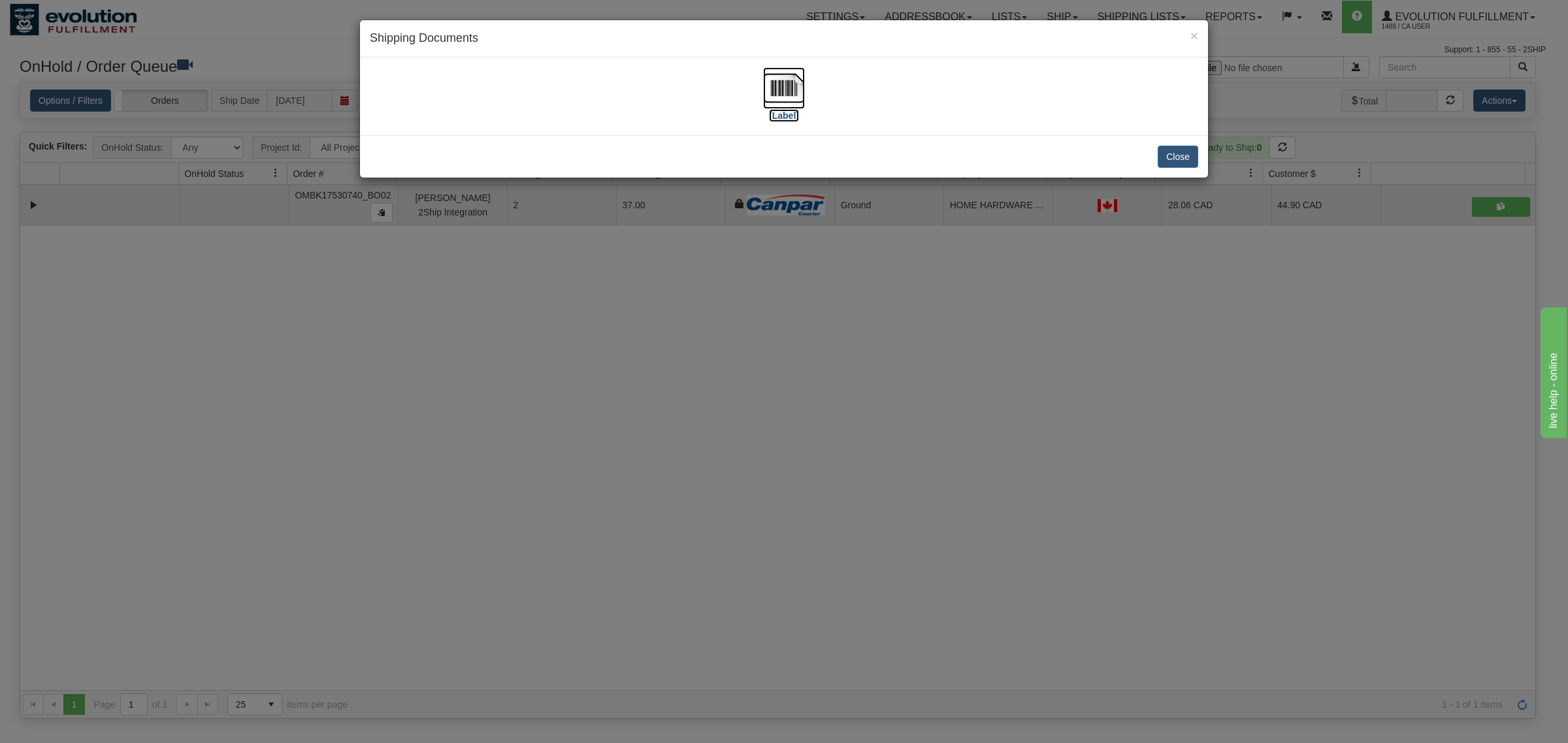
click at [791, 83] on img at bounding box center [784, 88] width 41 height 41
click at [1190, 149] on button "Close" at bounding box center [1177, 157] width 41 height 22
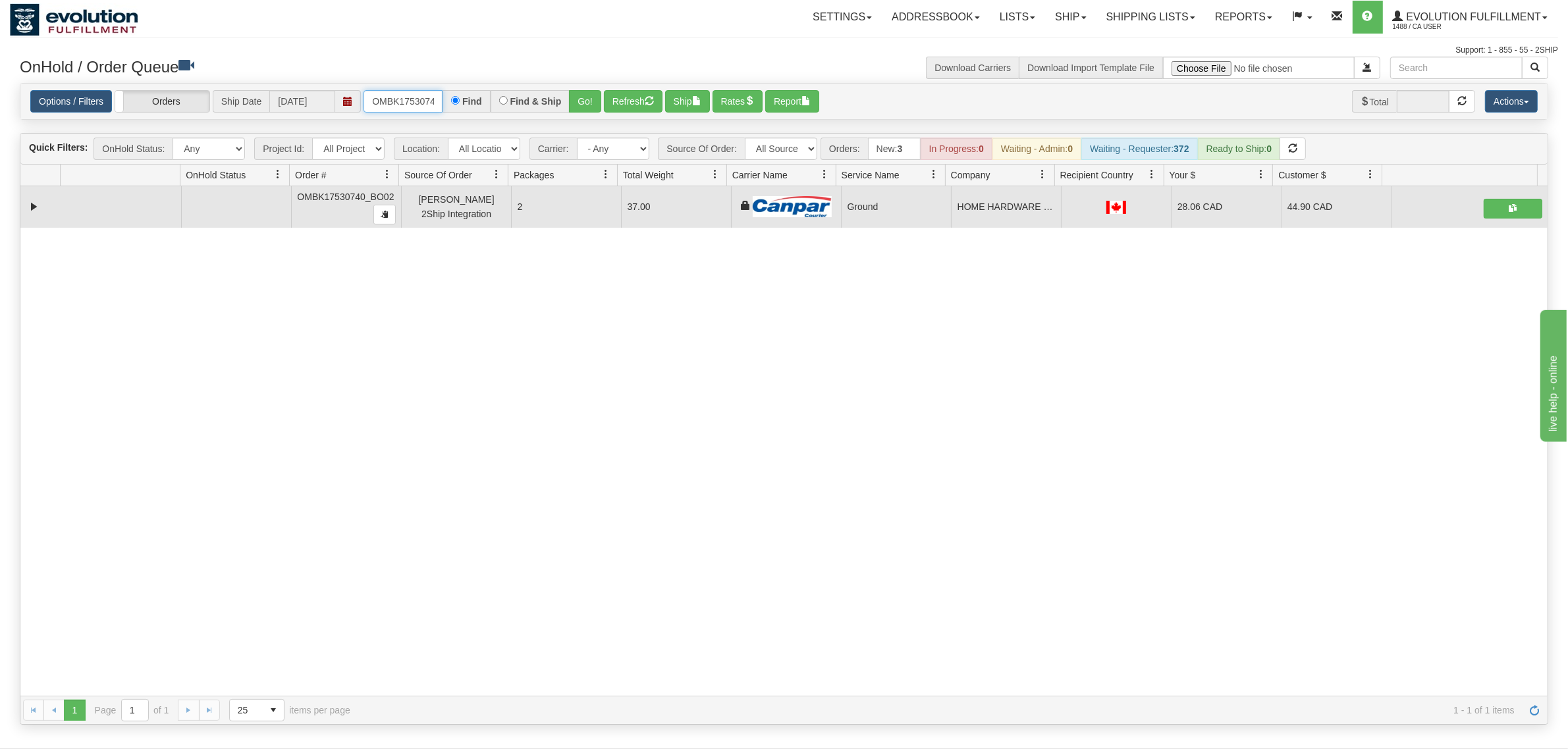
click at [413, 94] on input "OMBK17530740_BO02" at bounding box center [403, 102] width 79 height 22
click at [414, 107] on input "OMBK17530102 BO02" at bounding box center [403, 102] width 79 height 22
click at [599, 101] on button "Go!" at bounding box center [585, 102] width 32 height 22
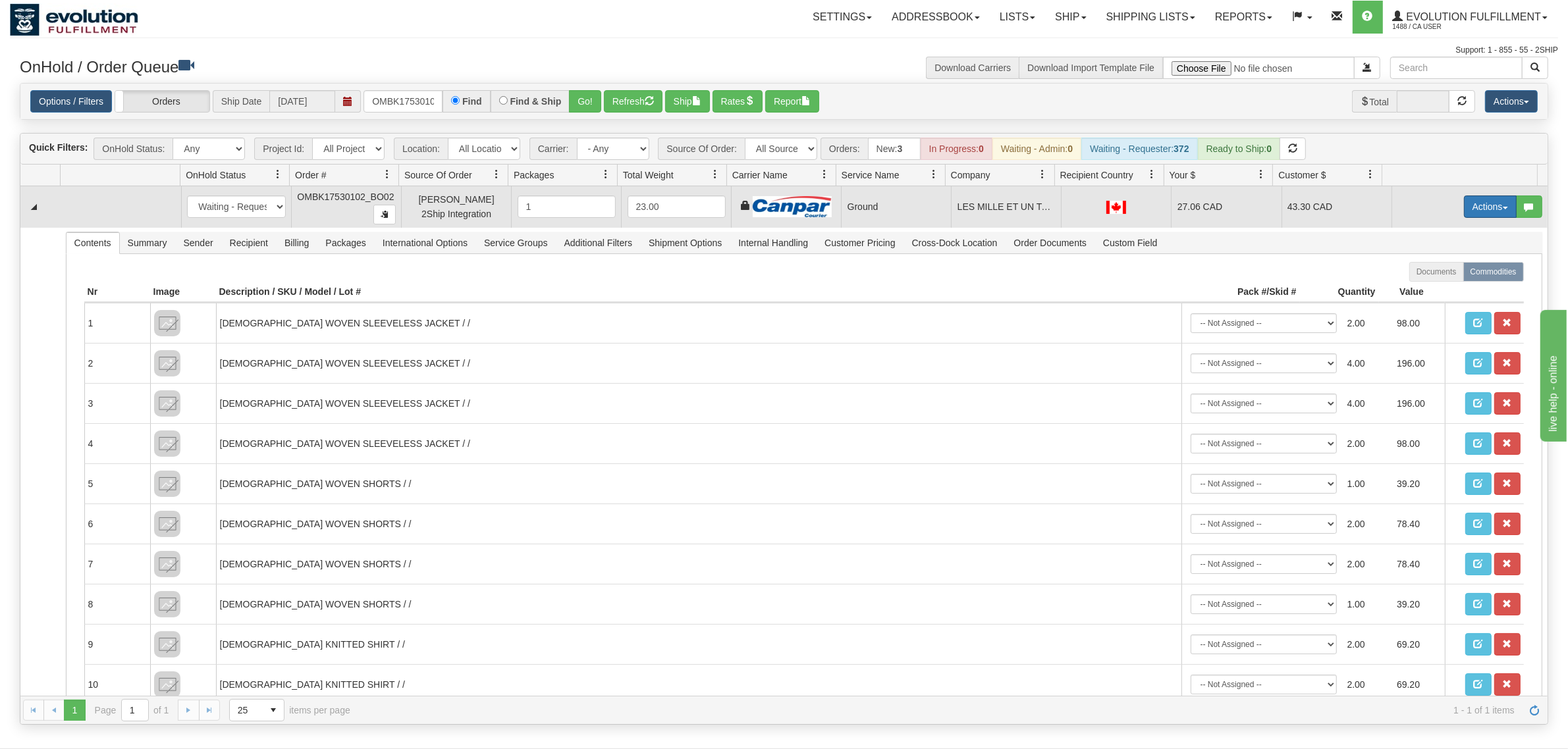
click at [1254, 211] on button "Actions" at bounding box center [1490, 207] width 53 height 22
click at [1254, 281] on span "Ship" at bounding box center [1437, 283] width 28 height 10
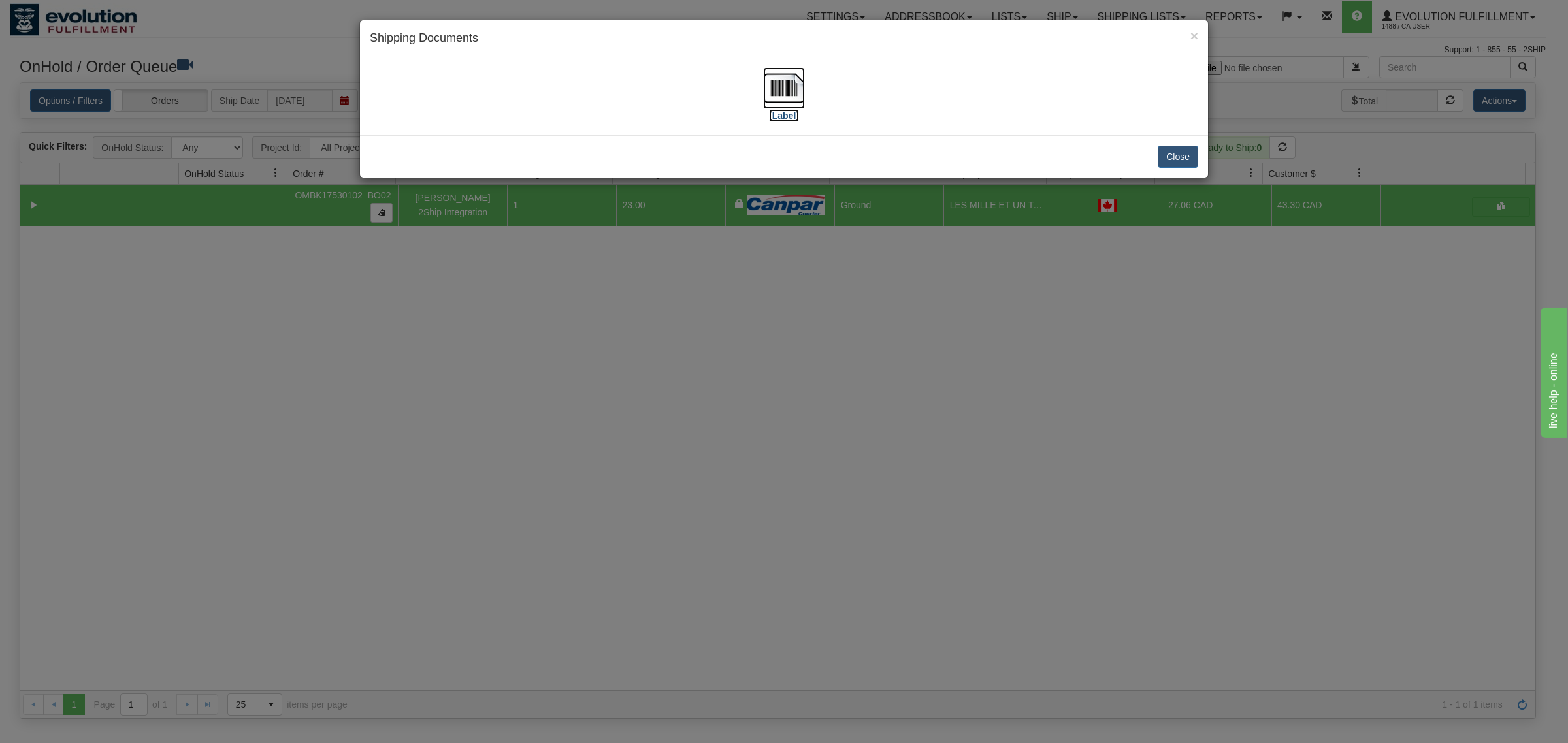
click at [788, 90] on img at bounding box center [784, 88] width 41 height 41
click at [1170, 157] on button "Close" at bounding box center [1177, 157] width 41 height 22
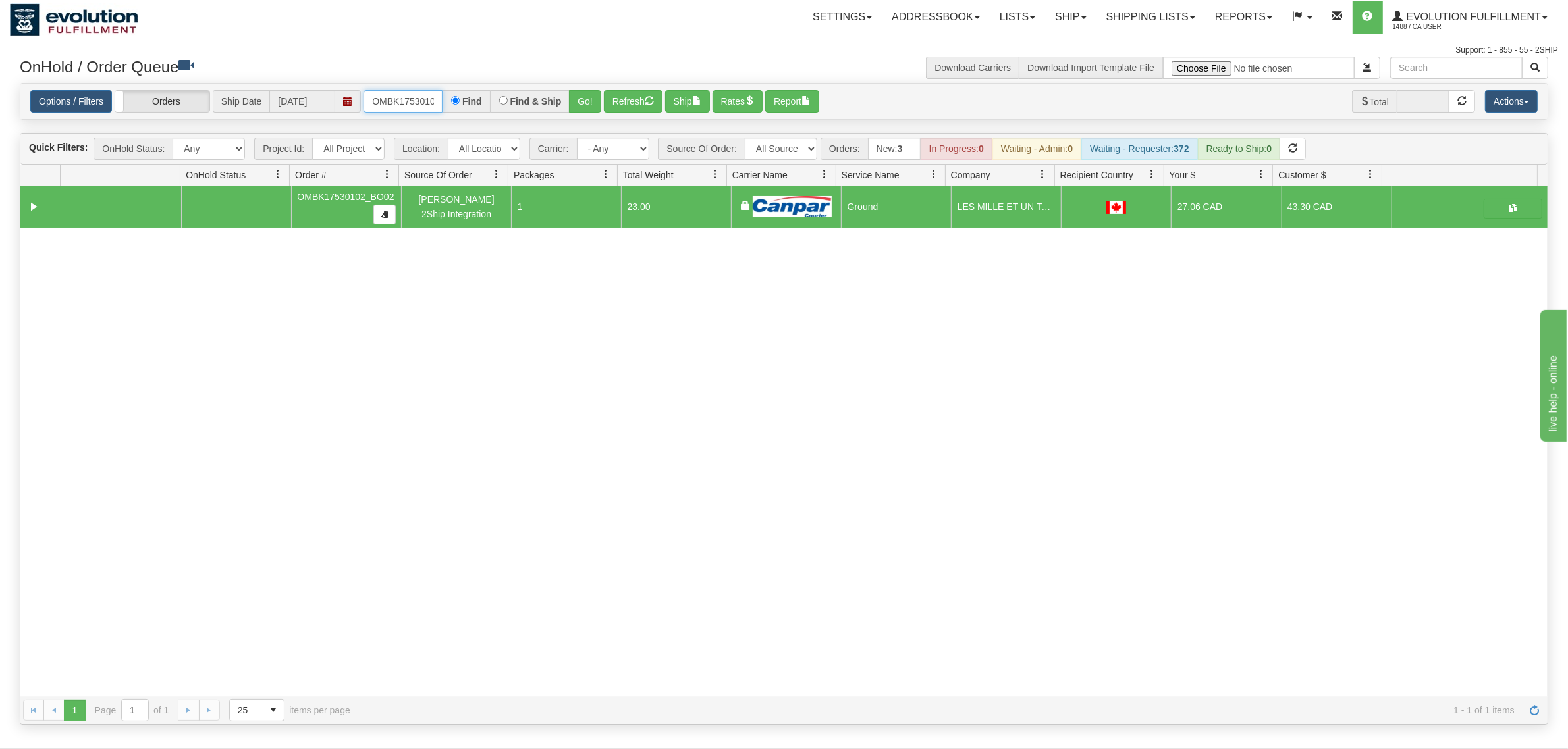
click at [415, 90] on input "OMBK17530102_BO02" at bounding box center [403, 102] width 79 height 22
click at [420, 91] on input "OMBK17390843 BO03" at bounding box center [403, 102] width 79 height 22
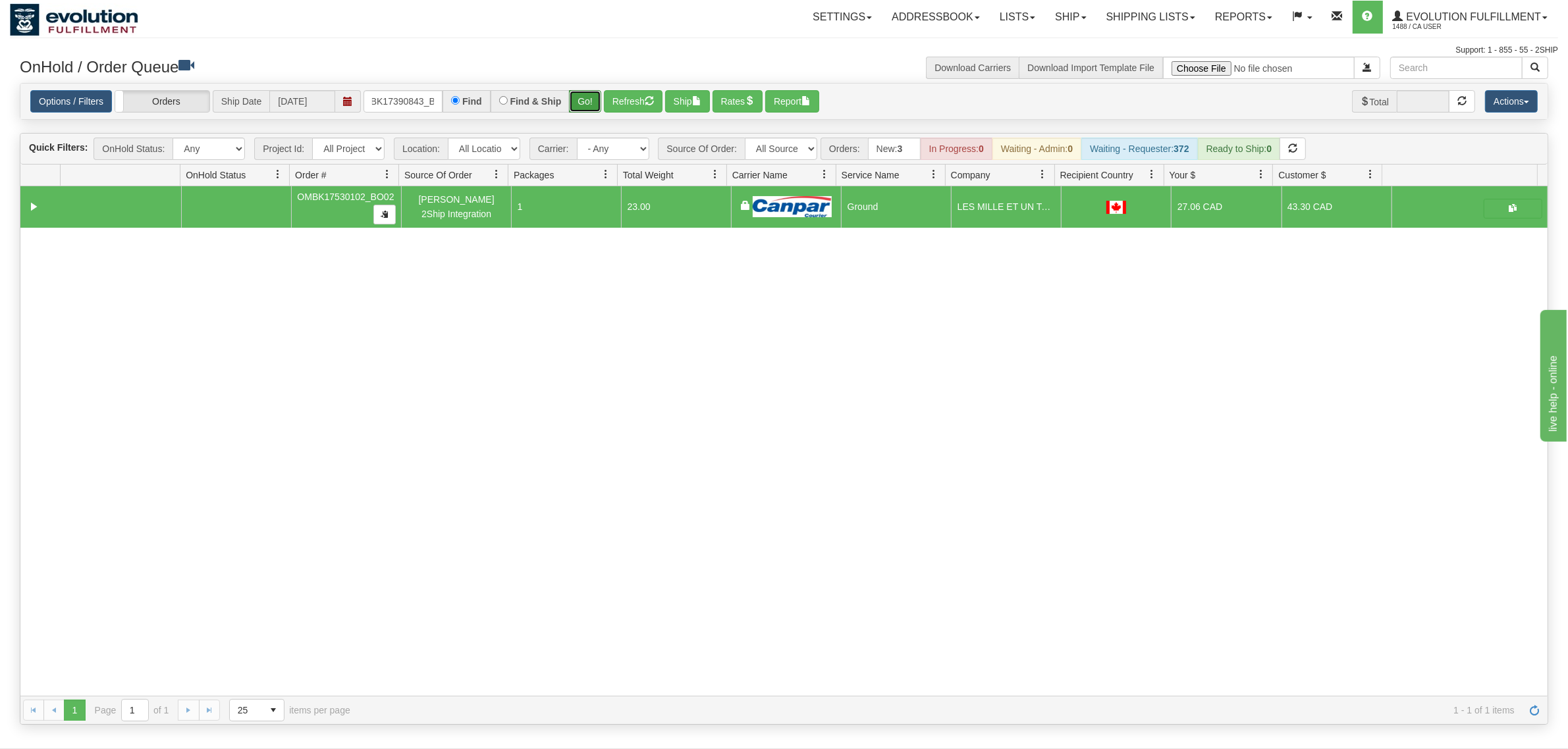
click at [596, 97] on button "Go!" at bounding box center [585, 102] width 32 height 22
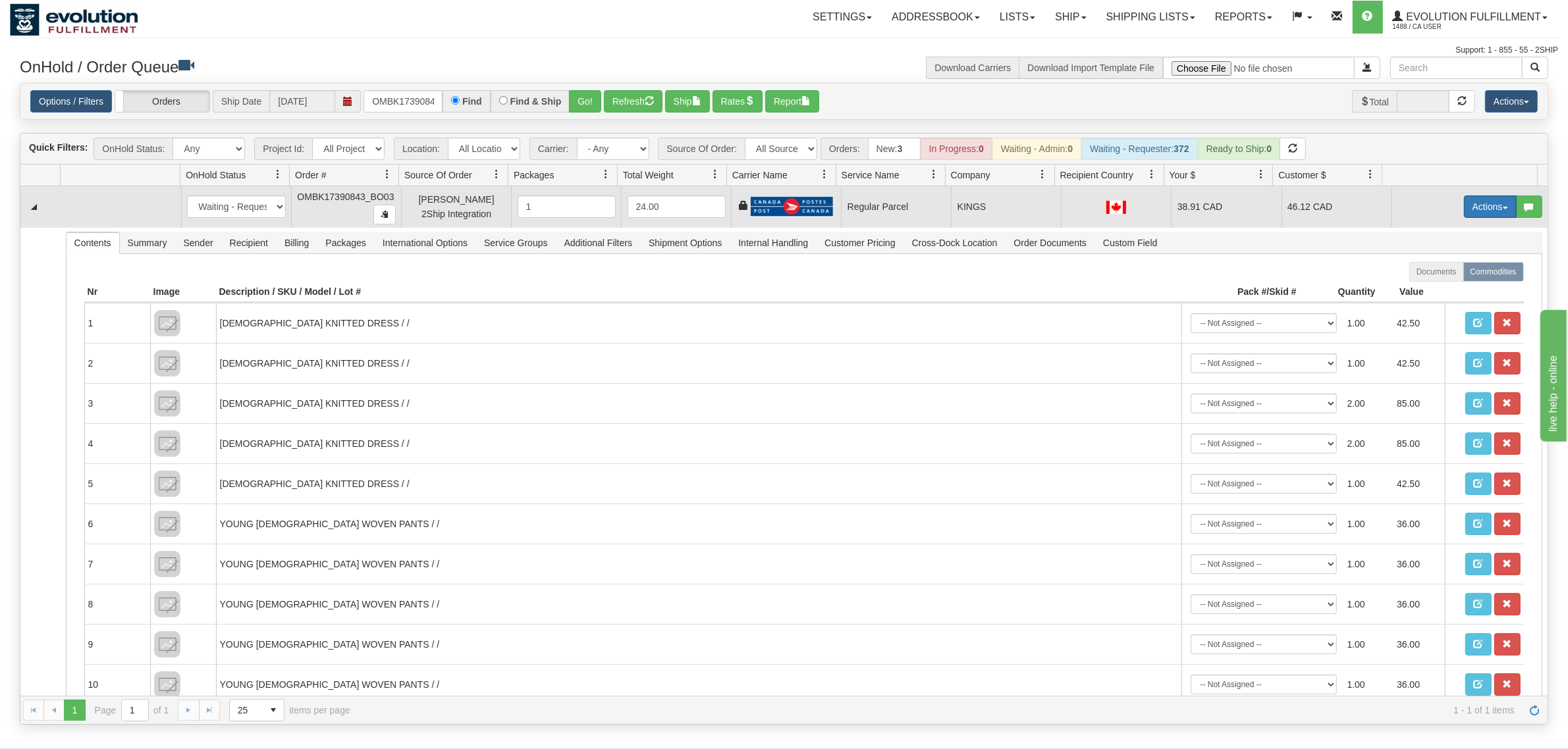
click at [1254, 209] on button "Actions" at bounding box center [1490, 207] width 53 height 22
click at [1254, 264] on span "Rate All Services" at bounding box center [1463, 266] width 79 height 10
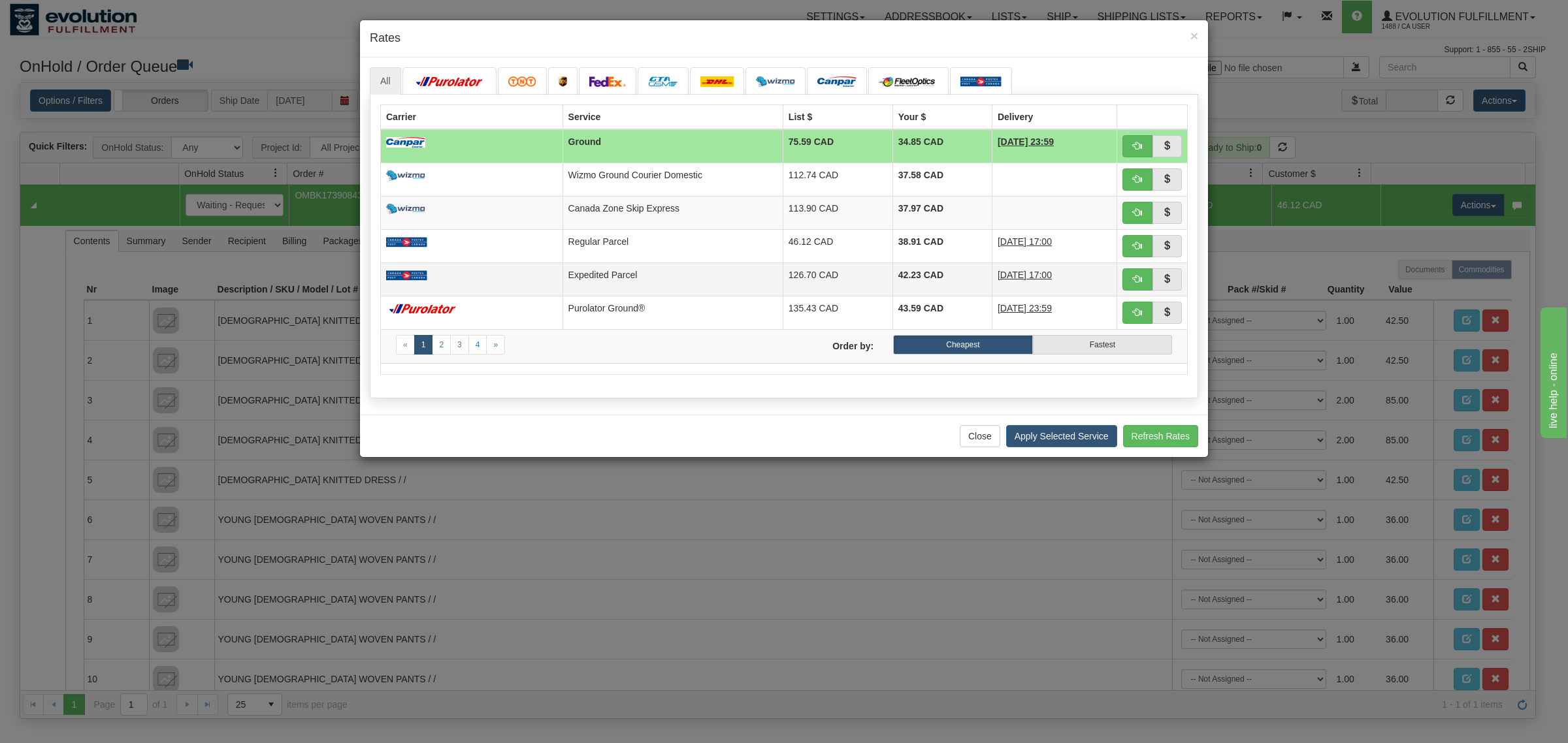
click at [616, 282] on td "Expedited Parcel" at bounding box center [672, 279] width 220 height 33
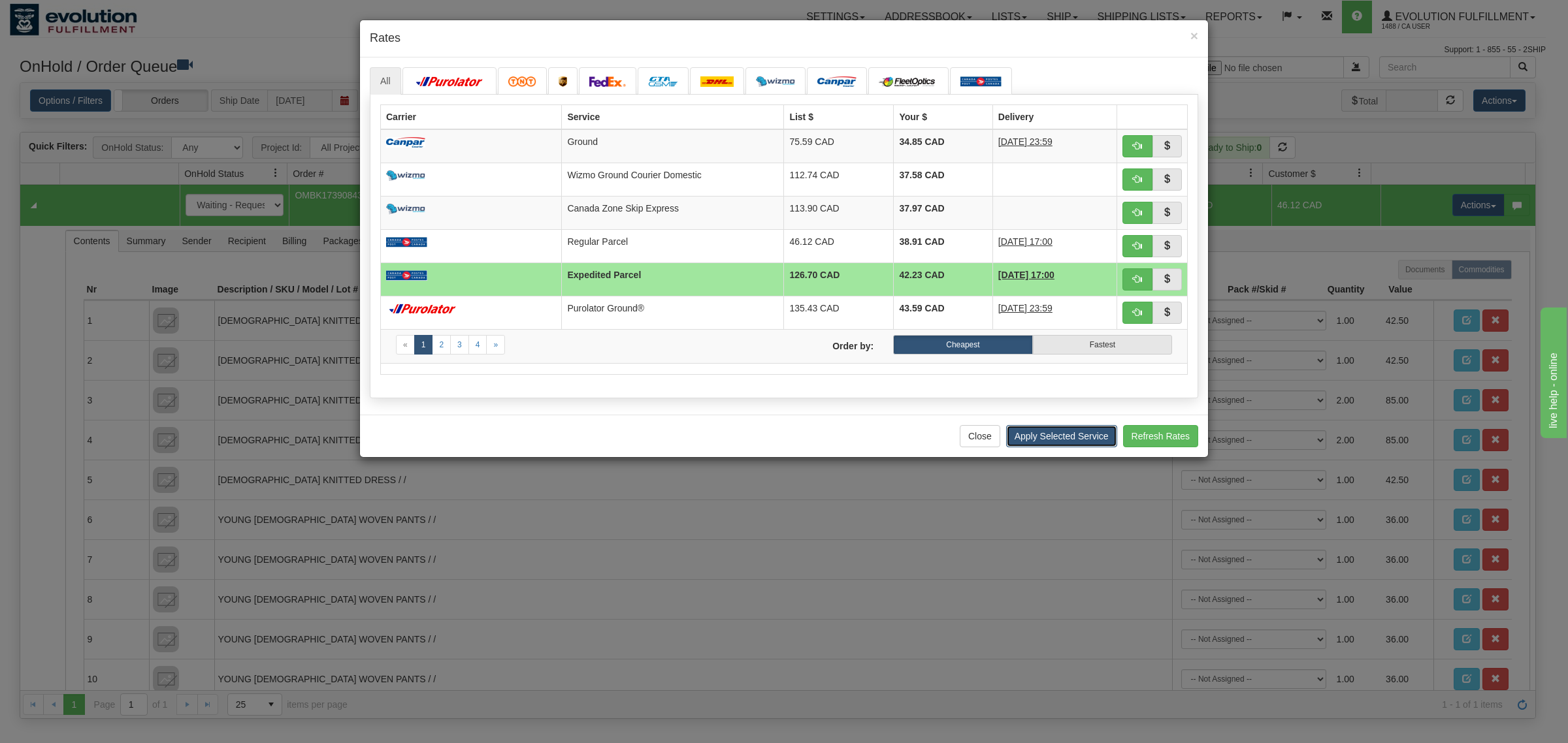
click at [1040, 439] on button "Apply Selected Service" at bounding box center [1062, 436] width 111 height 22
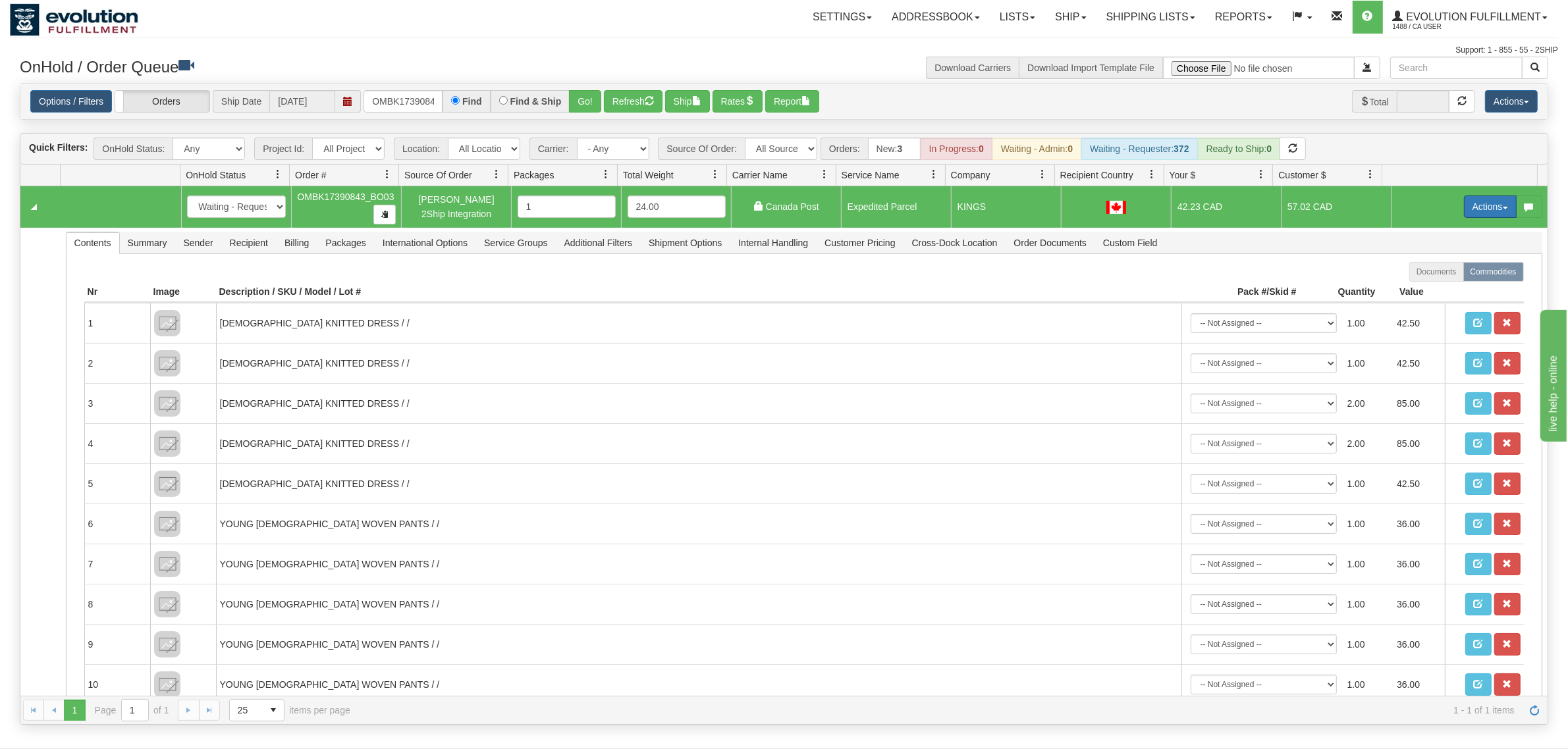
click at [1254, 205] on button "Actions" at bounding box center [1490, 207] width 53 height 22
click at [1254, 280] on link "Ship" at bounding box center [1463, 283] width 105 height 17
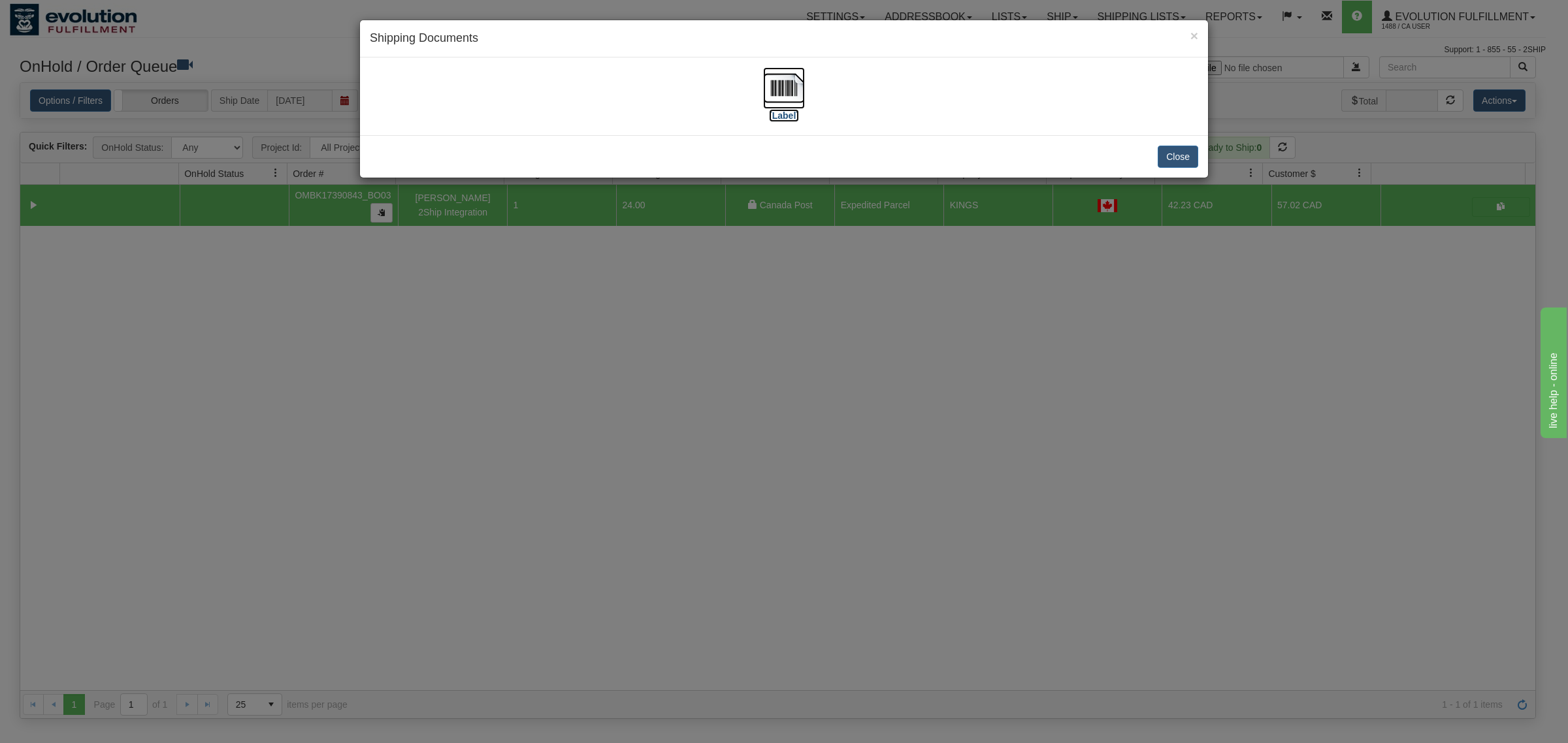
click at [774, 88] on img at bounding box center [784, 88] width 41 height 41
click at [1176, 164] on button "Close" at bounding box center [1177, 157] width 41 height 22
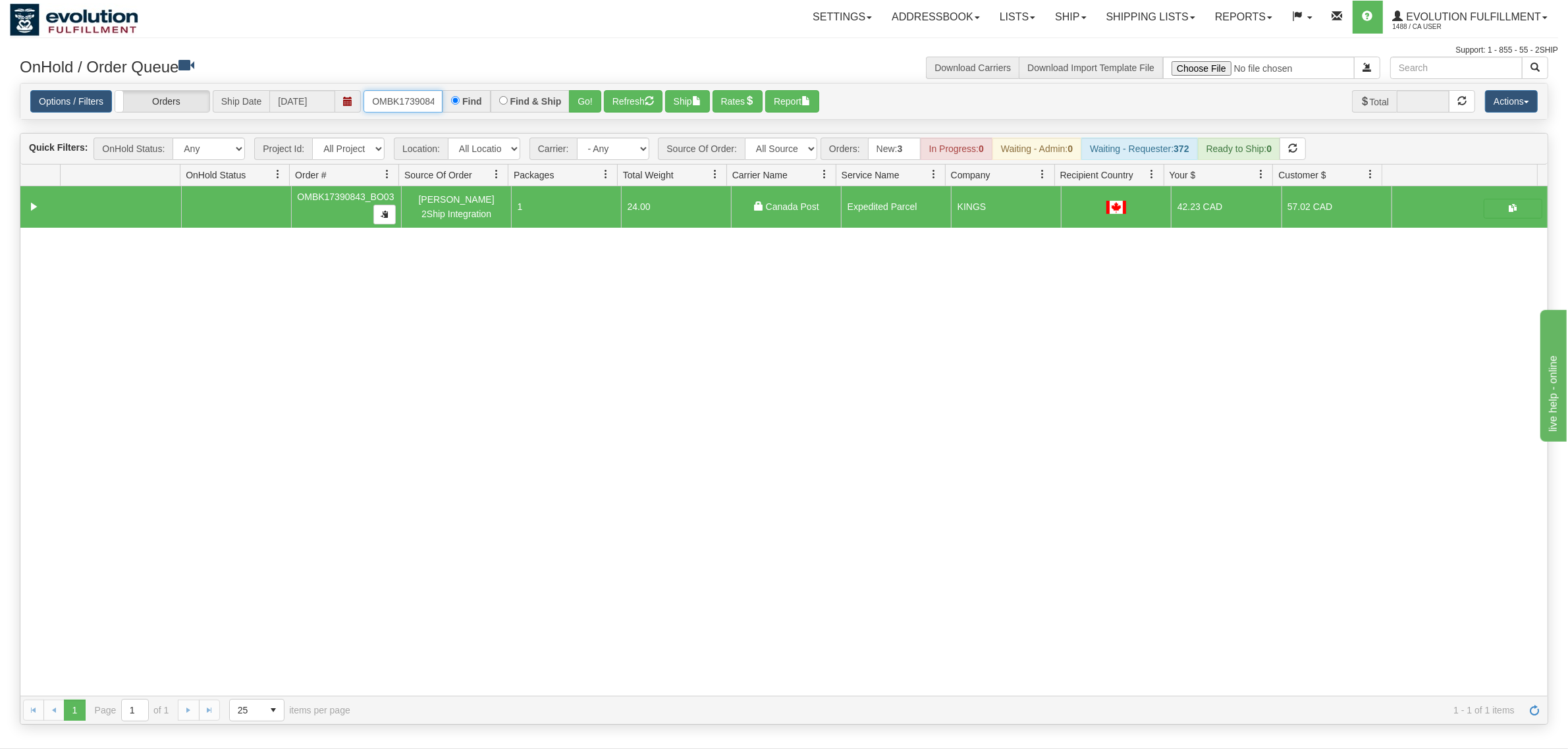
click at [387, 96] on input "OMBK17390843_BO03" at bounding box center [403, 102] width 79 height 22
click at [421, 97] on input "OMBK17603394 BO03" at bounding box center [403, 102] width 79 height 22
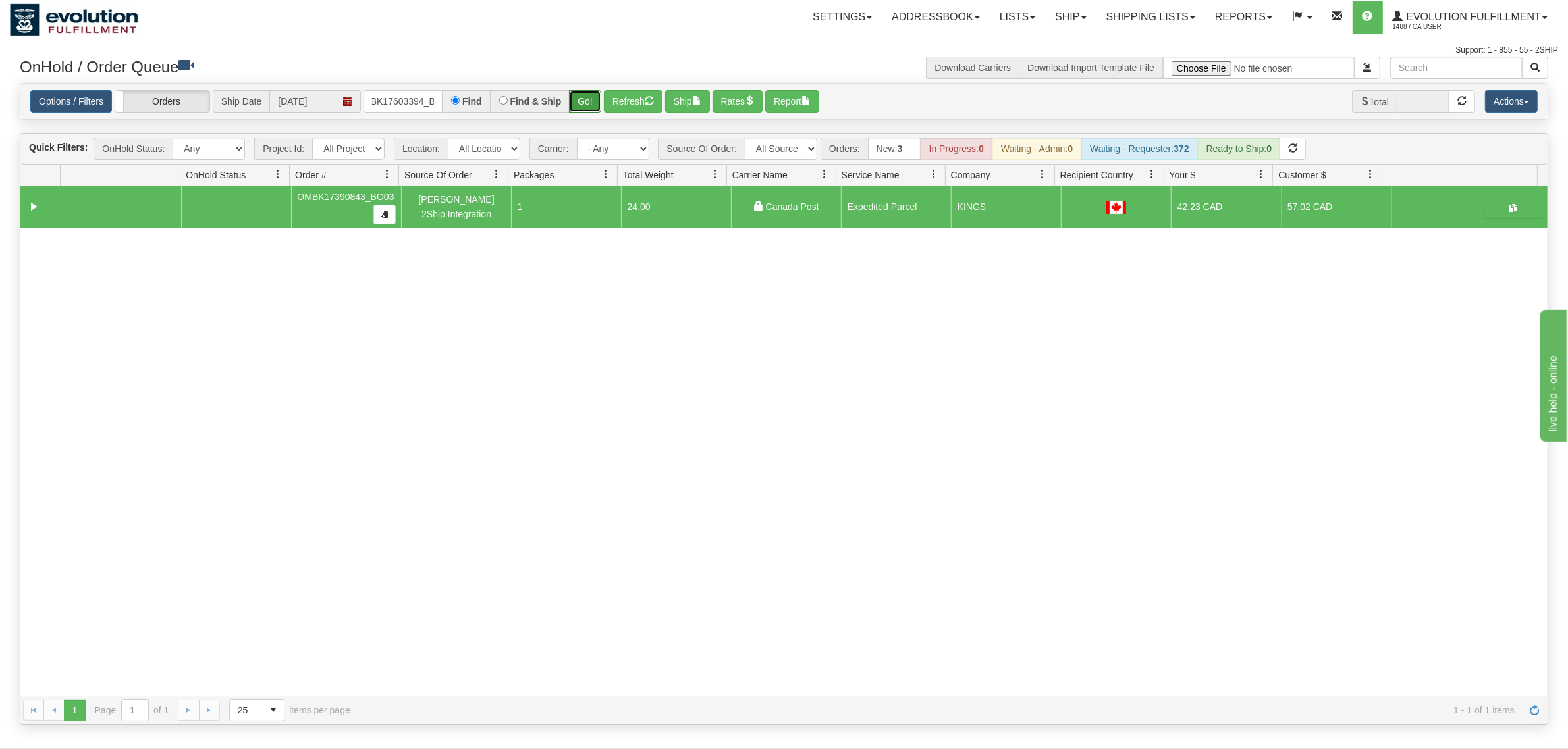
click at [583, 99] on button "Go!" at bounding box center [585, 102] width 32 height 22
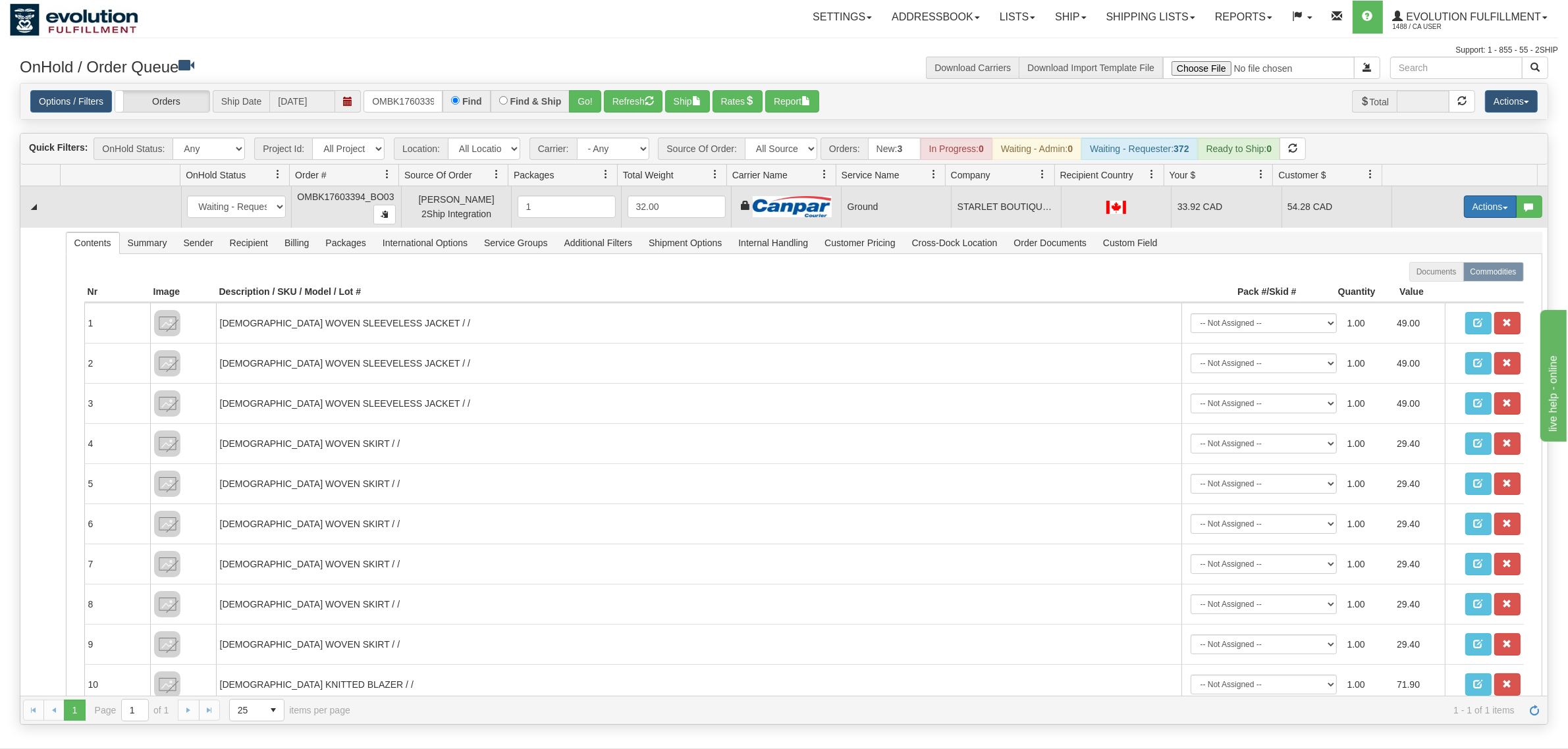
click at [1254, 205] on button "Actions" at bounding box center [1490, 207] width 53 height 22
click at [1254, 284] on span "Ship" at bounding box center [1437, 283] width 28 height 10
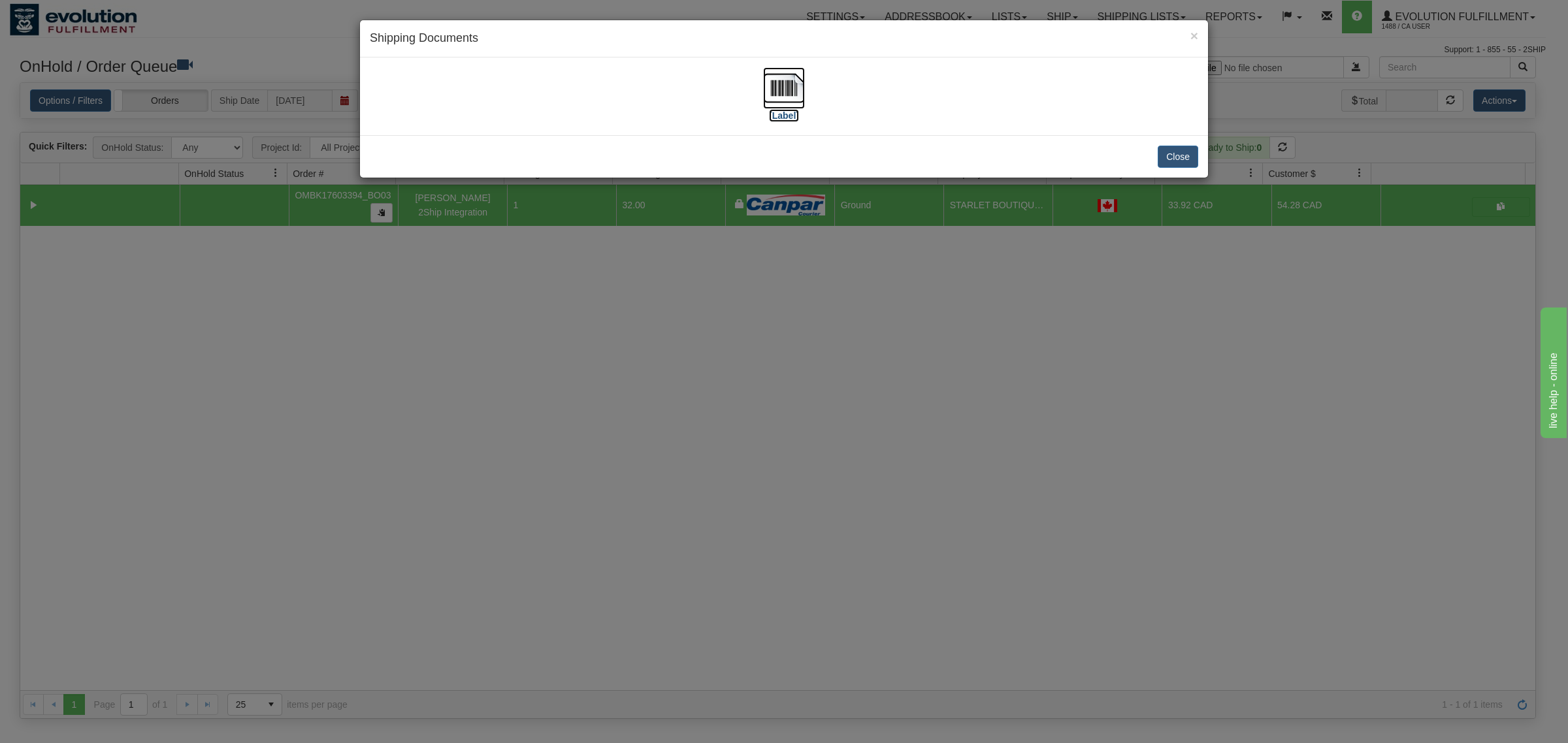
click at [789, 86] on img at bounding box center [784, 88] width 41 height 41
click at [1178, 157] on button "Close" at bounding box center [1177, 157] width 41 height 22
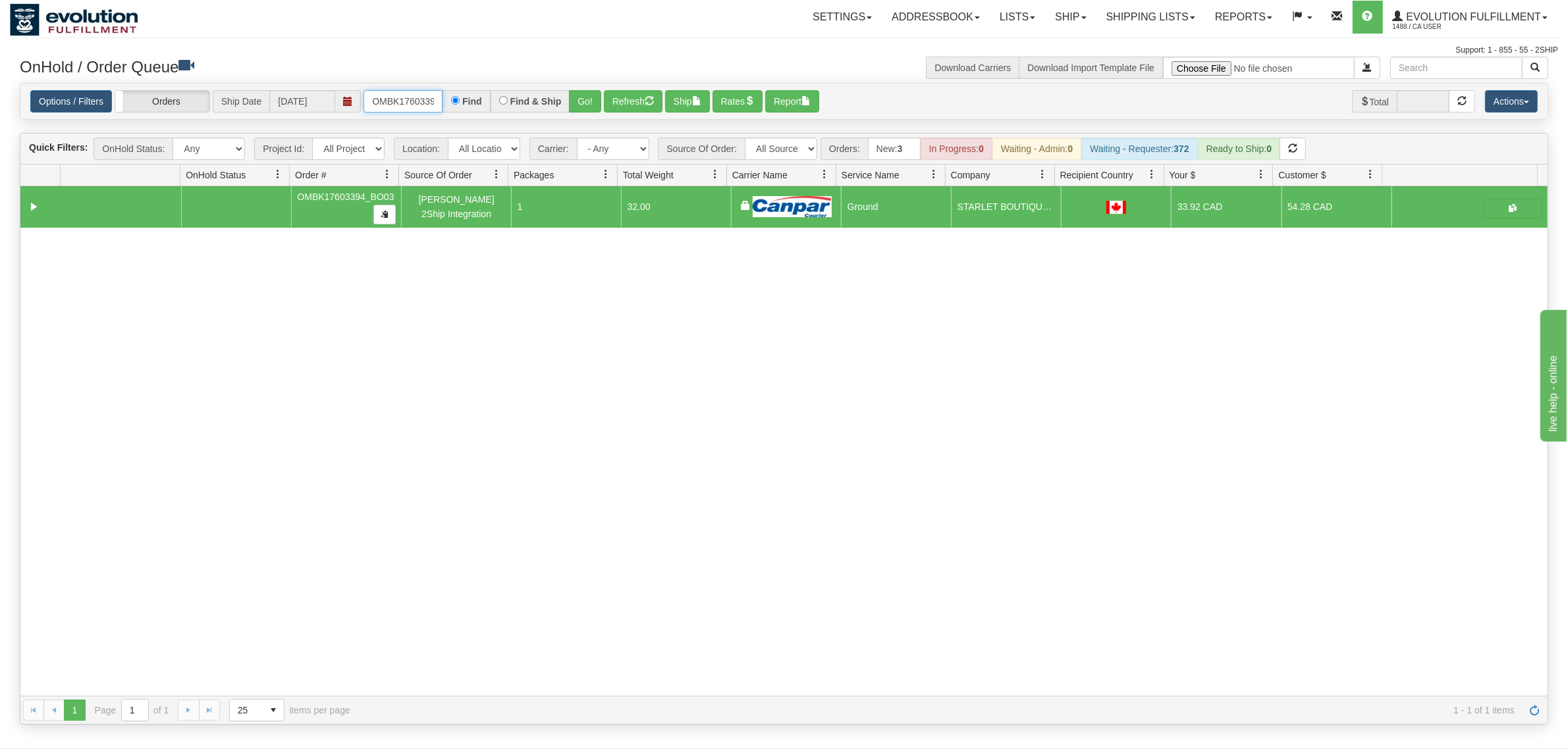
click at [419, 112] on input "OMBK17603394_BO03" at bounding box center [403, 102] width 79 height 22
click at [594, 102] on button "Go!" at bounding box center [585, 102] width 32 height 22
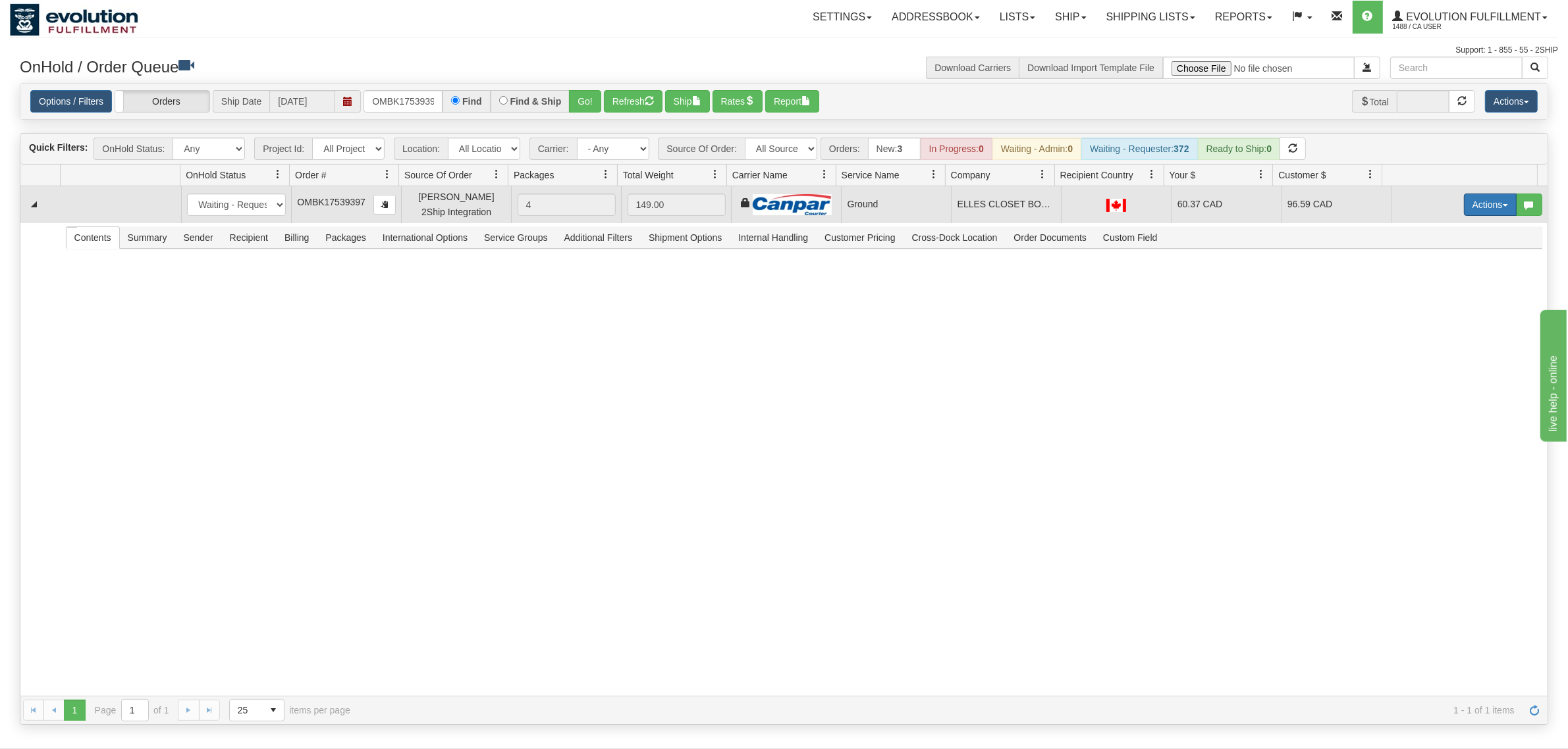
click at [1254, 204] on button "Actions" at bounding box center [1490, 205] width 53 height 22
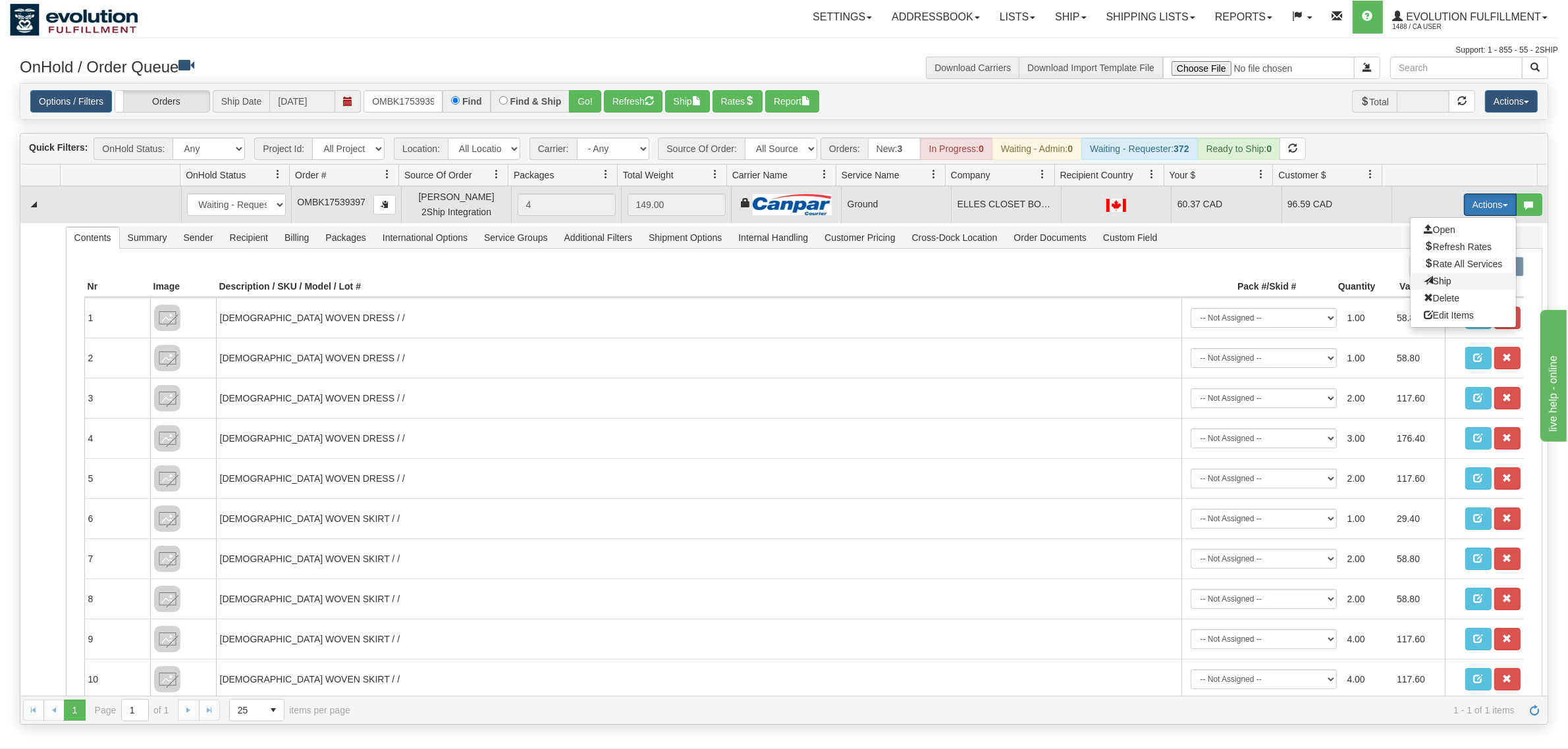
click at [1254, 280] on span "Ship" at bounding box center [1437, 281] width 28 height 10
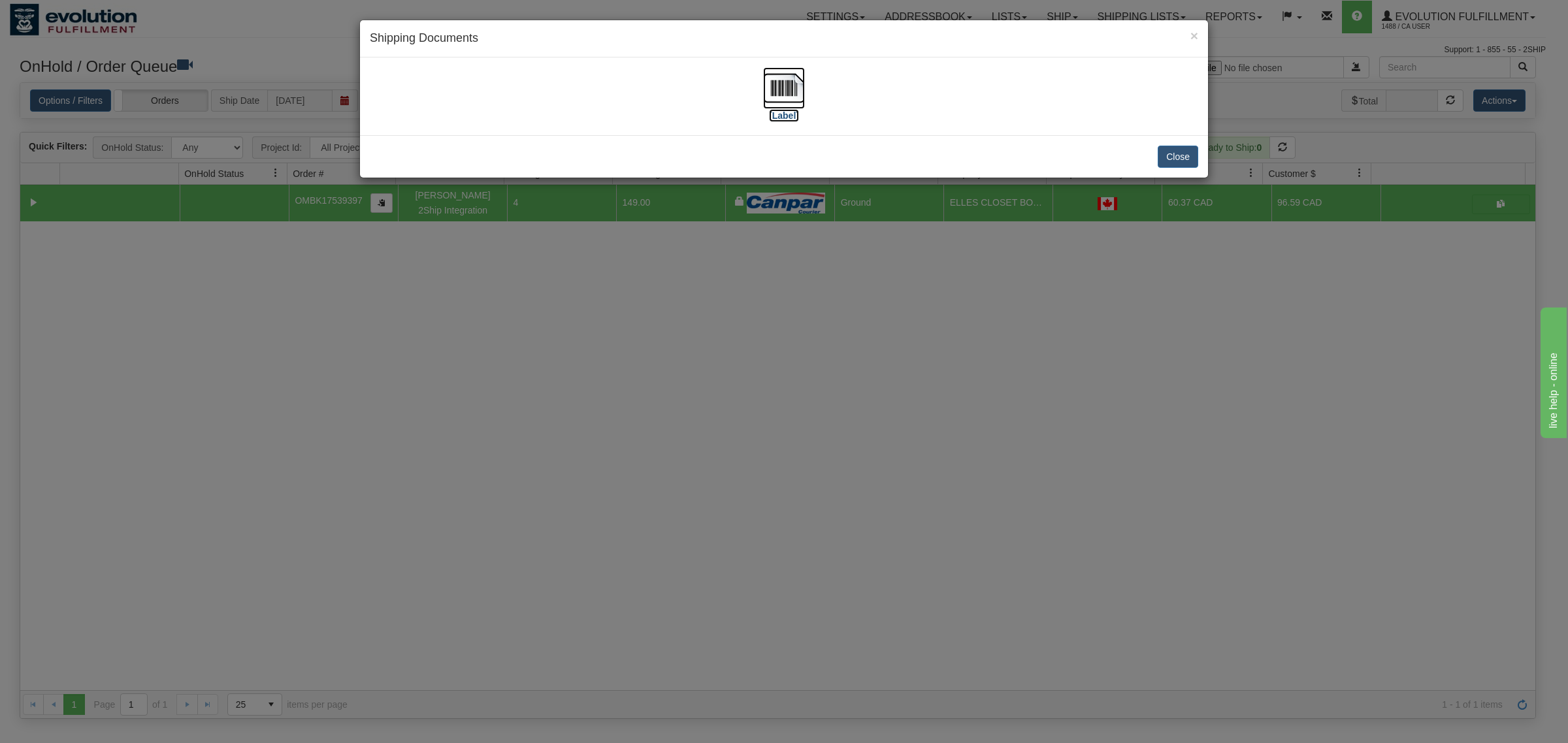
click at [791, 70] on img at bounding box center [784, 88] width 41 height 41
click at [1183, 161] on button "Close" at bounding box center [1177, 157] width 41 height 22
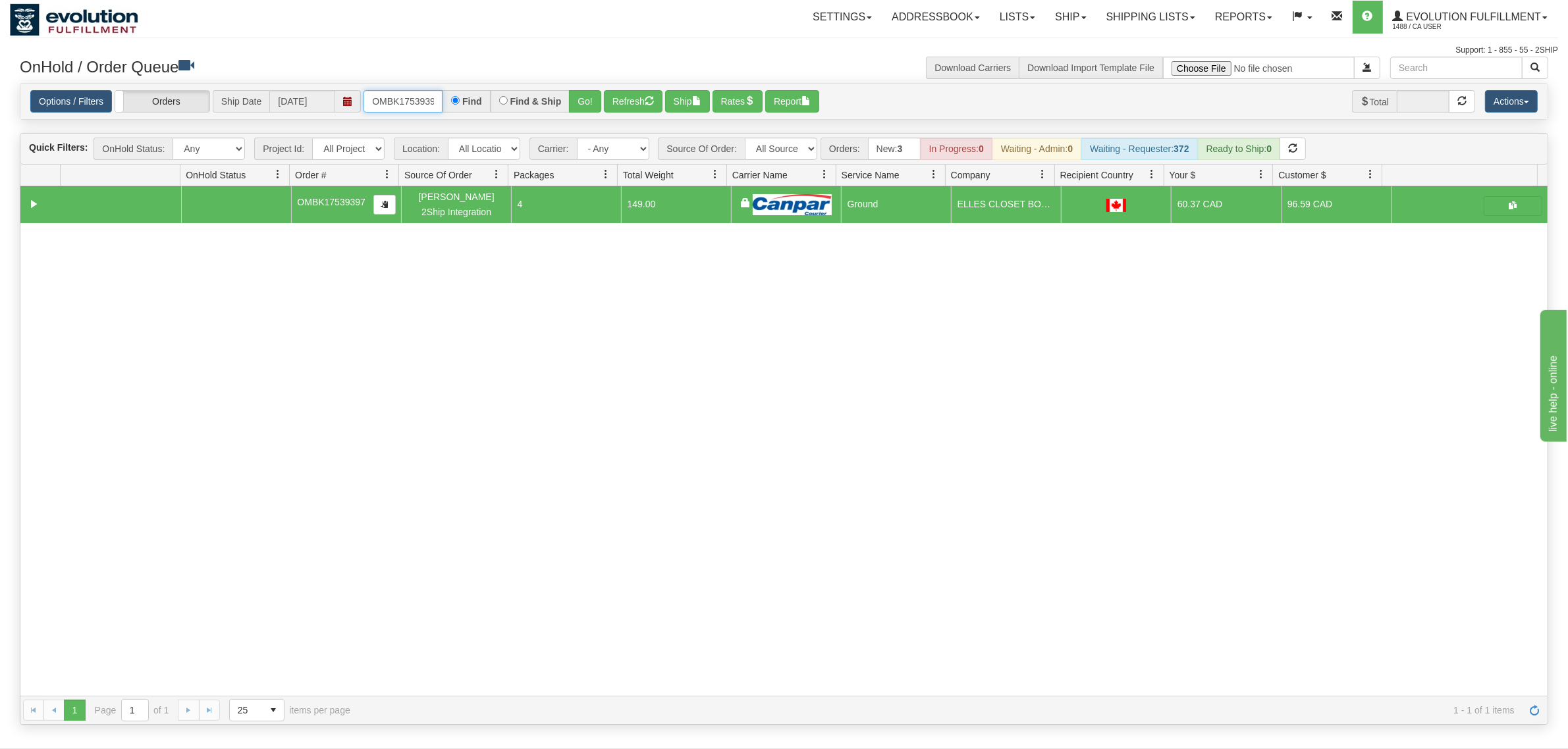
click at [417, 90] on input "OMBK17539397" at bounding box center [403, 102] width 79 height 22
click at [433, 109] on input "OMBK17523911 BO01" at bounding box center [403, 102] width 79 height 22
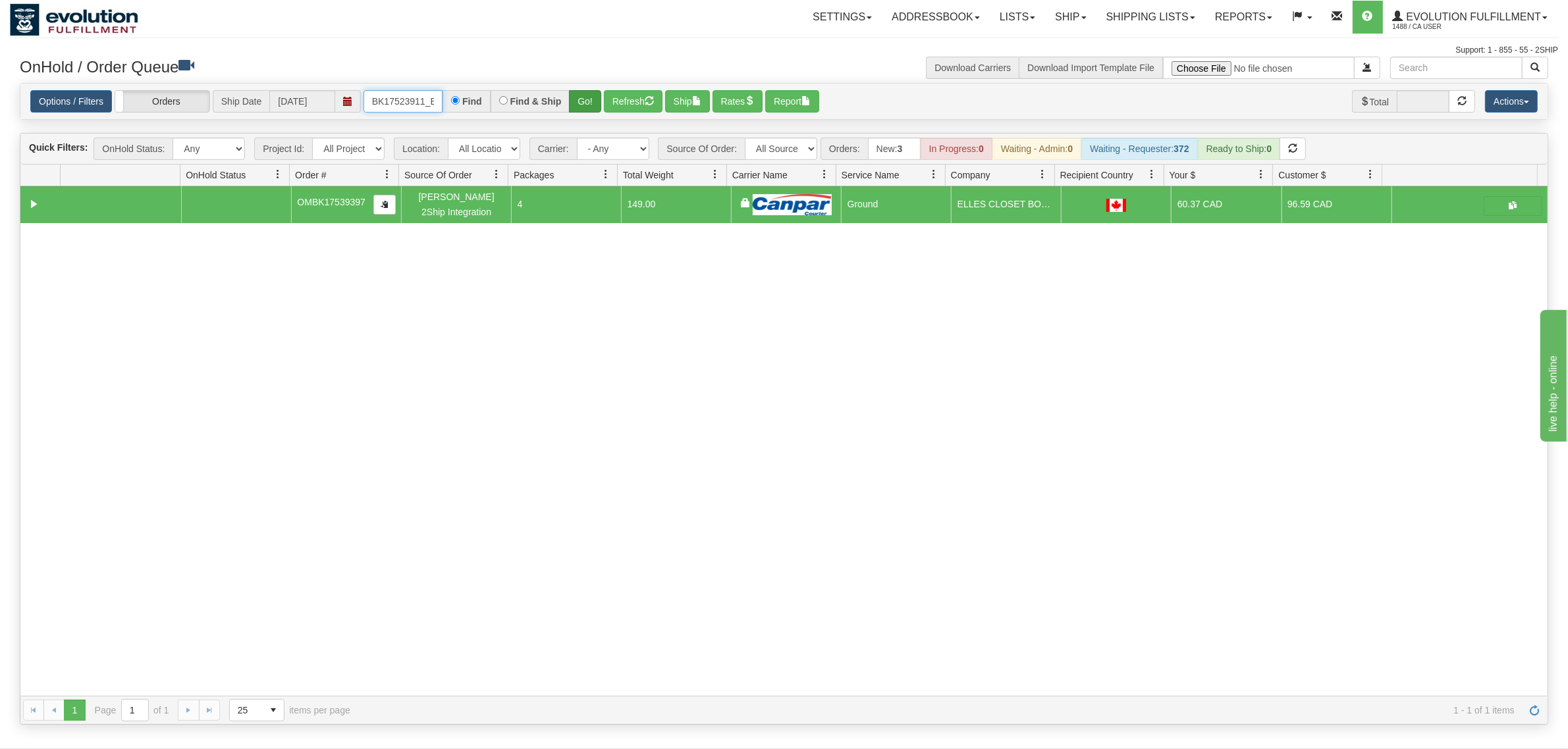
type input "OMBK17523911_BO01"
click at [593, 101] on button "Go!" at bounding box center [585, 102] width 32 height 22
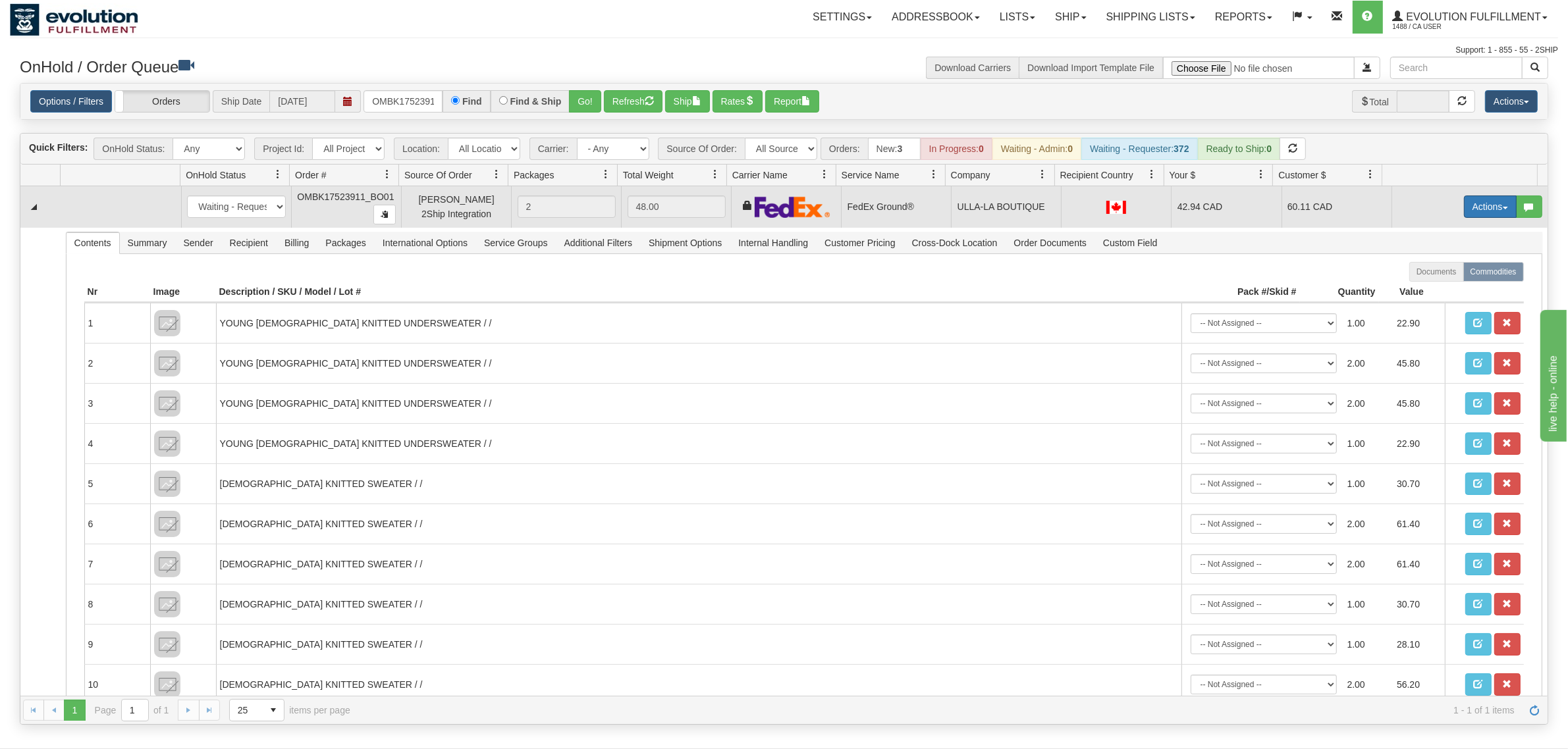
click at [1254, 213] on button "Actions" at bounding box center [1490, 207] width 53 height 22
click at [1254, 278] on link "Ship" at bounding box center [1463, 283] width 105 height 17
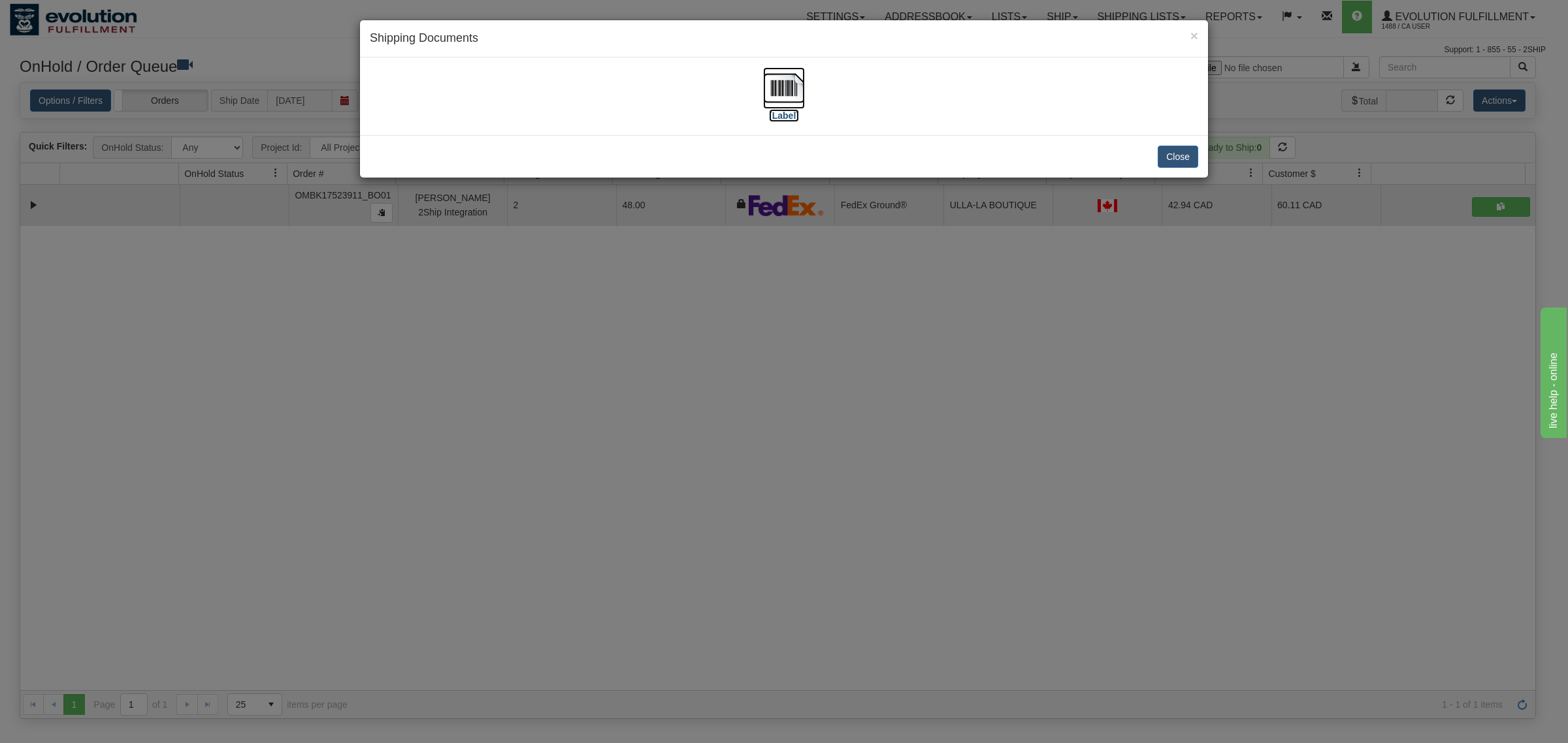
click at [783, 87] on img at bounding box center [784, 88] width 41 height 41
click at [1170, 157] on button "Close" at bounding box center [1177, 157] width 41 height 22
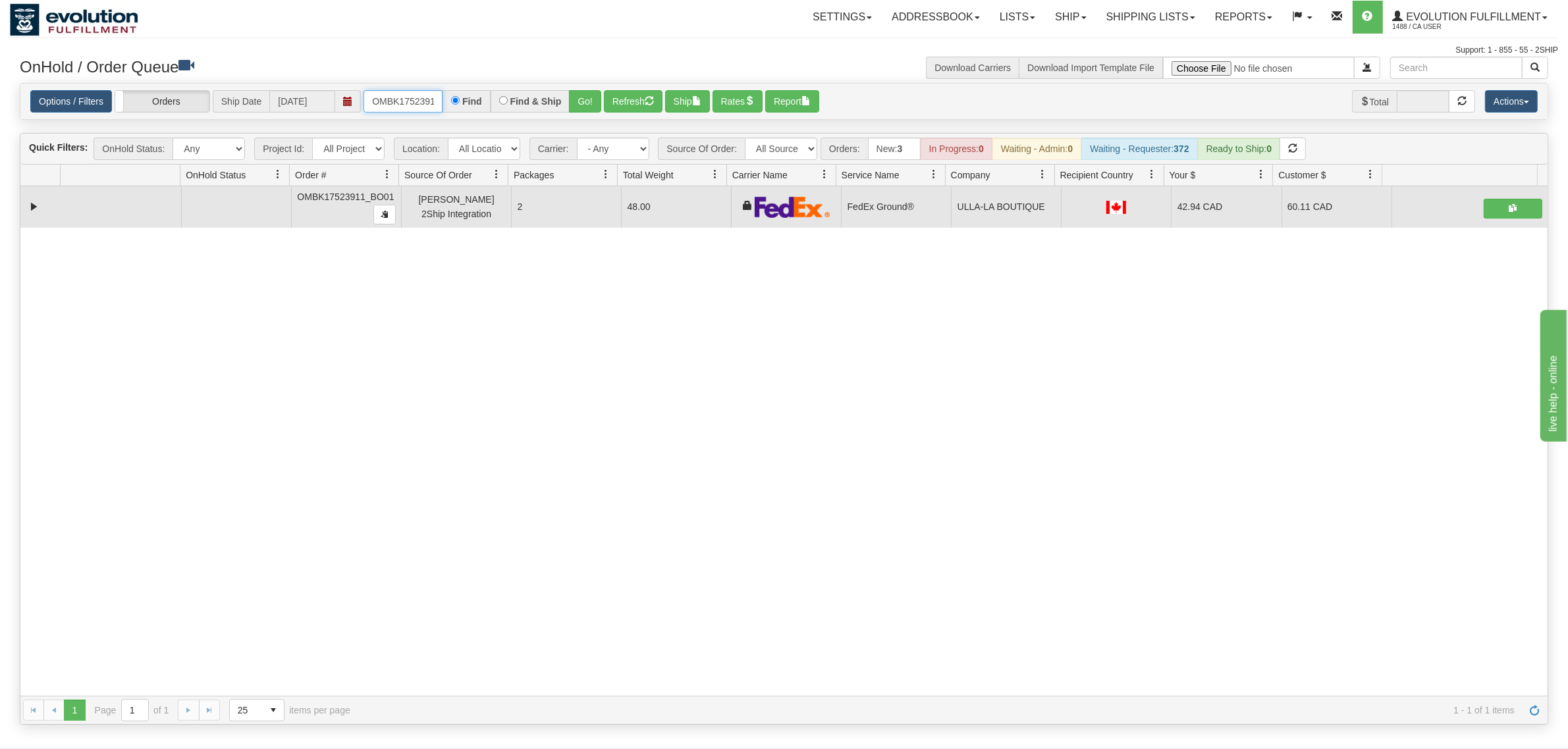
click at [428, 96] on input "OMBK17523911_BO01" at bounding box center [403, 102] width 79 height 22
